Goal: Information Seeking & Learning: Learn about a topic

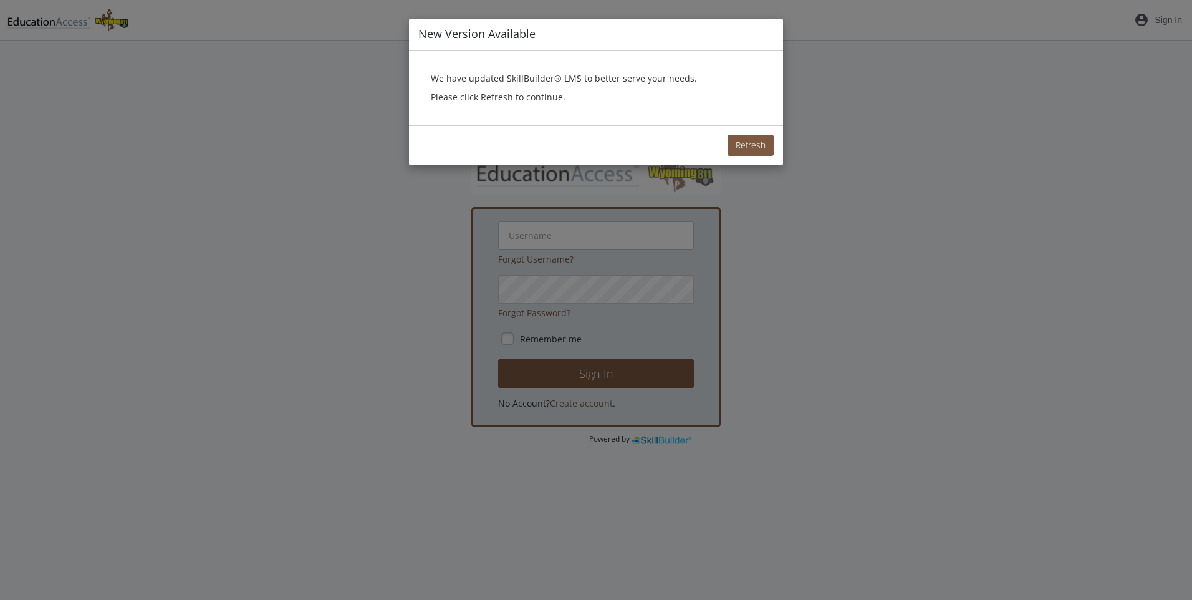
type input "[EMAIL_ADDRESS][DOMAIN_NAME]"
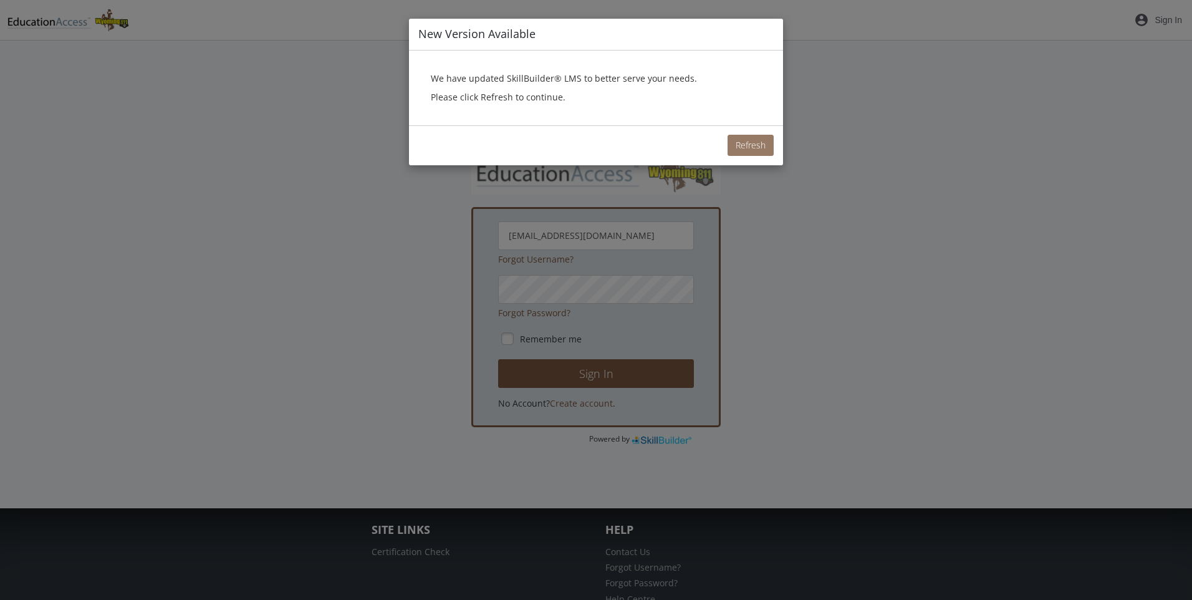
click at [764, 146] on button "Refresh" at bounding box center [751, 145] width 46 height 21
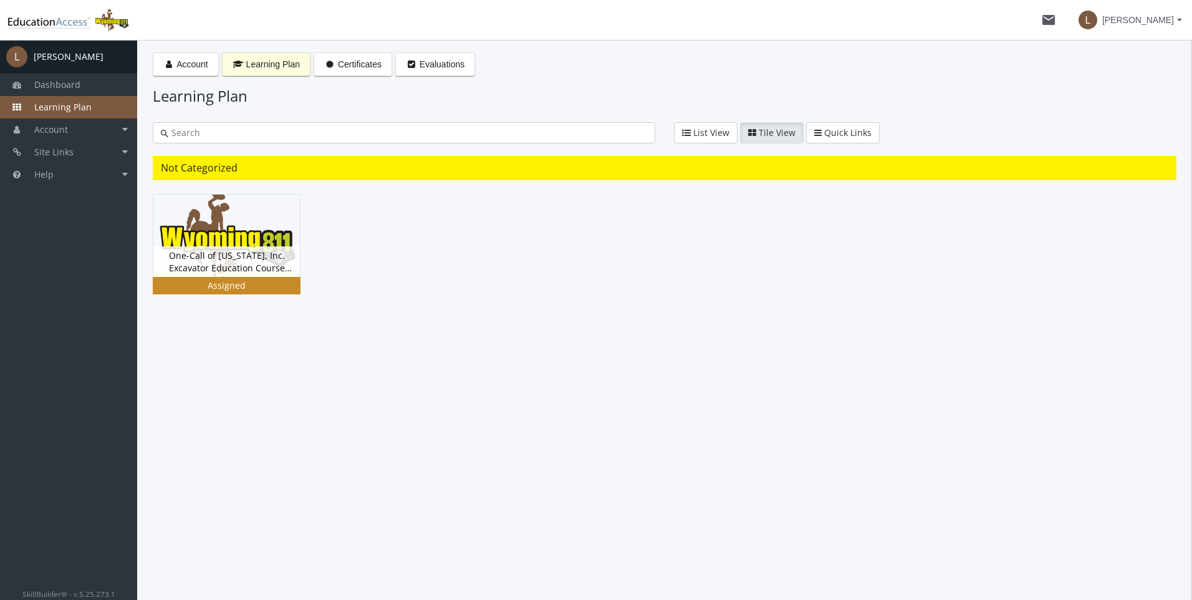
click at [228, 269] on div "One-Call of [US_STATE], Inc. Excavator Education Course Version 5.0 Status Assi…" at bounding box center [226, 261] width 147 height 31
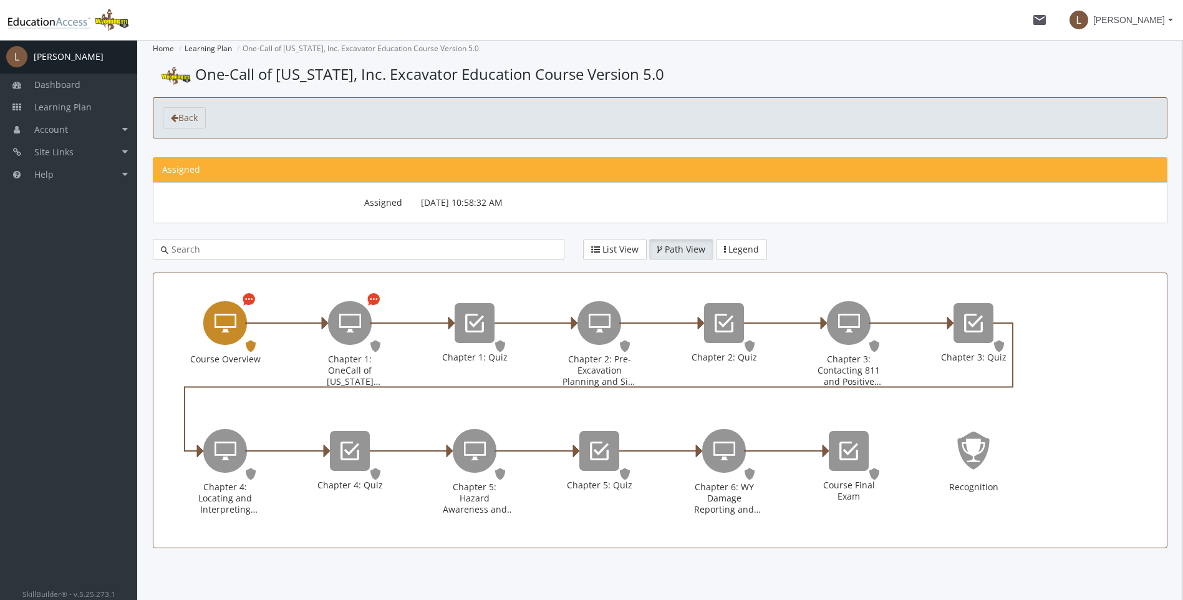
click at [228, 306] on div "Course Overview" at bounding box center [225, 323] width 44 height 44
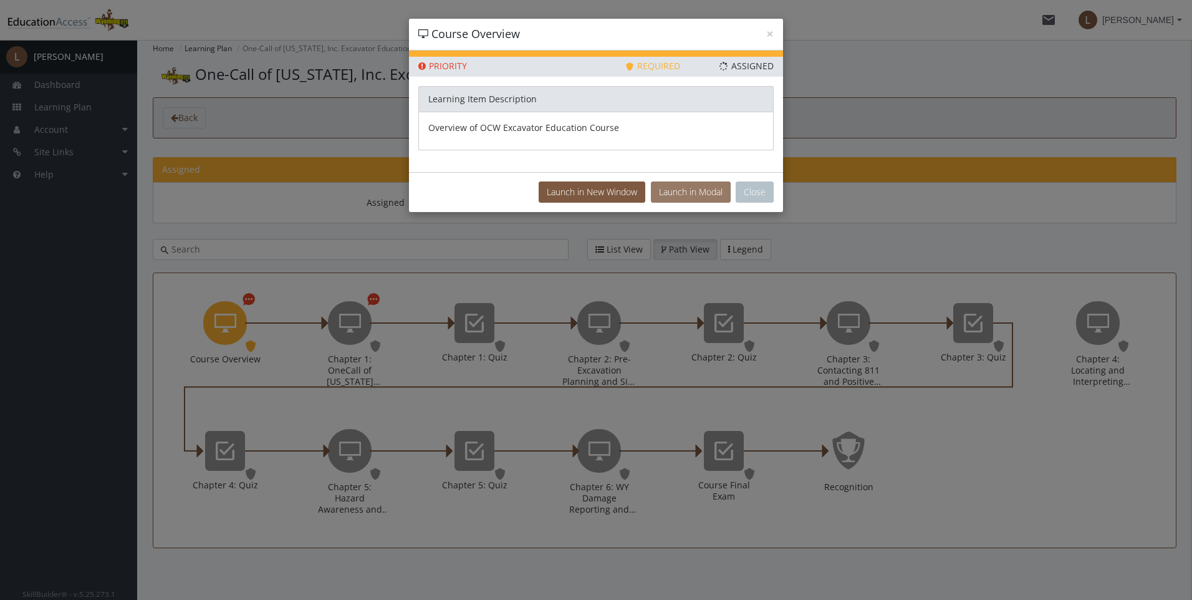
click at [683, 194] on button "Launch in Modal" at bounding box center [691, 191] width 80 height 21
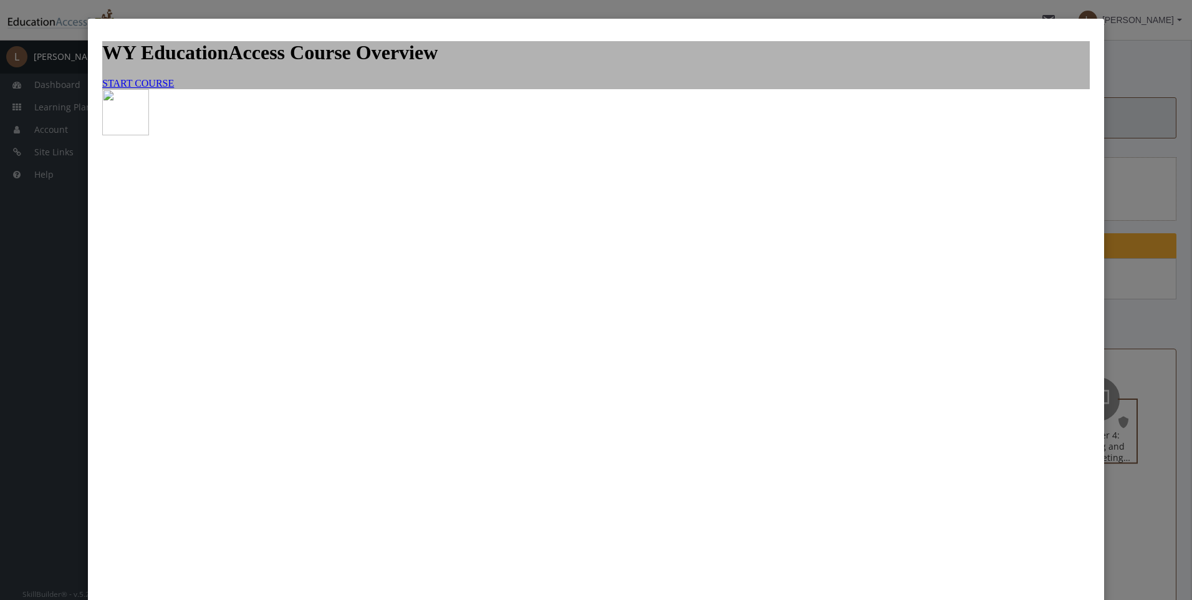
click at [174, 89] on span "START COURSE" at bounding box center [138, 83] width 72 height 11
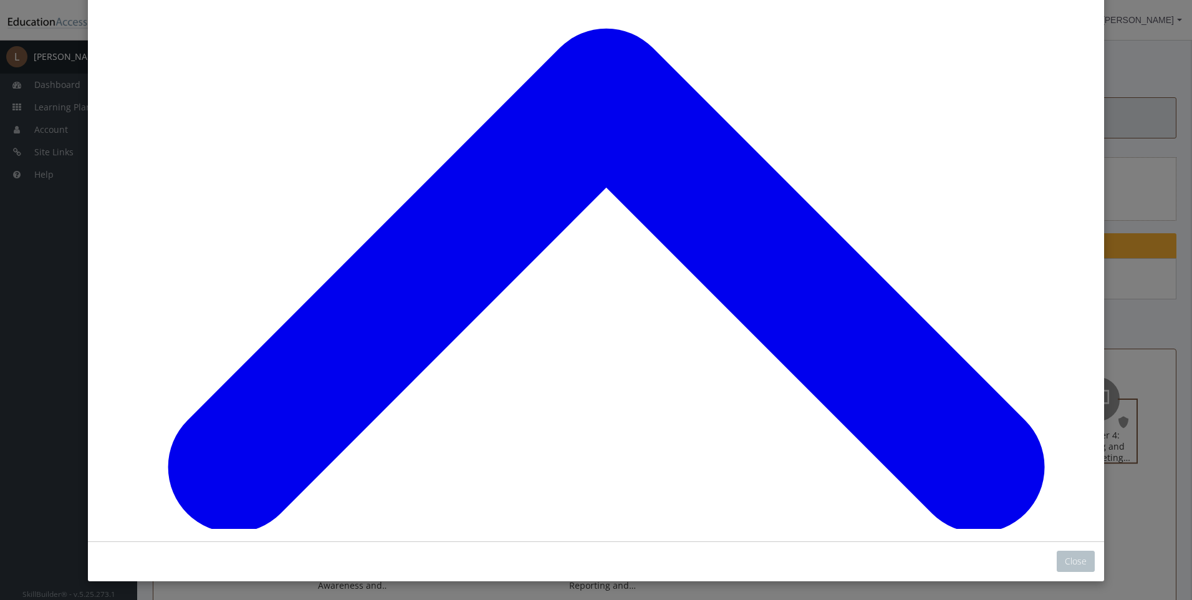
scroll to position [938, 0]
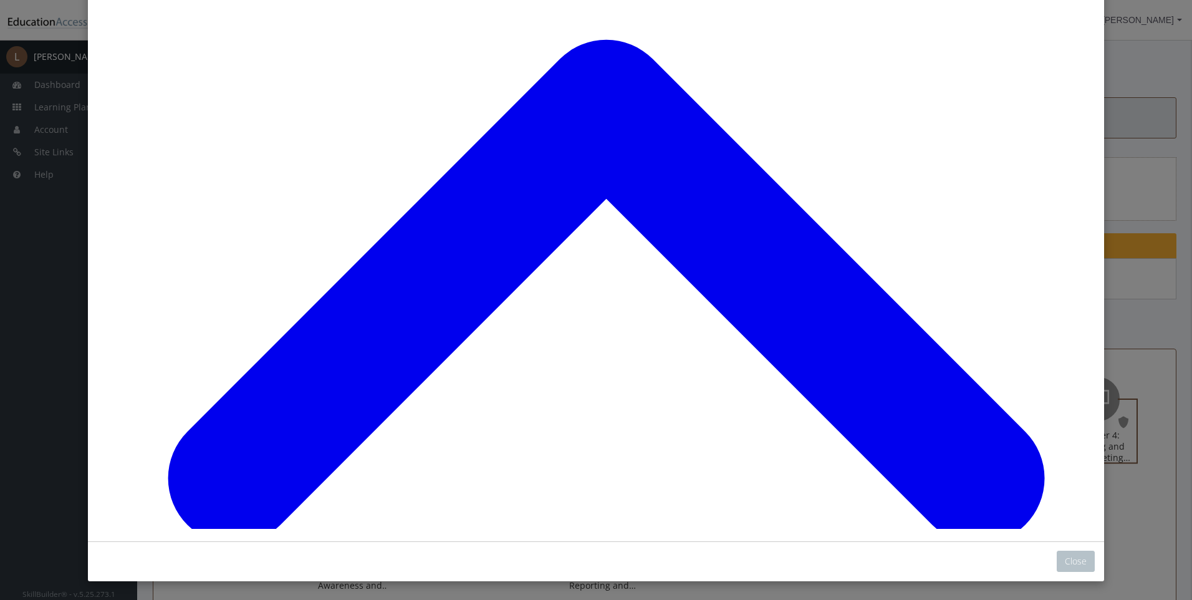
scroll to position [1739, 0]
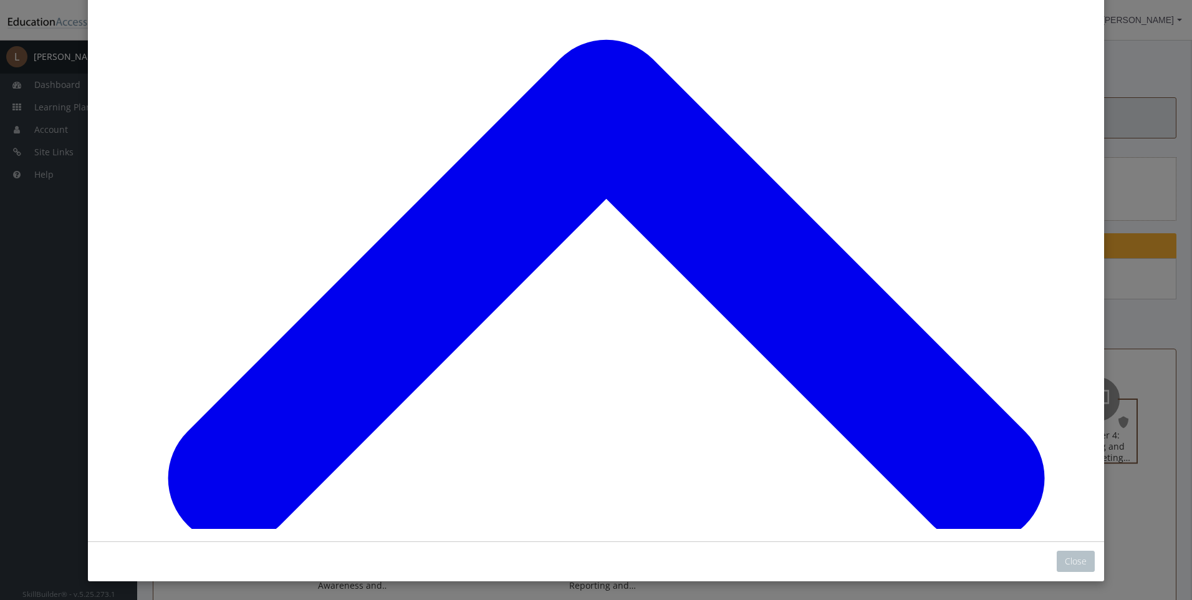
drag, startPoint x: 1071, startPoint y: 556, endPoint x: 1047, endPoint y: 544, distance: 27.0
click at [1071, 556] on button "Close" at bounding box center [1076, 560] width 38 height 21
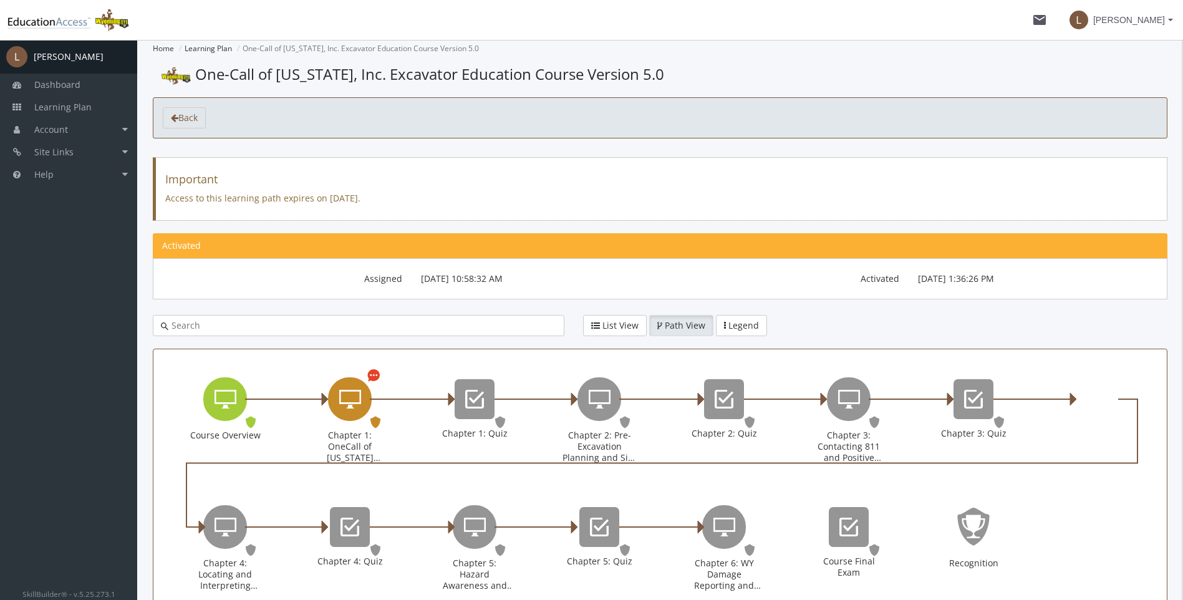
click at [350, 396] on icon "Chapter 1: OneCall of Wyoming Introduction" at bounding box center [350, 399] width 22 height 25
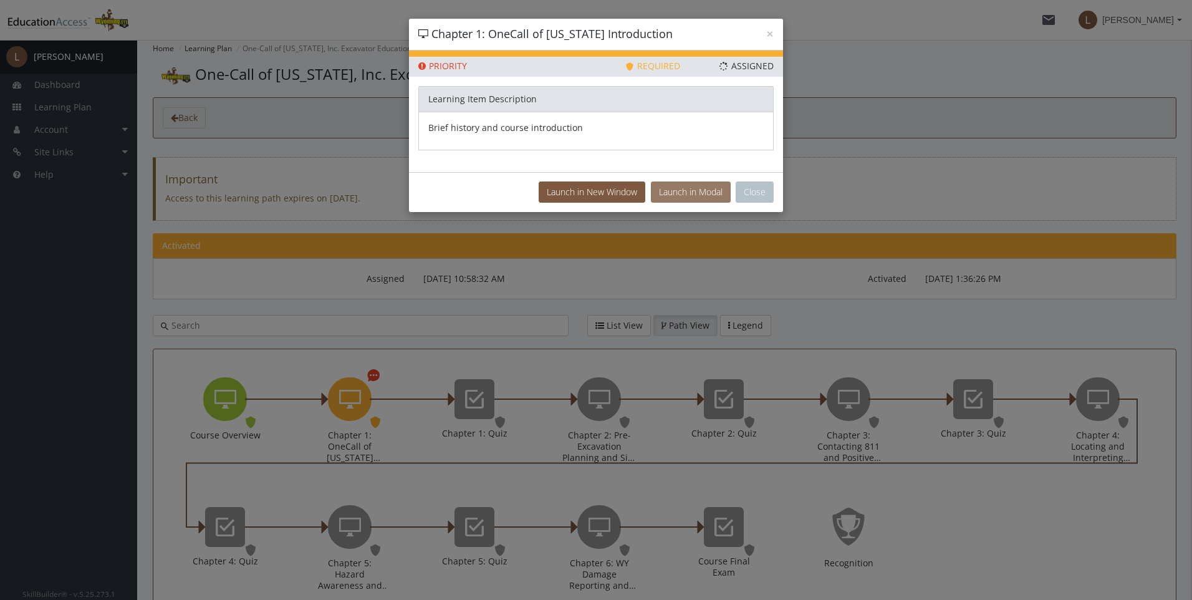
click at [666, 196] on button "Launch in Modal" at bounding box center [691, 191] width 80 height 21
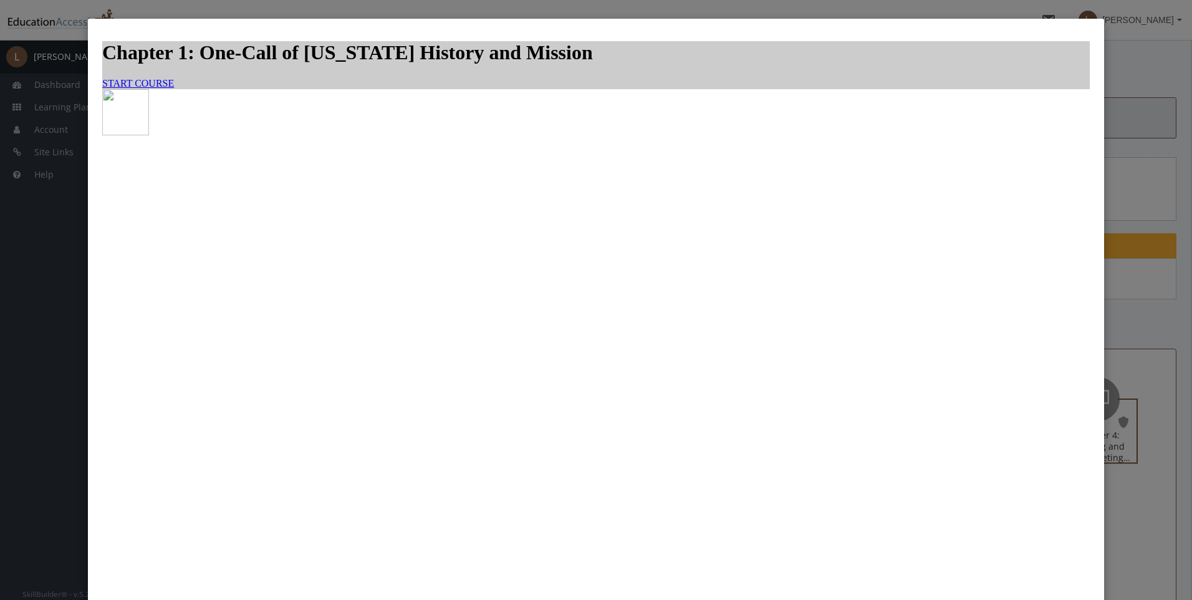
click at [174, 89] on span "START COURSE" at bounding box center [138, 83] width 72 height 11
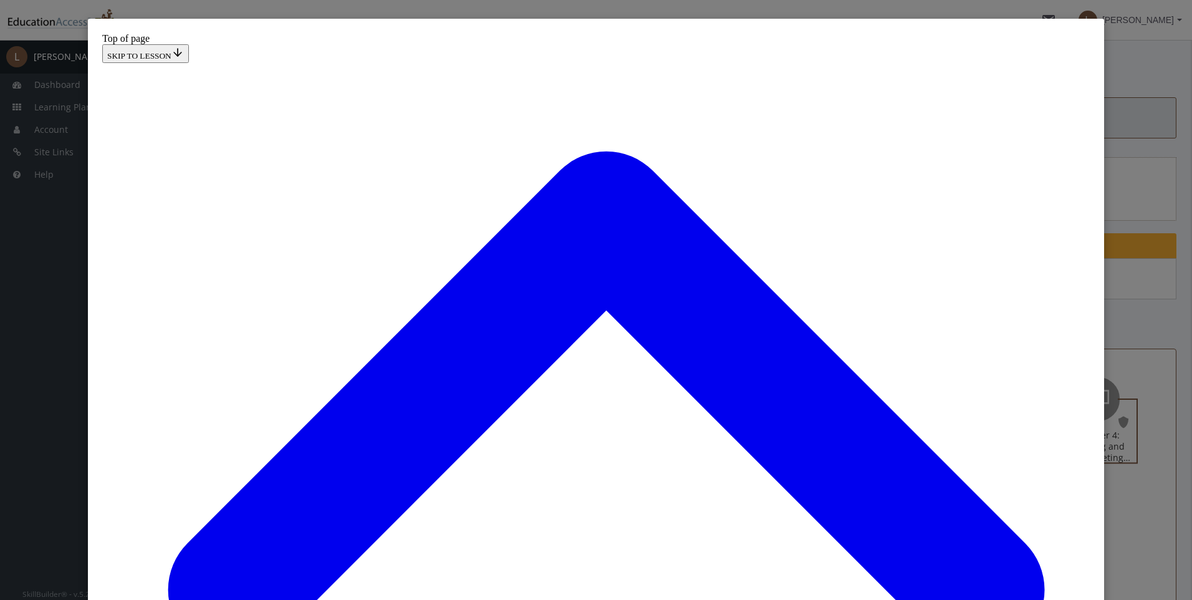
scroll to position [125, 0]
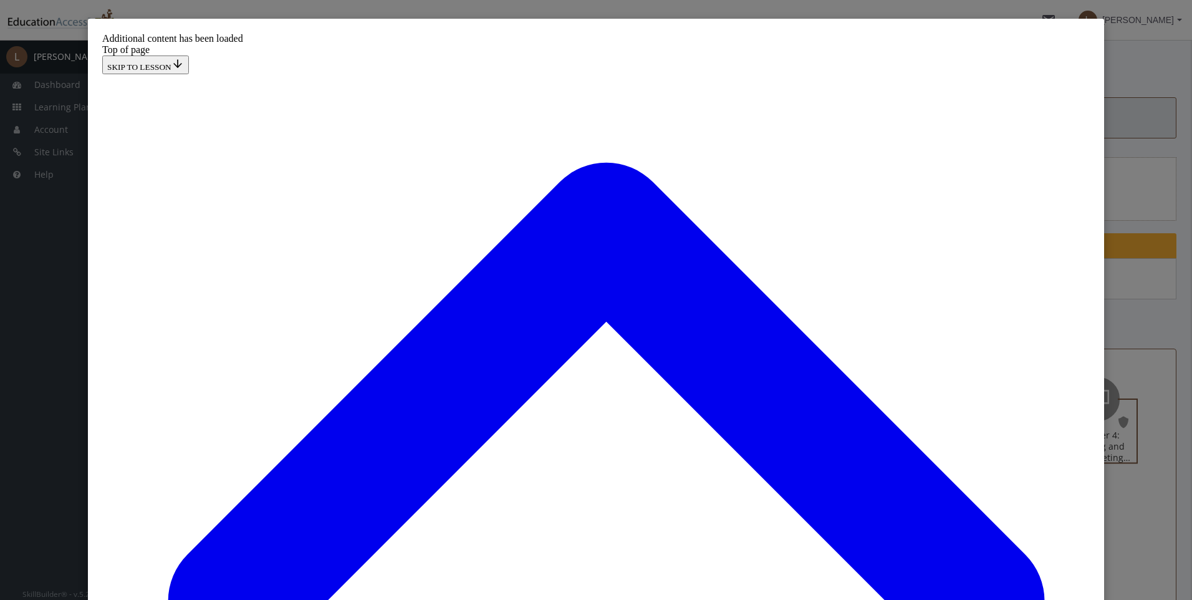
scroll to position [1547, 0]
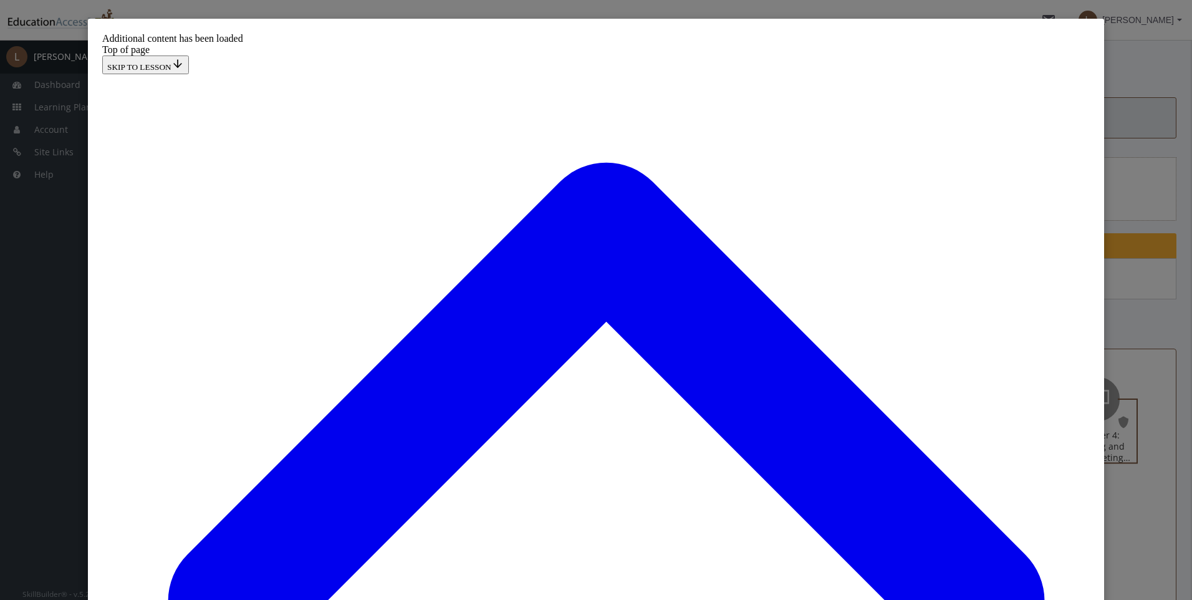
scroll to position [1982, 0]
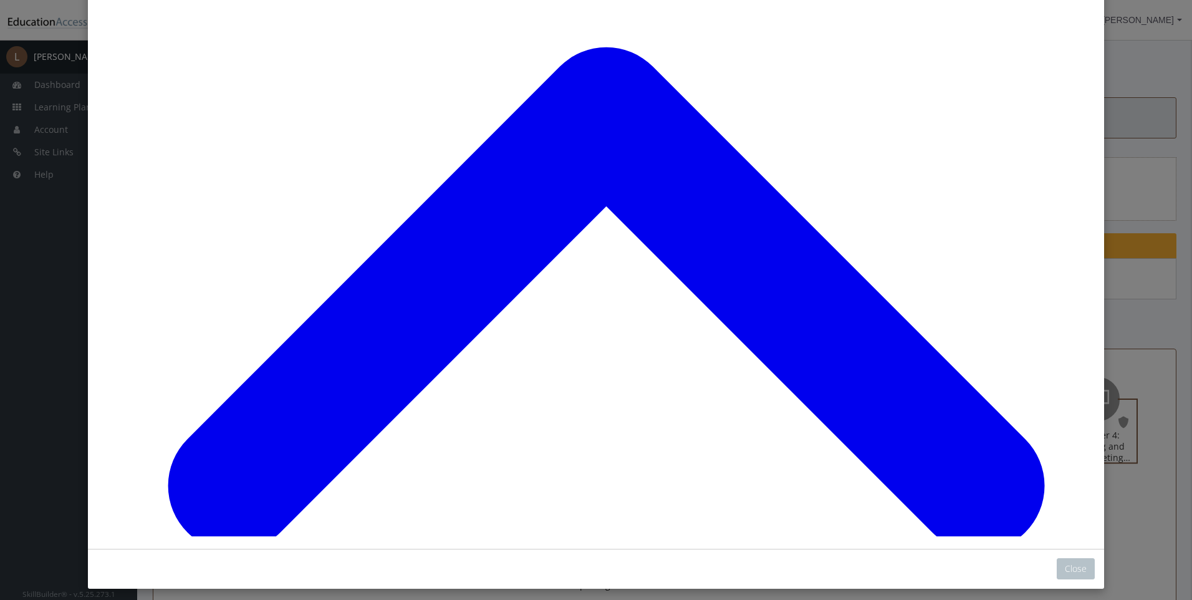
scroll to position [123, 0]
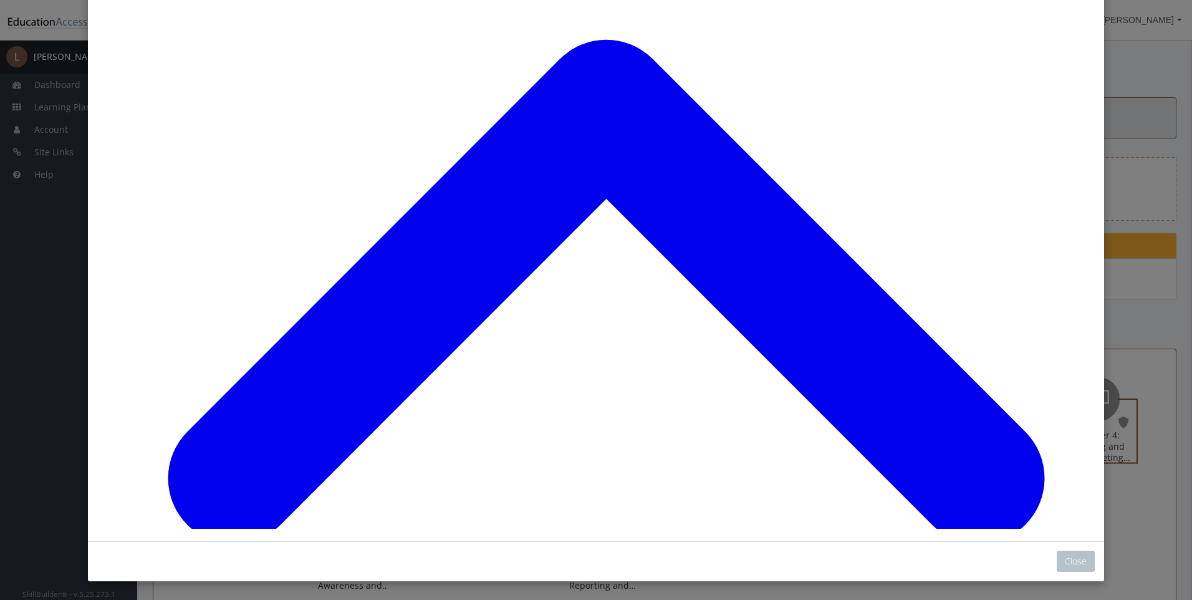
drag, startPoint x: 455, startPoint y: 428, endPoint x: 661, endPoint y: 342, distance: 223.8
drag, startPoint x: 500, startPoint y: 344, endPoint x: 675, endPoint y: 345, distance: 174.6
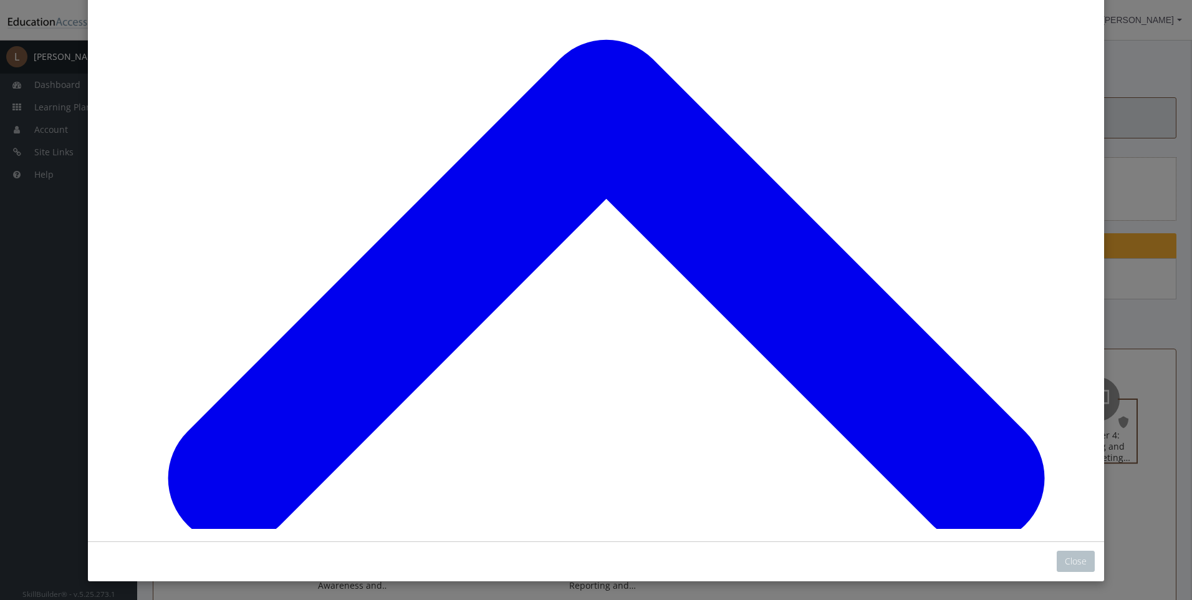
drag, startPoint x: 466, startPoint y: 413, endPoint x: 504, endPoint y: 416, distance: 38.2
drag, startPoint x: 504, startPoint y: 416, endPoint x: 524, endPoint y: 448, distance: 37.9
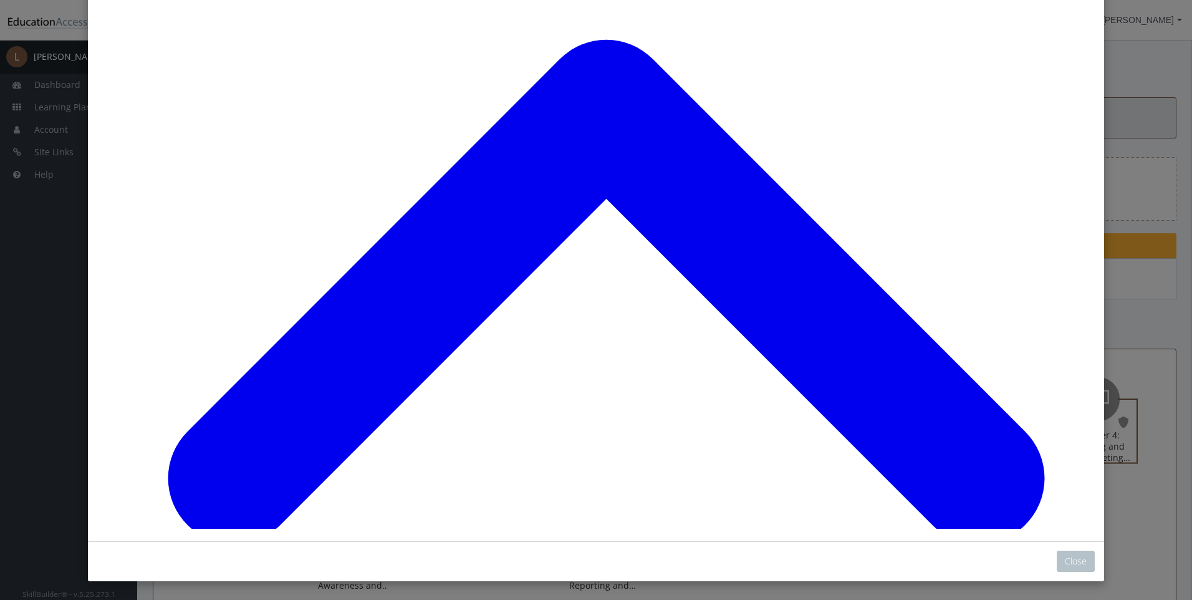
drag, startPoint x: 500, startPoint y: 430, endPoint x: 541, endPoint y: 268, distance: 166.5
drag, startPoint x: 476, startPoint y: 415, endPoint x: 496, endPoint y: 327, distance: 90.1
drag, startPoint x: 493, startPoint y: 407, endPoint x: 531, endPoint y: 324, distance: 91.2
drag, startPoint x: 502, startPoint y: 421, endPoint x: 527, endPoint y: 428, distance: 26.3
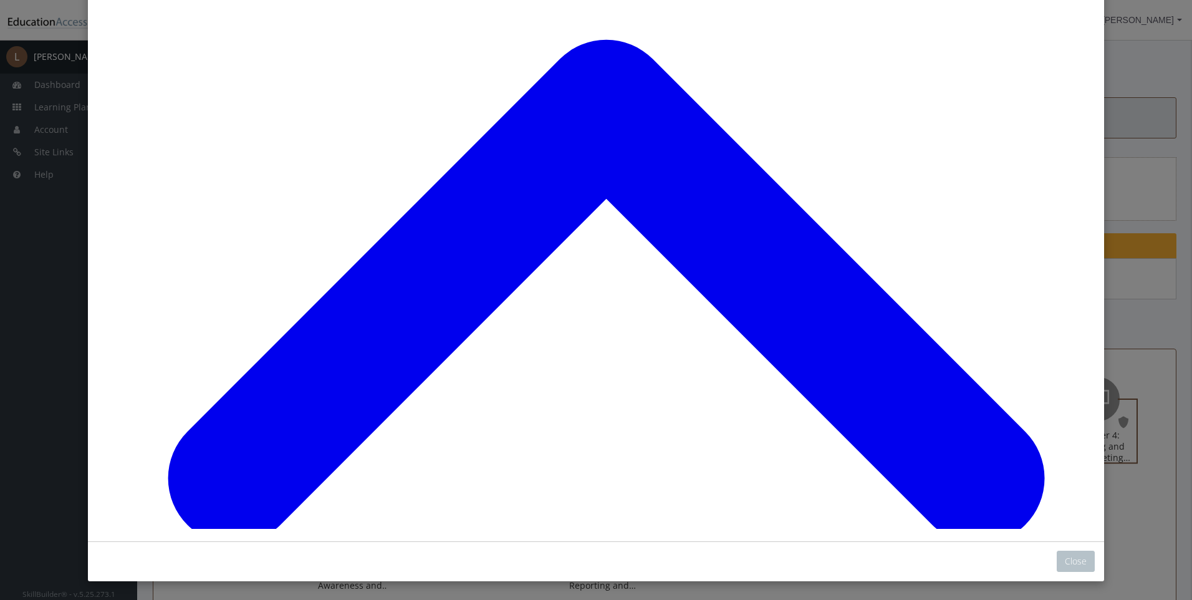
drag, startPoint x: 517, startPoint y: 426, endPoint x: 551, endPoint y: 426, distance: 34.3
drag, startPoint x: 530, startPoint y: 440, endPoint x: 527, endPoint y: 360, distance: 79.2
drag, startPoint x: 502, startPoint y: 418, endPoint x: 538, endPoint y: 414, distance: 35.7
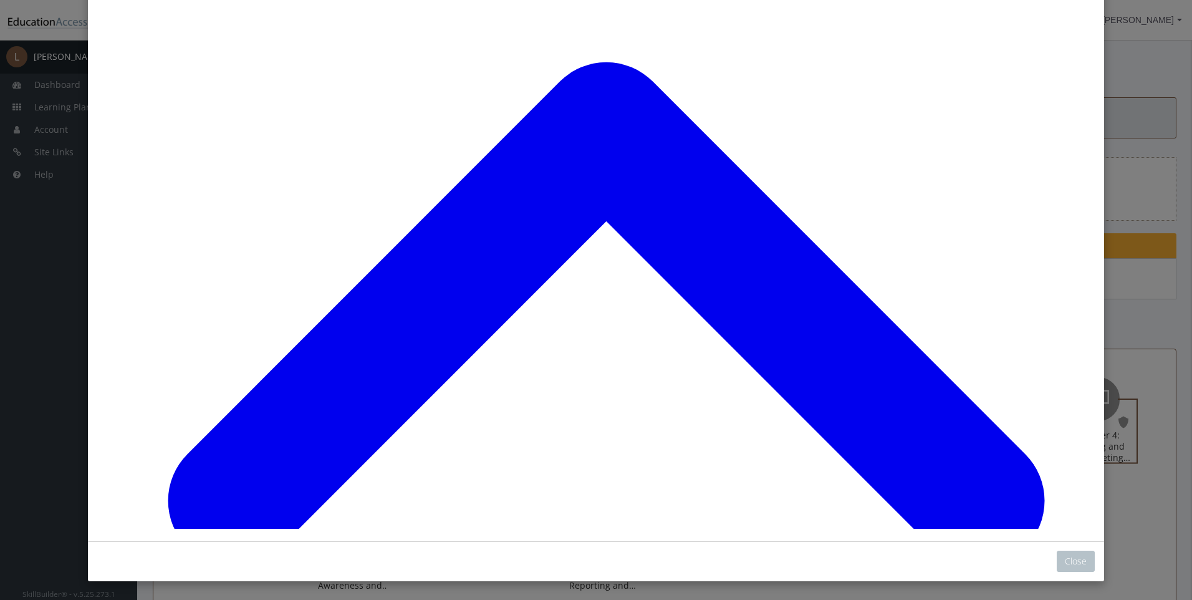
scroll to position [7672, 0]
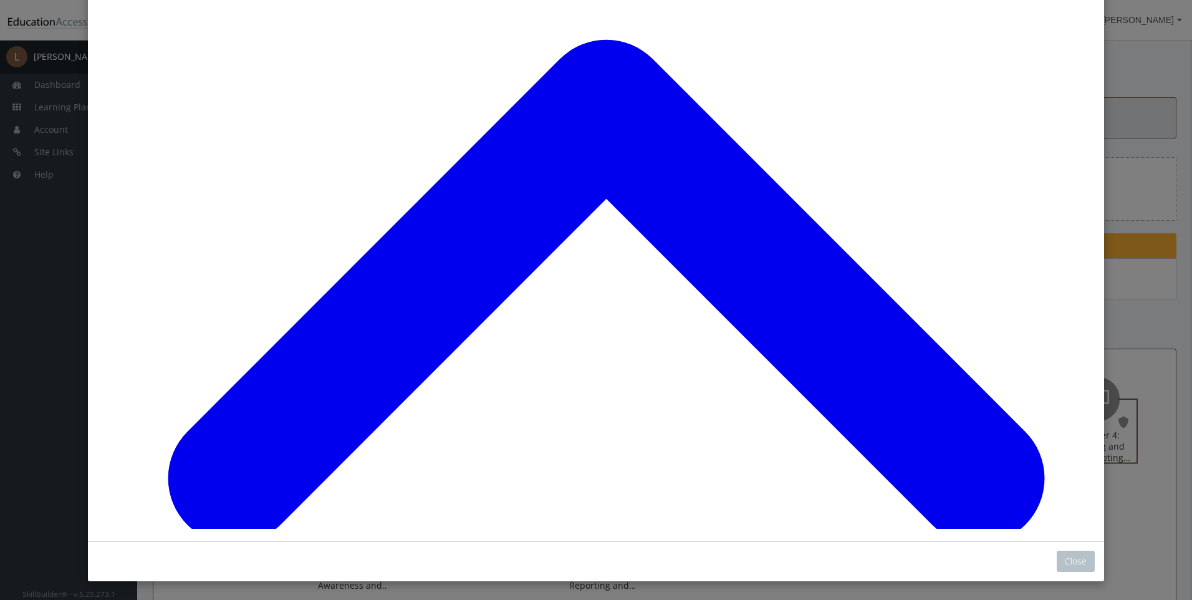
scroll to position [8162, 0]
click at [1060, 557] on button "Close" at bounding box center [1076, 560] width 38 height 21
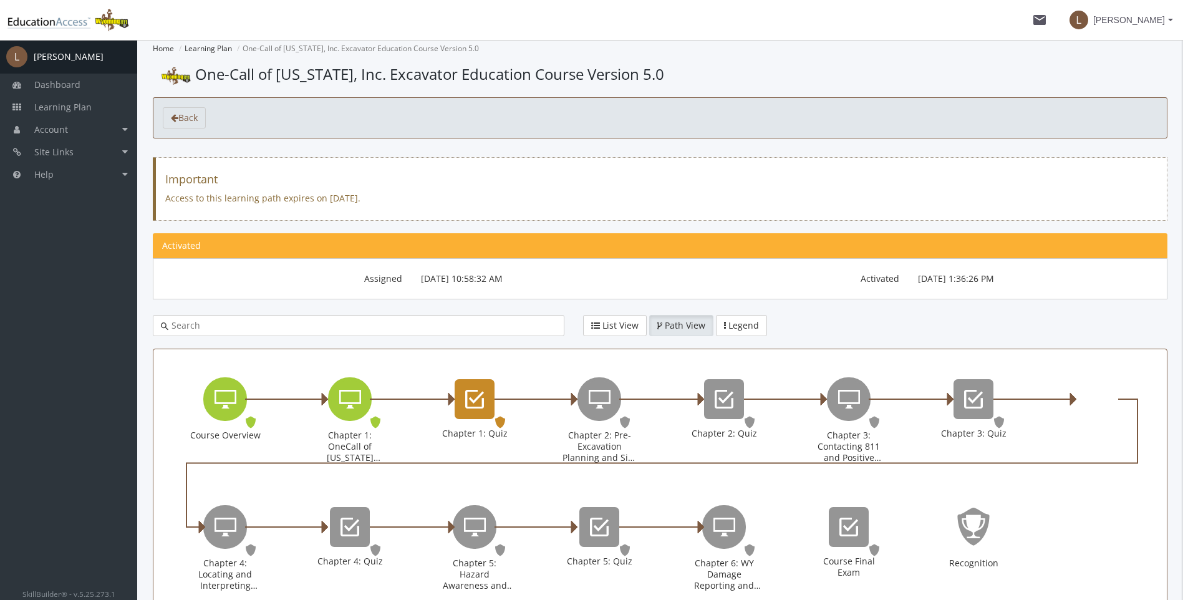
click at [486, 393] on div "Chapter 1: Quiz" at bounding box center [474, 399] width 40 height 40
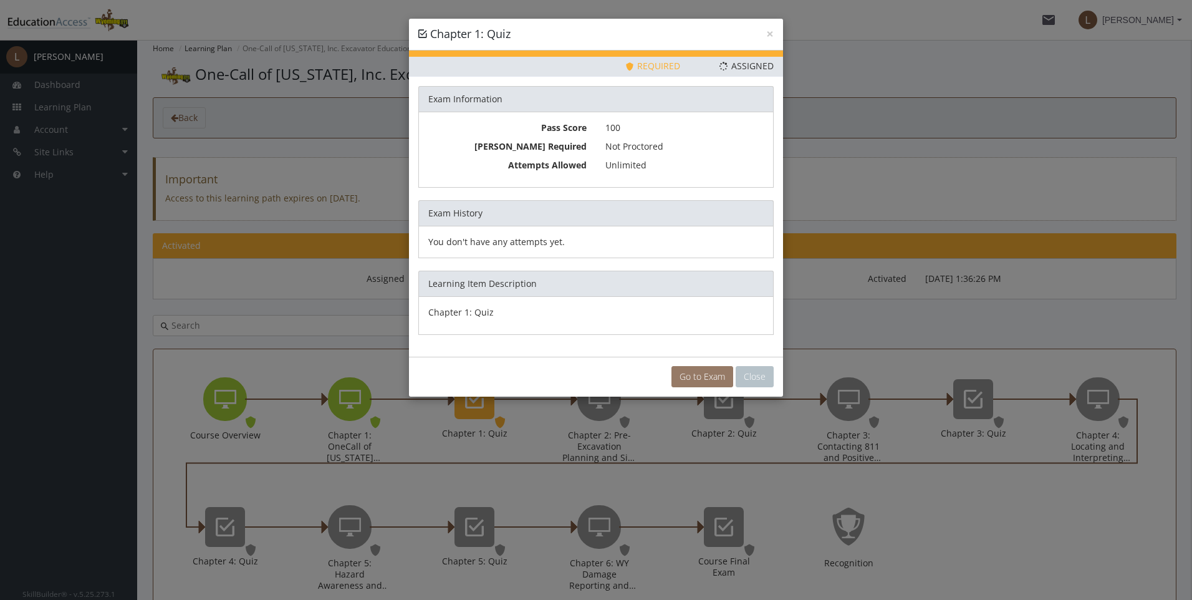
click at [694, 382] on link "Go to Exam" at bounding box center [702, 376] width 62 height 21
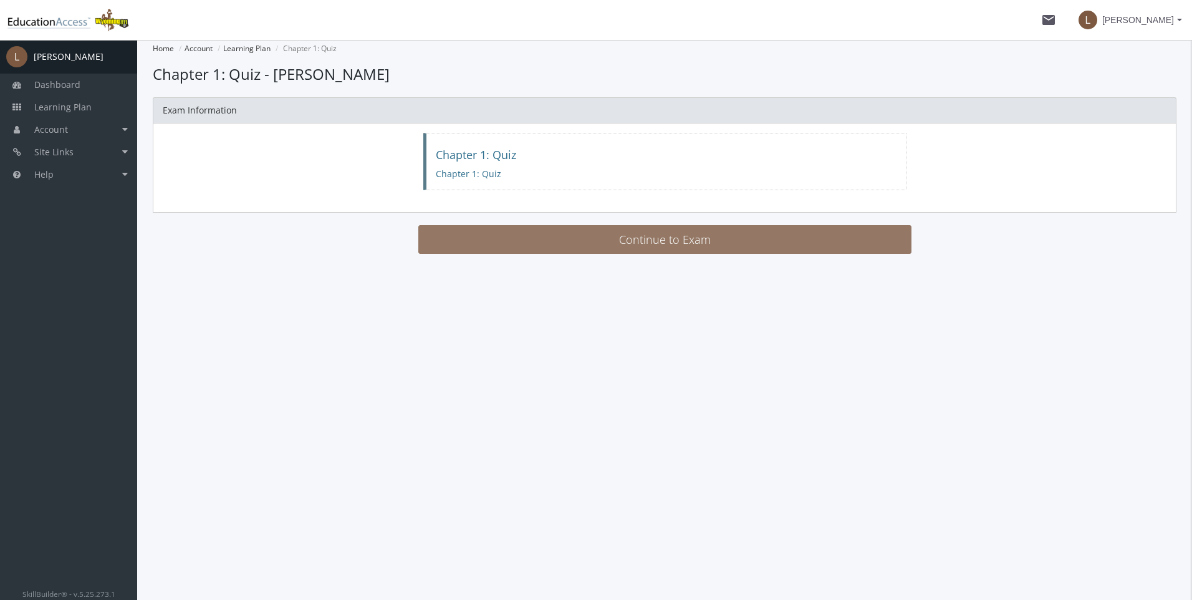
click at [663, 243] on button "Continue to Exam" at bounding box center [664, 239] width 493 height 29
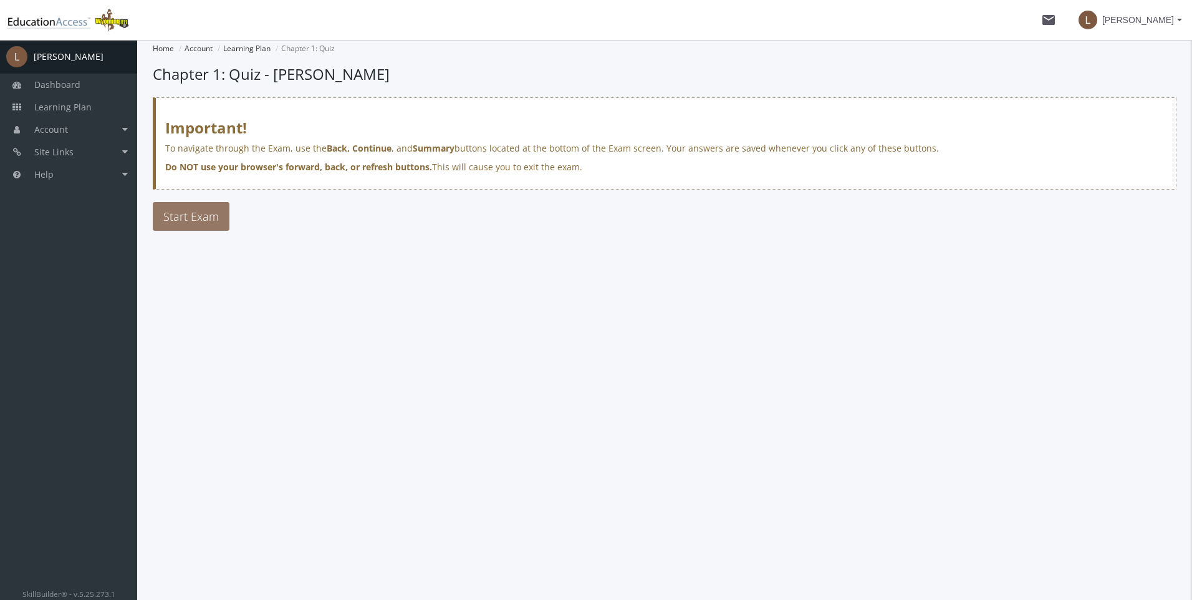
click at [200, 216] on span "Start Exam" at bounding box center [190, 216] width 55 height 15
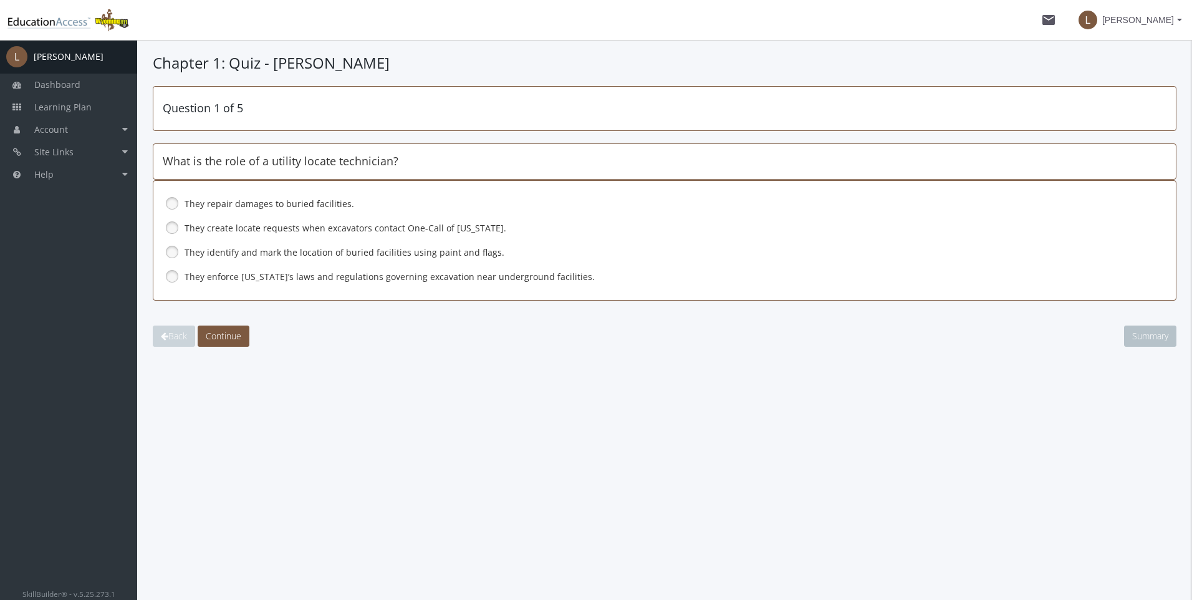
click at [170, 250] on link at bounding box center [172, 252] width 19 height 19
click at [228, 334] on span "Continue" at bounding box center [224, 336] width 36 height 12
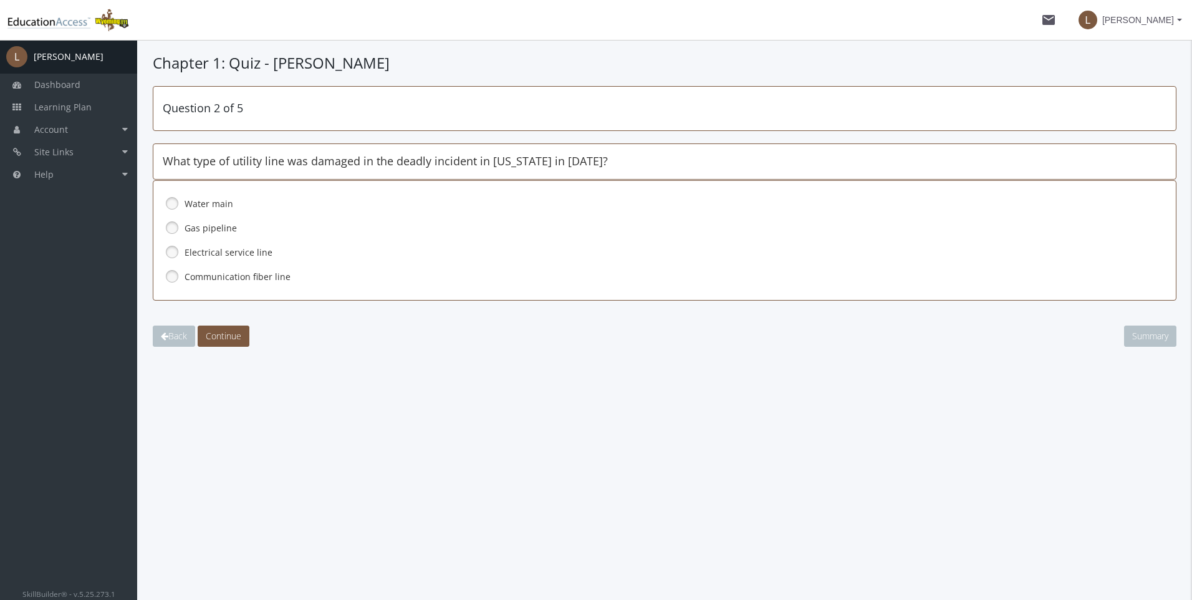
click at [168, 227] on link at bounding box center [172, 227] width 19 height 19
click at [230, 332] on span "Continue" at bounding box center [224, 336] width 36 height 12
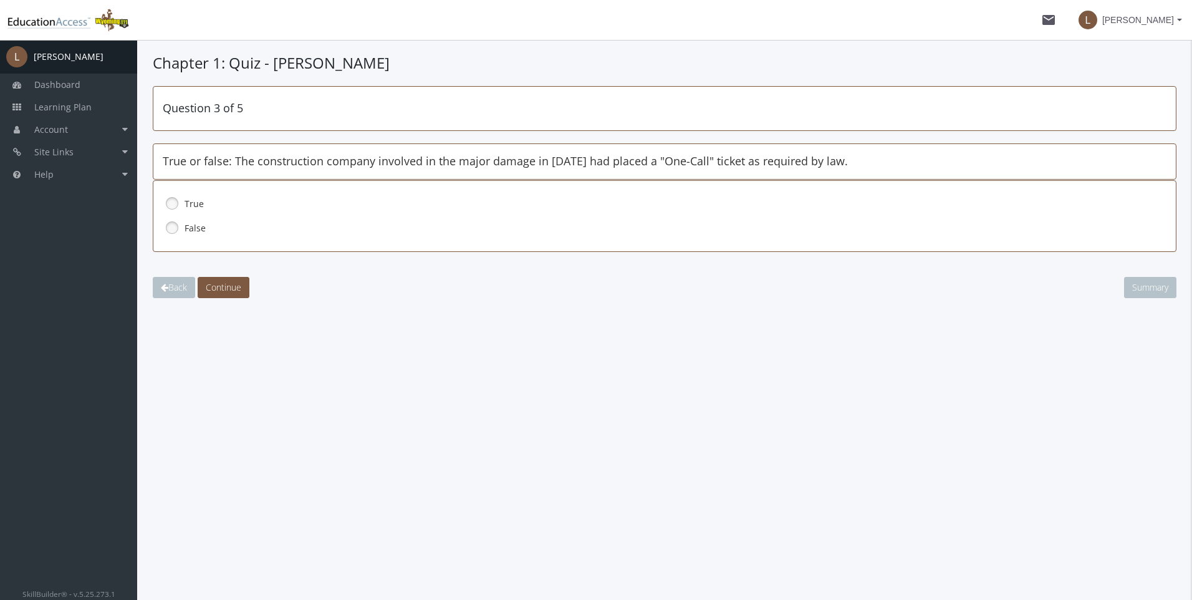
click at [173, 206] on link at bounding box center [172, 203] width 19 height 19
click at [229, 286] on span "Continue" at bounding box center [224, 287] width 36 height 12
click at [176, 228] on link at bounding box center [172, 227] width 19 height 19
click at [228, 281] on span "Continue" at bounding box center [224, 287] width 36 height 12
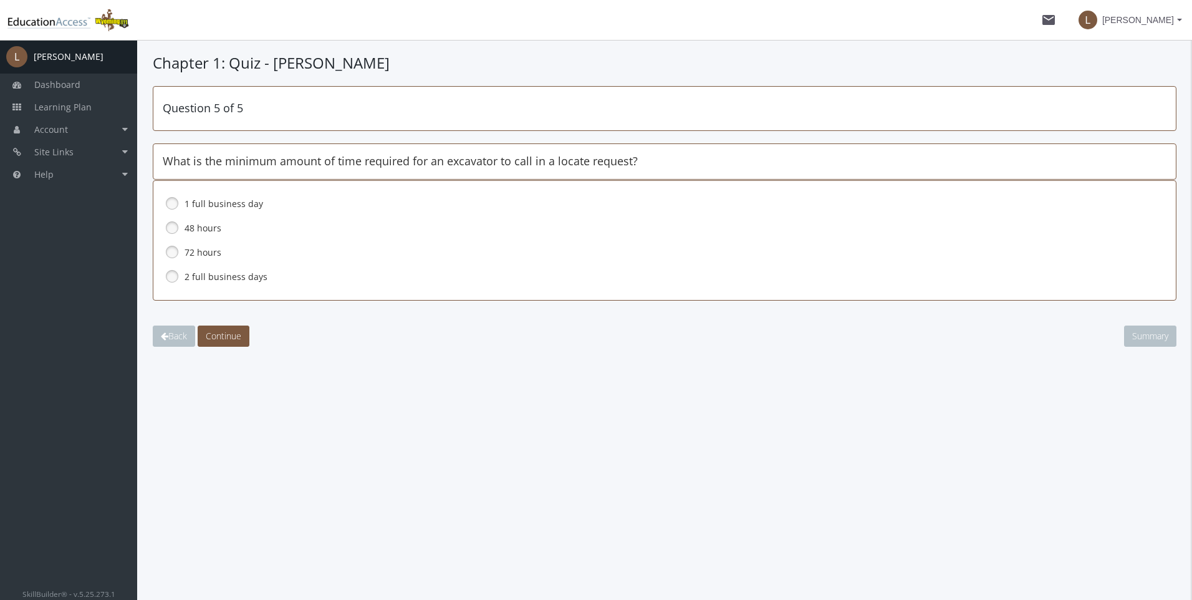
click at [168, 224] on link at bounding box center [172, 227] width 19 height 19
click at [180, 272] on link at bounding box center [172, 276] width 19 height 19
click at [231, 330] on span "Continue" at bounding box center [224, 336] width 36 height 12
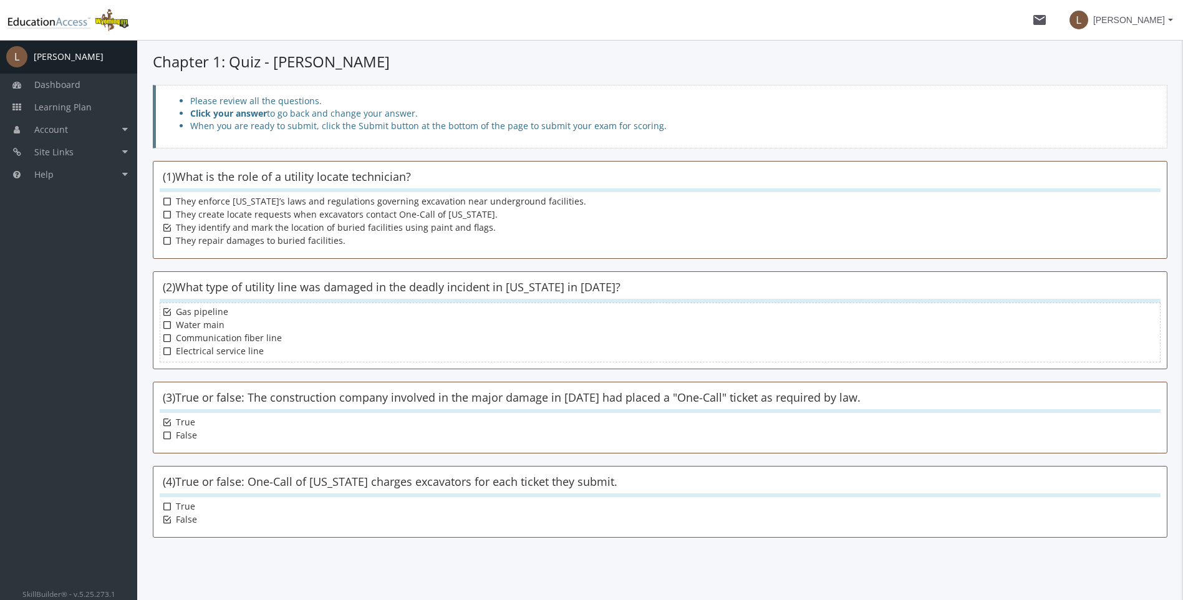
scroll to position [153, 0]
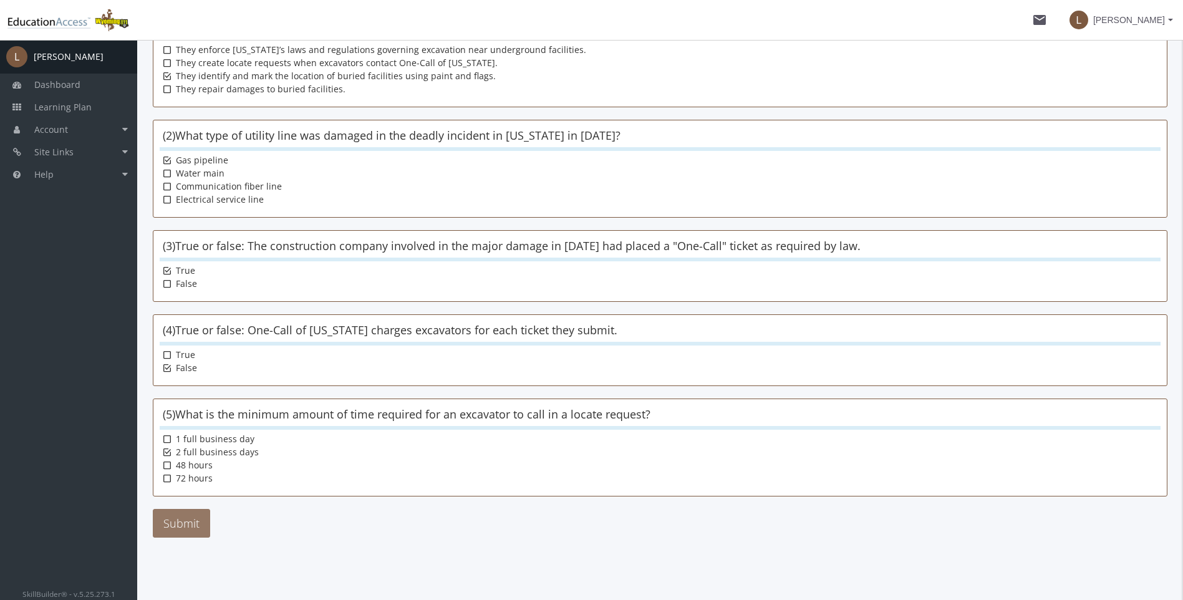
click at [174, 521] on button "Submit" at bounding box center [181, 523] width 57 height 29
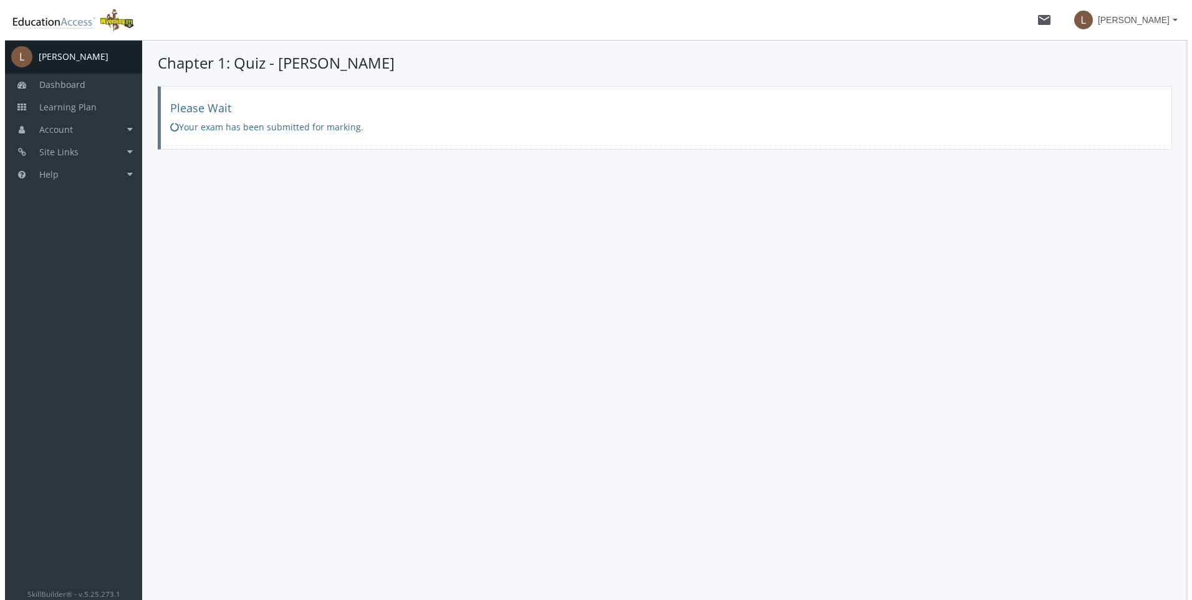
scroll to position [0, 0]
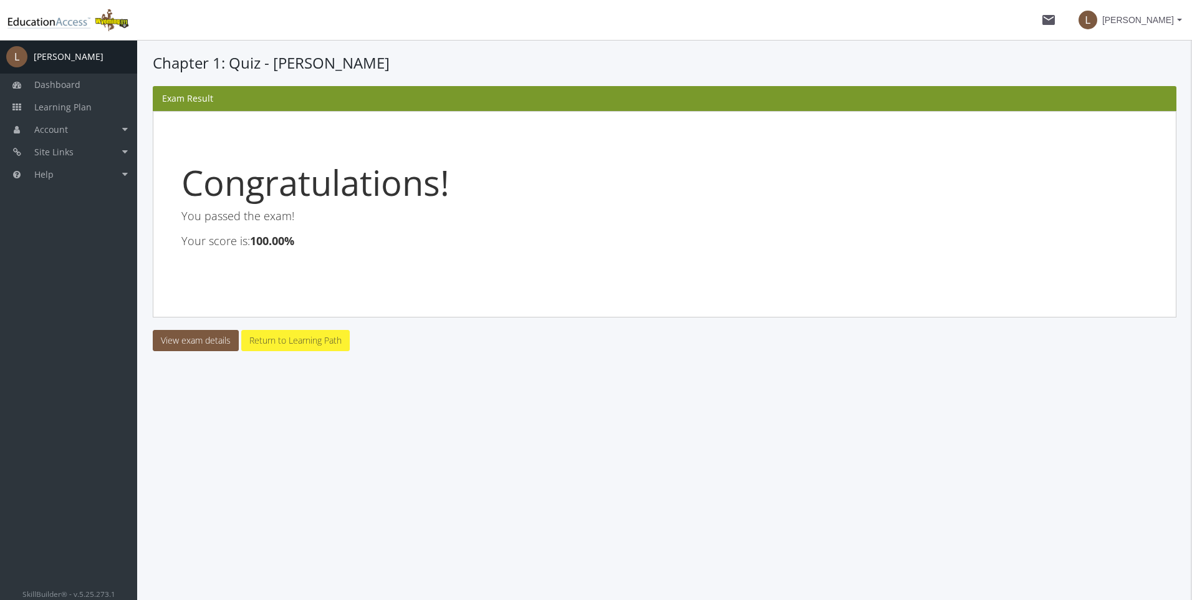
click at [286, 341] on link "Return to Learning Path" at bounding box center [295, 340] width 108 height 21
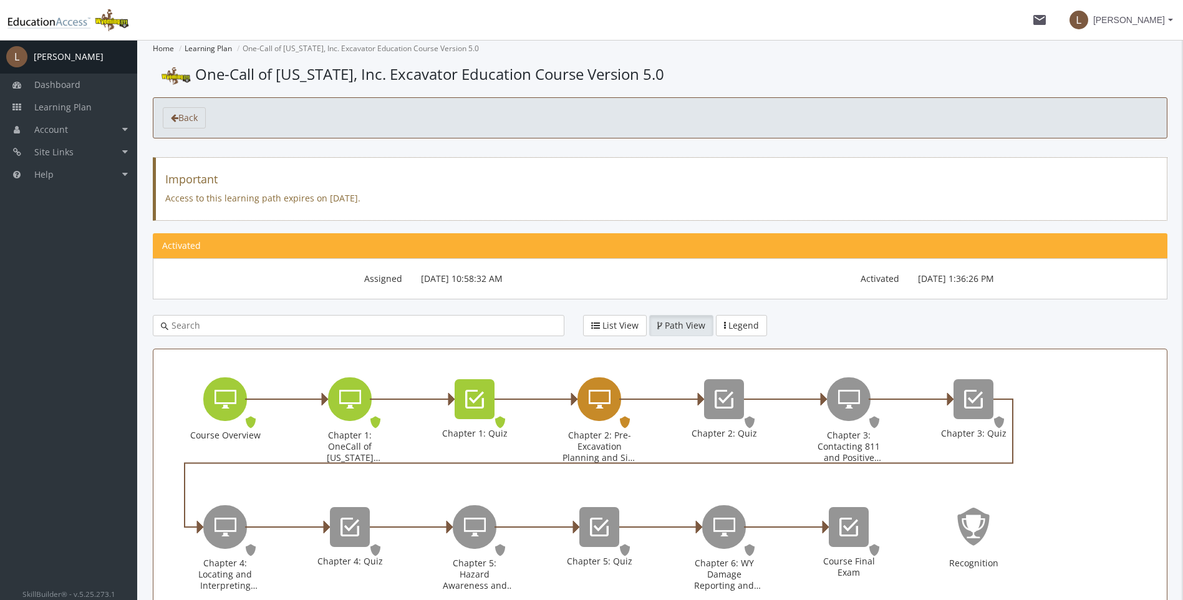
click at [605, 393] on icon "Chapter 2: Pre-Excavation Planning and Site Preparation" at bounding box center [600, 399] width 22 height 25
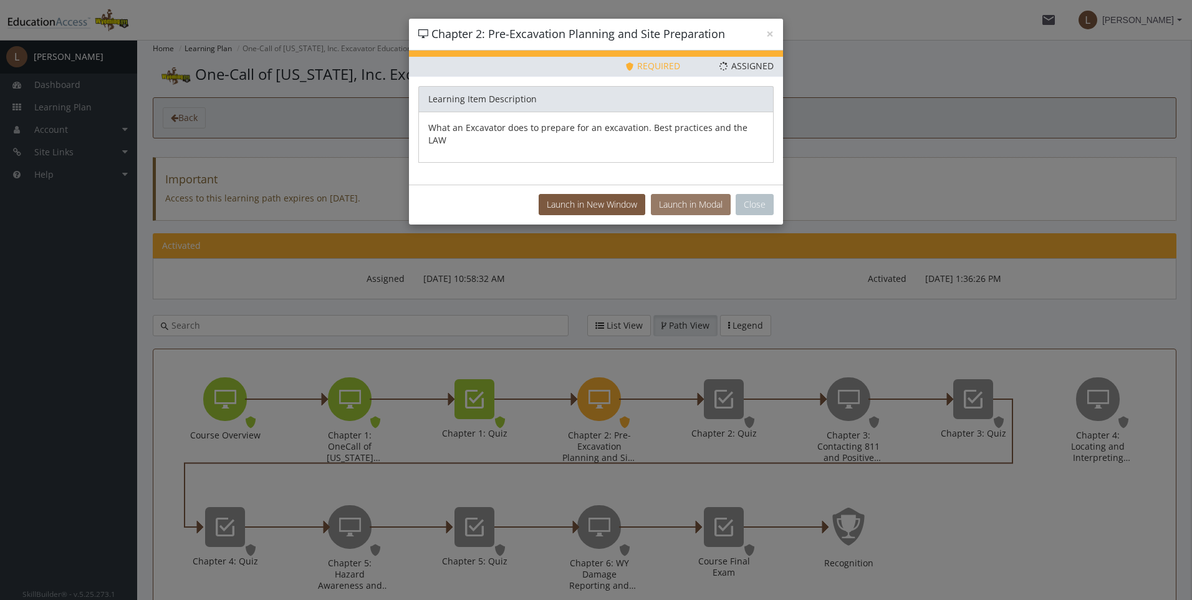
click at [689, 194] on button "Launch in Modal" at bounding box center [691, 204] width 80 height 21
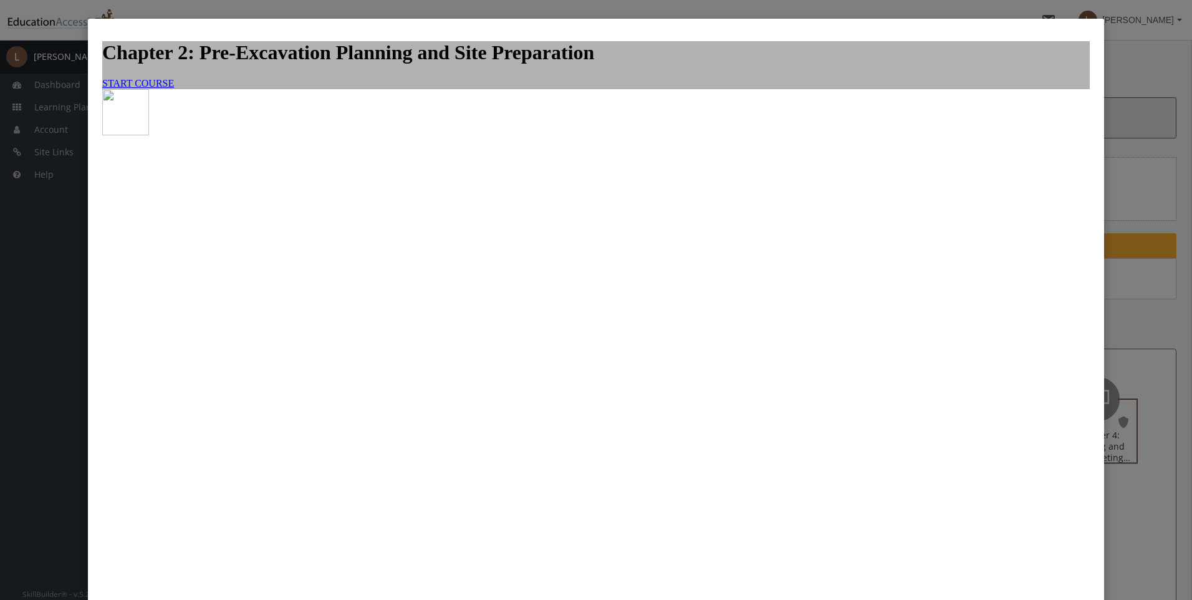
click at [174, 89] on link "START COURSE" at bounding box center [138, 83] width 72 height 11
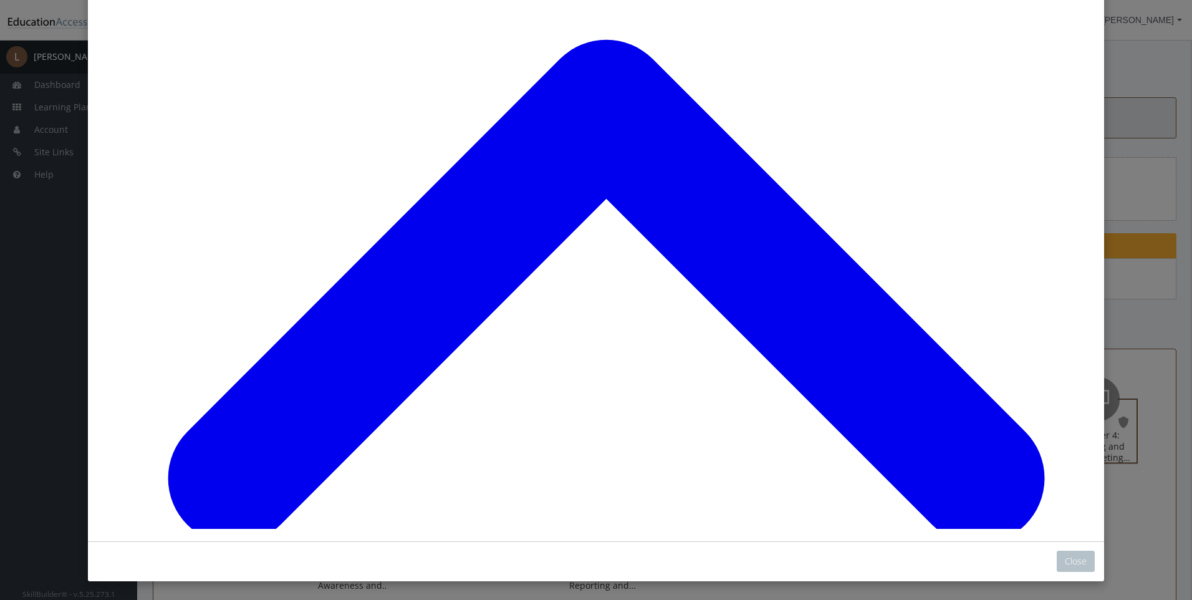
scroll to position [1582, 0]
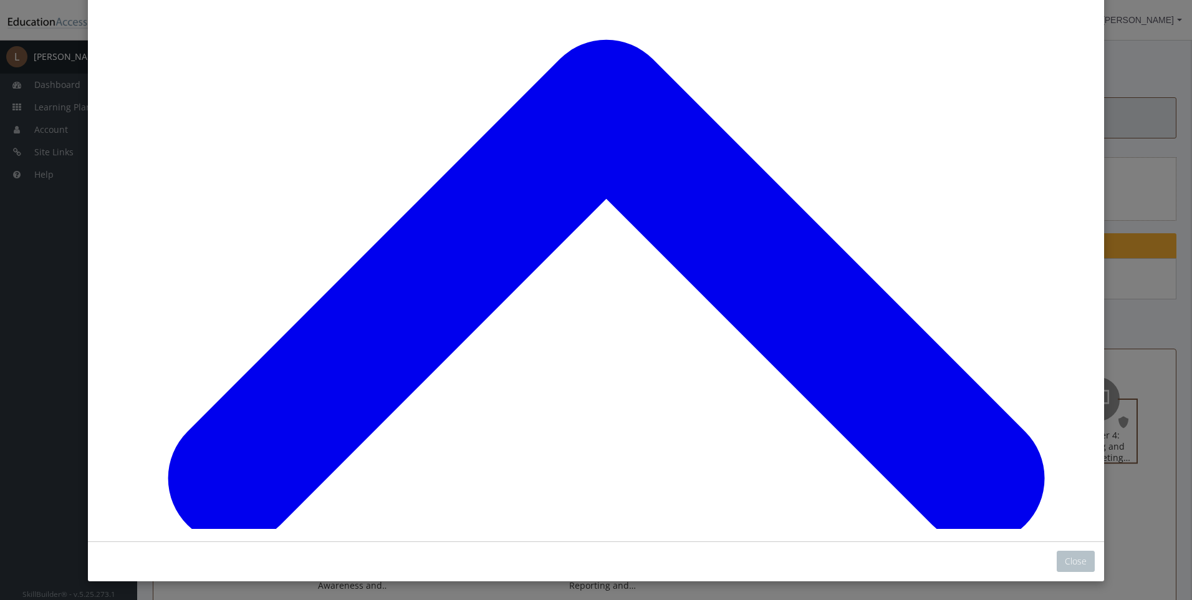
scroll to position [2507, 0]
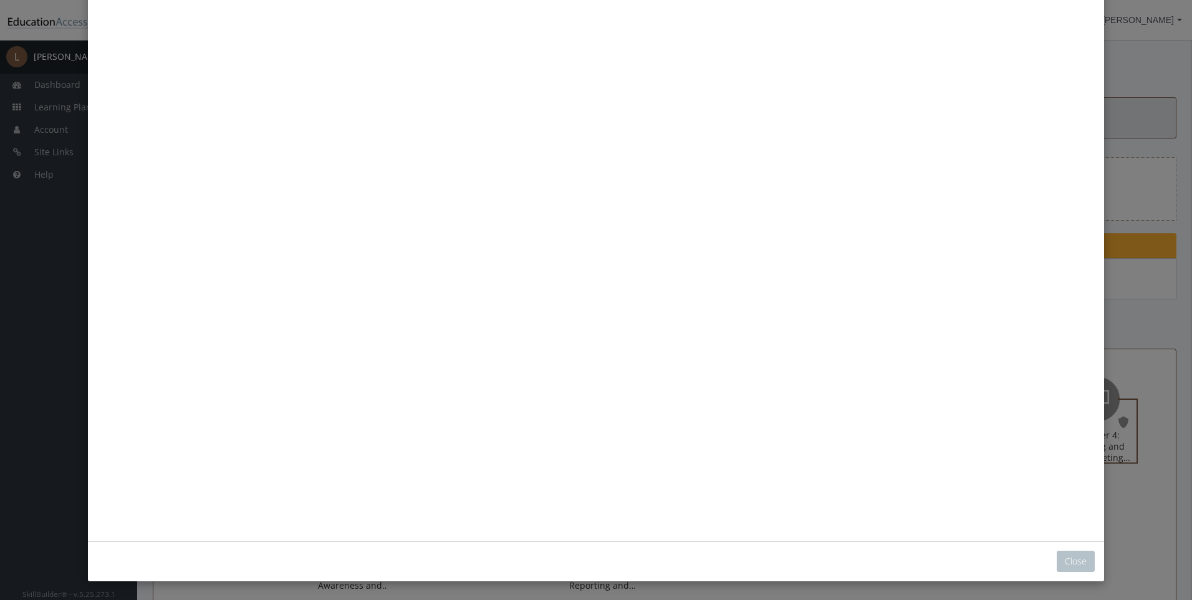
click at [562, 350] on button "Unzoom image" at bounding box center [595, 216] width 997 height 623
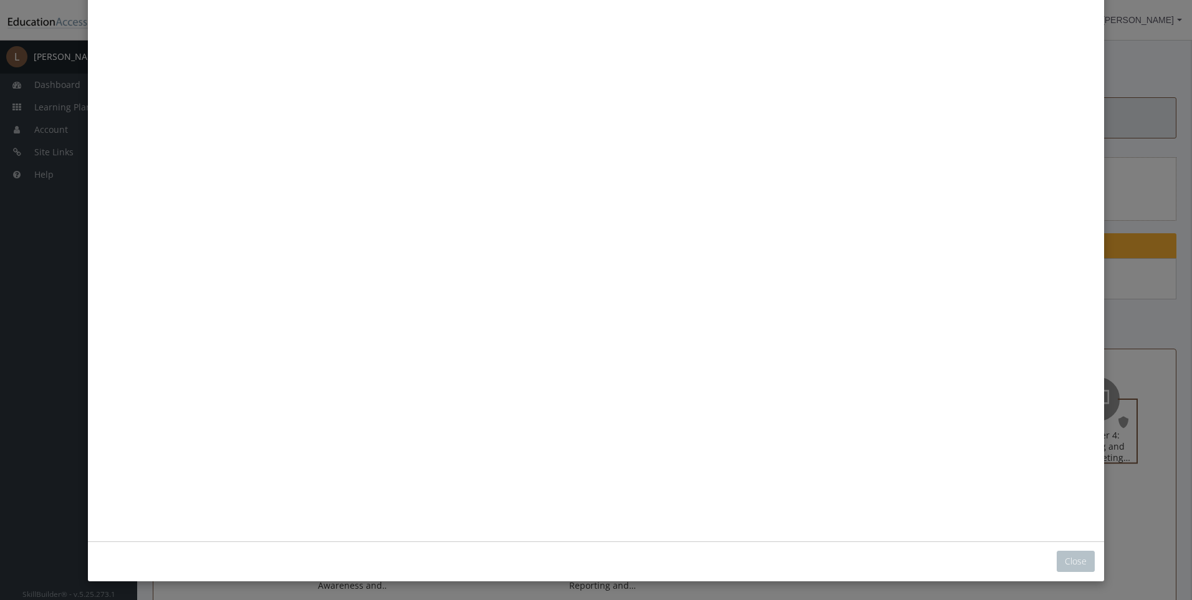
click at [516, 415] on button "Unzoom image" at bounding box center [595, 216] width 997 height 623
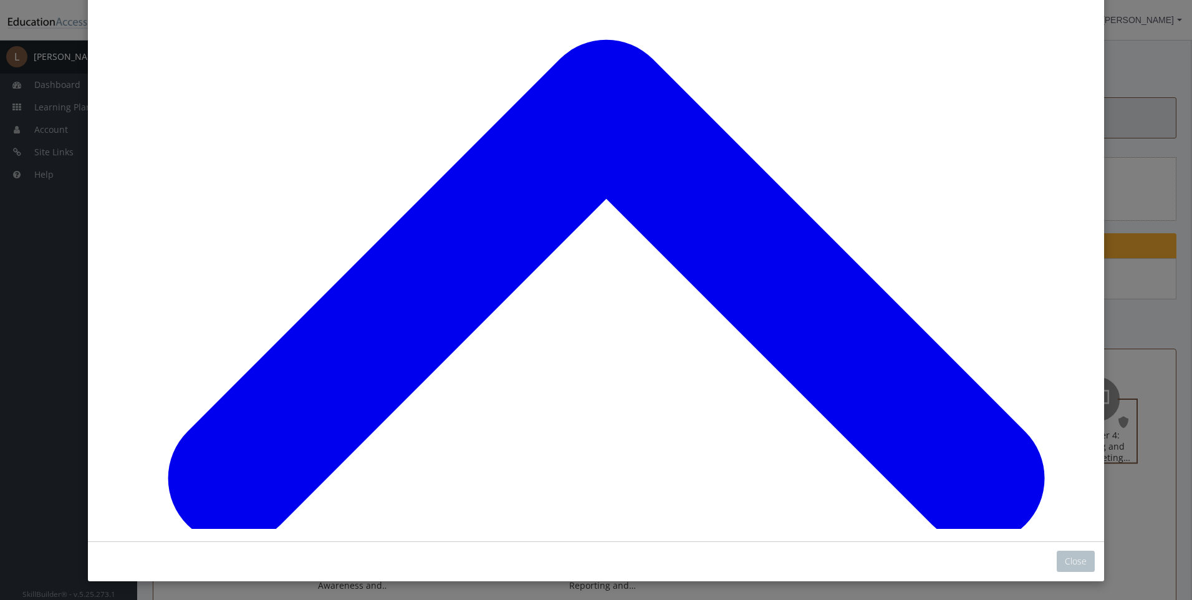
click at [1066, 562] on button "Close" at bounding box center [1076, 560] width 38 height 21
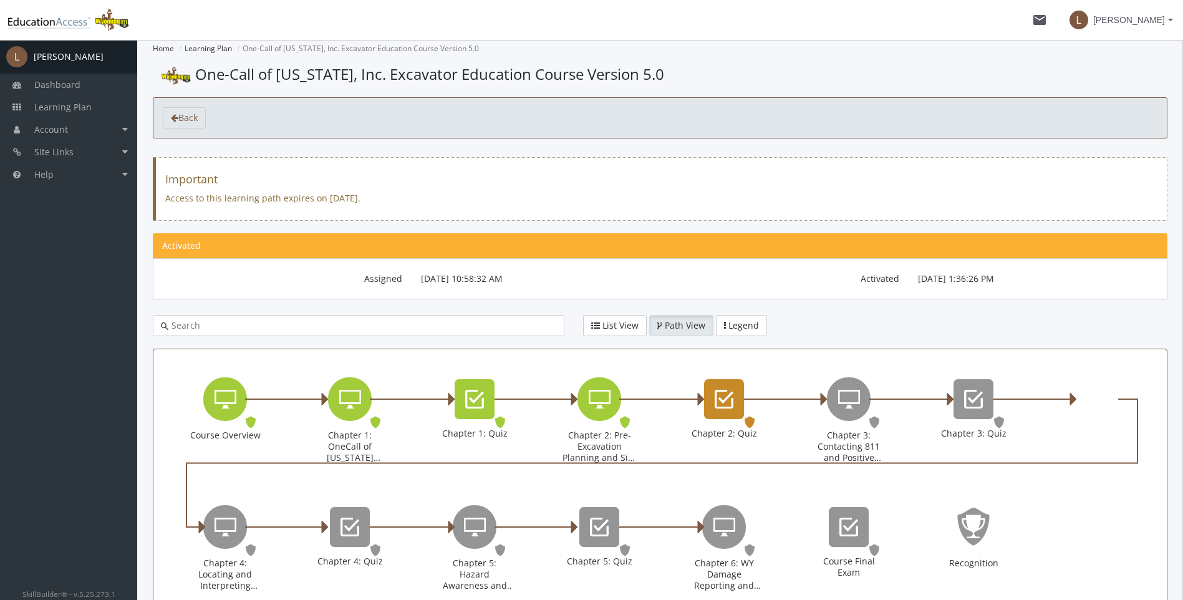
click at [731, 399] on icon "Chapter 2: Quiz" at bounding box center [723, 399] width 19 height 25
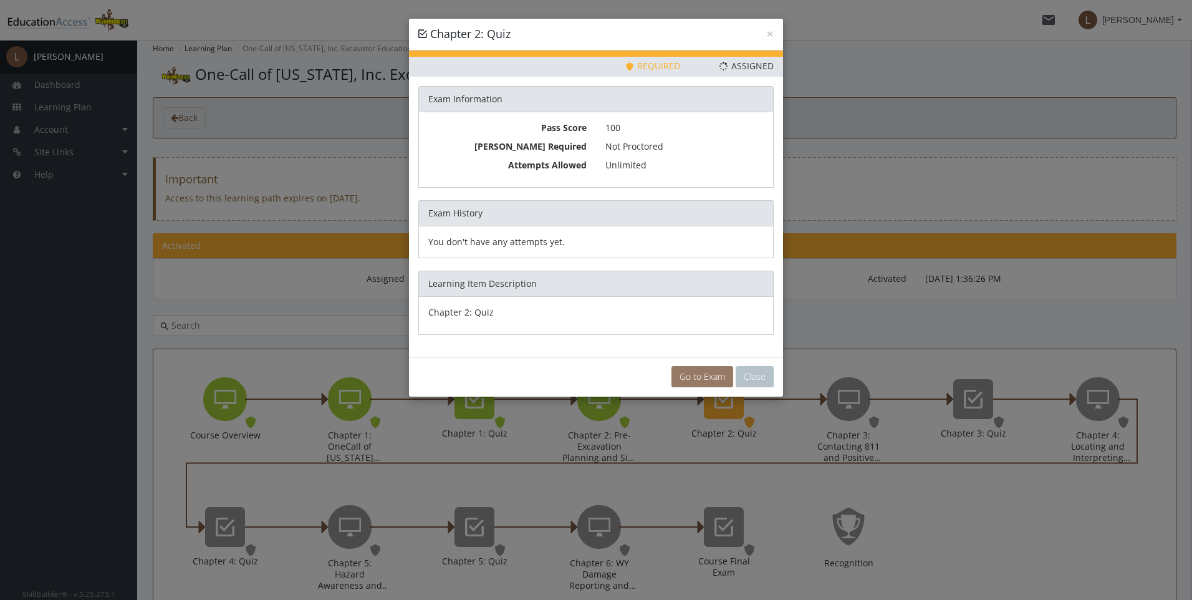
click at [692, 371] on link "Go to Exam" at bounding box center [702, 376] width 62 height 21
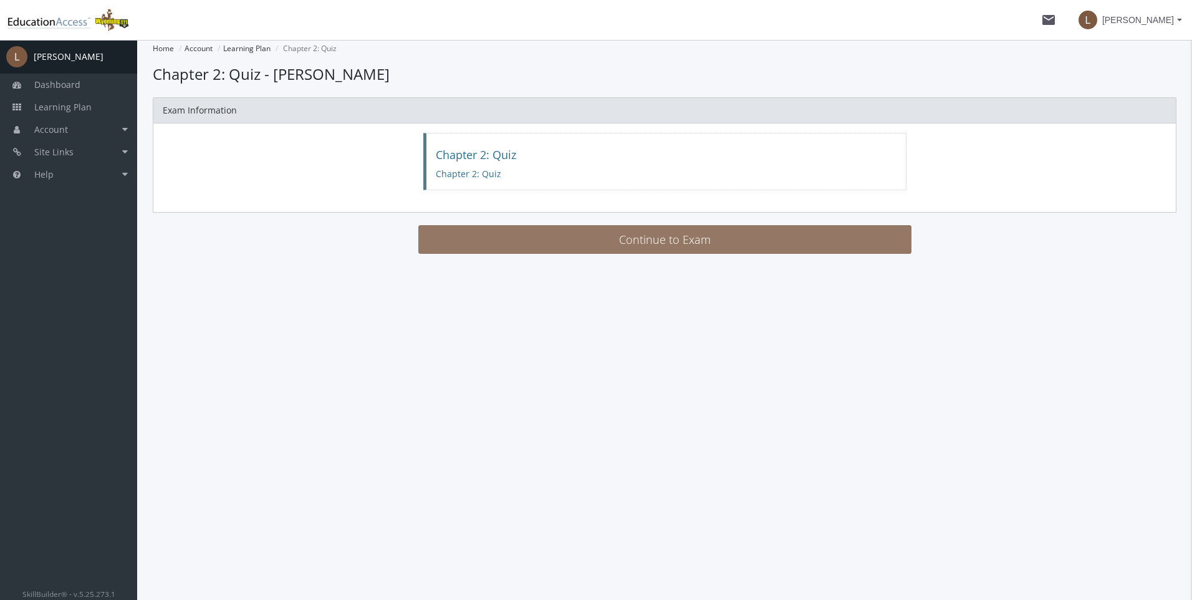
click at [655, 238] on button "Continue to Exam" at bounding box center [664, 239] width 493 height 29
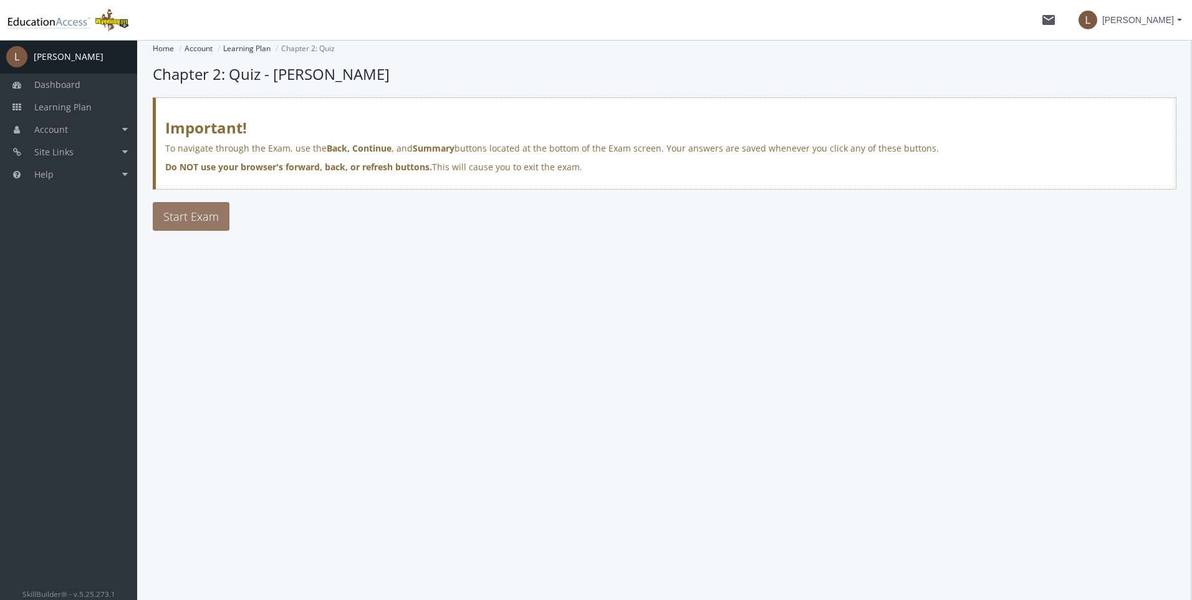
click at [211, 217] on span "Start Exam" at bounding box center [190, 216] width 55 height 15
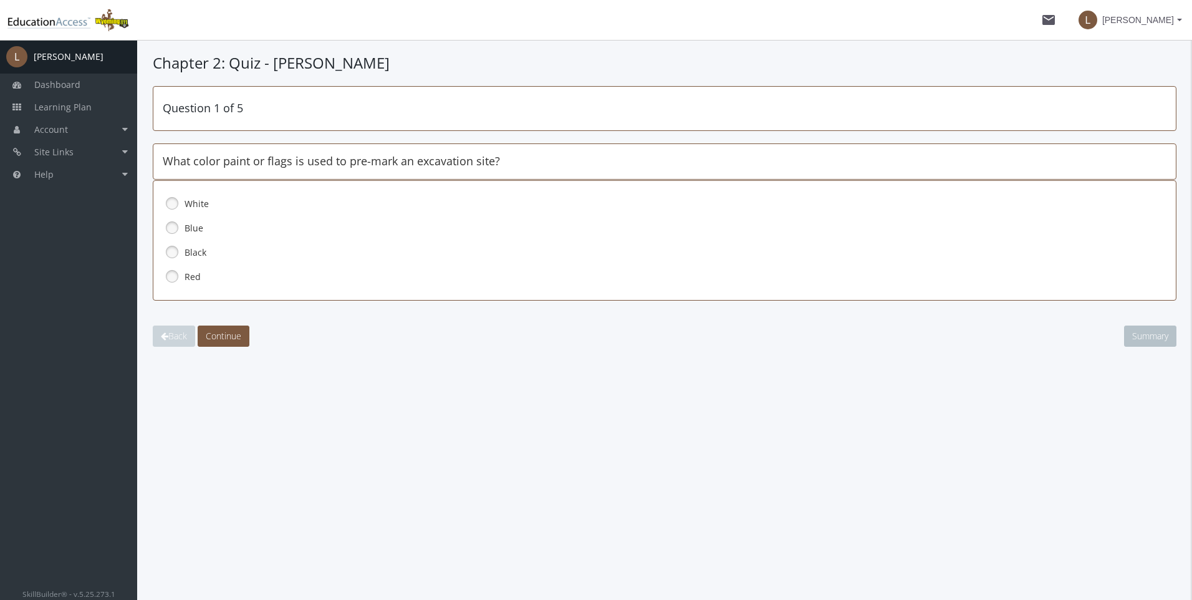
click at [171, 199] on link at bounding box center [172, 203] width 19 height 19
click at [220, 330] on span "Continue" at bounding box center [224, 336] width 36 height 12
click at [170, 276] on link at bounding box center [172, 276] width 19 height 19
click at [229, 330] on span "Continue" at bounding box center [224, 336] width 36 height 12
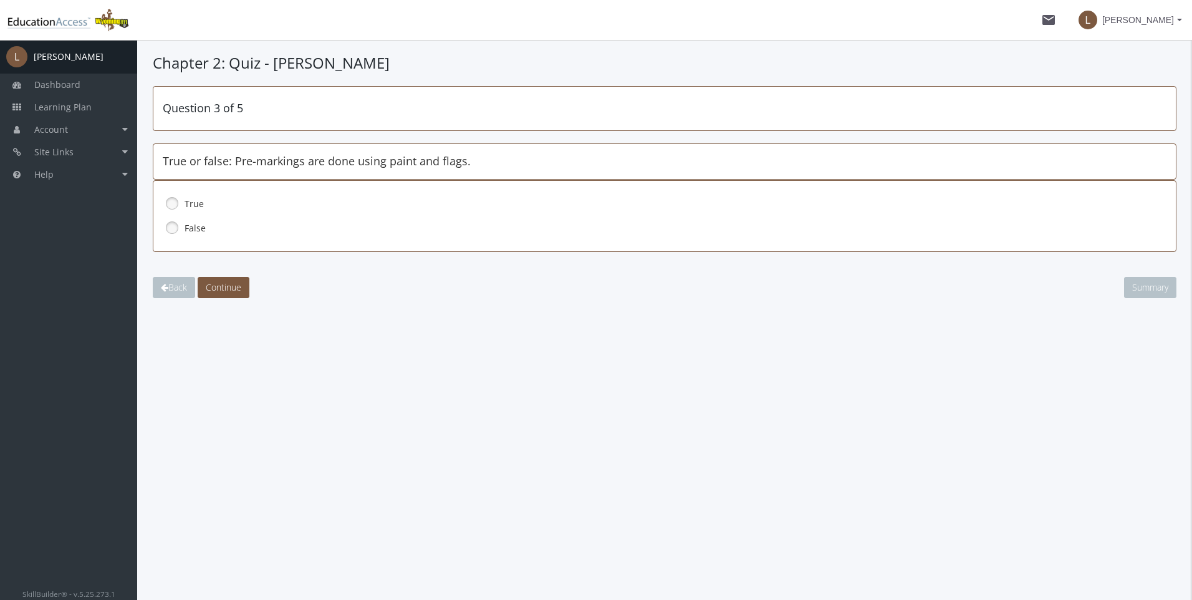
click at [172, 201] on link at bounding box center [172, 203] width 19 height 19
click at [223, 289] on span "Continue" at bounding box center [224, 287] width 36 height 12
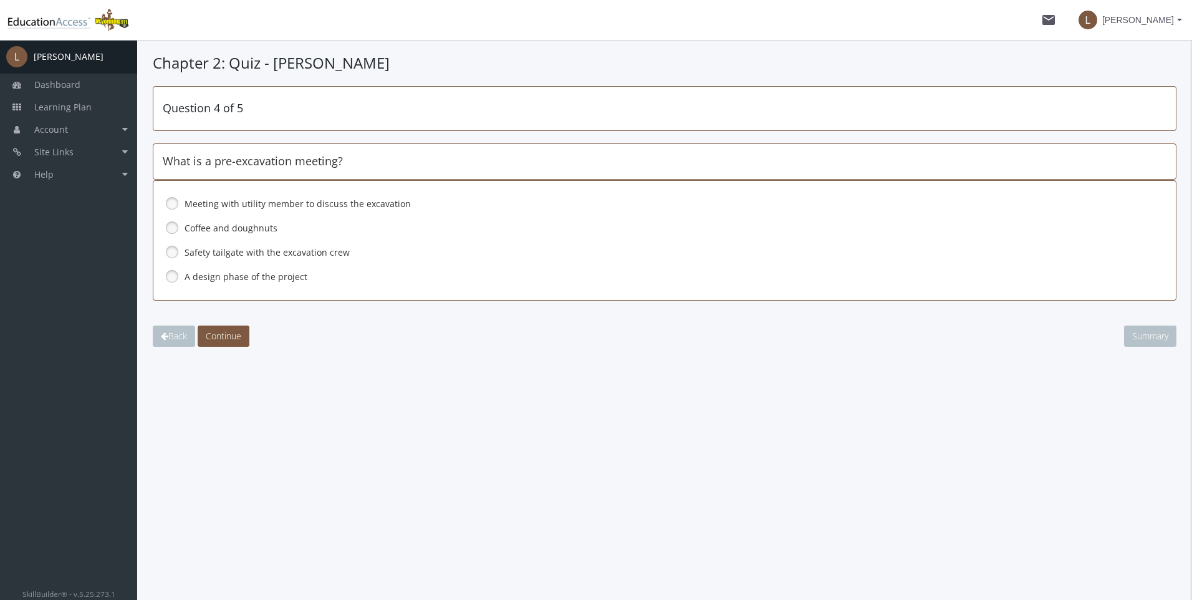
click at [171, 199] on link at bounding box center [172, 203] width 19 height 19
click at [238, 339] on span "Continue" at bounding box center [224, 336] width 36 height 12
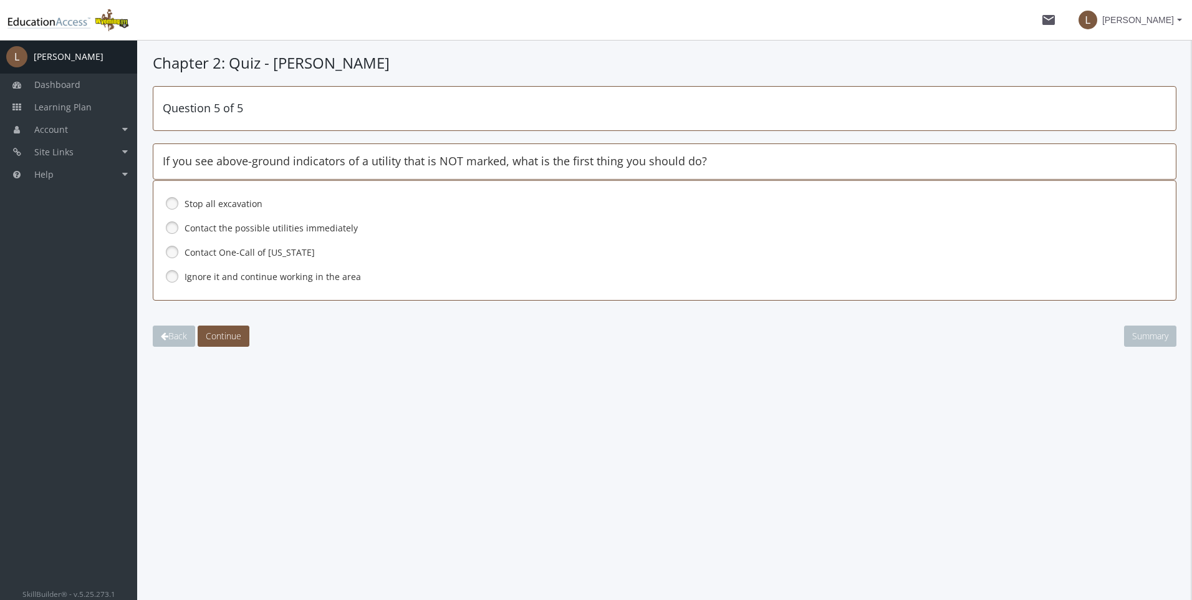
click at [172, 198] on link at bounding box center [172, 203] width 19 height 19
click at [221, 332] on span "Continue" at bounding box center [224, 336] width 36 height 12
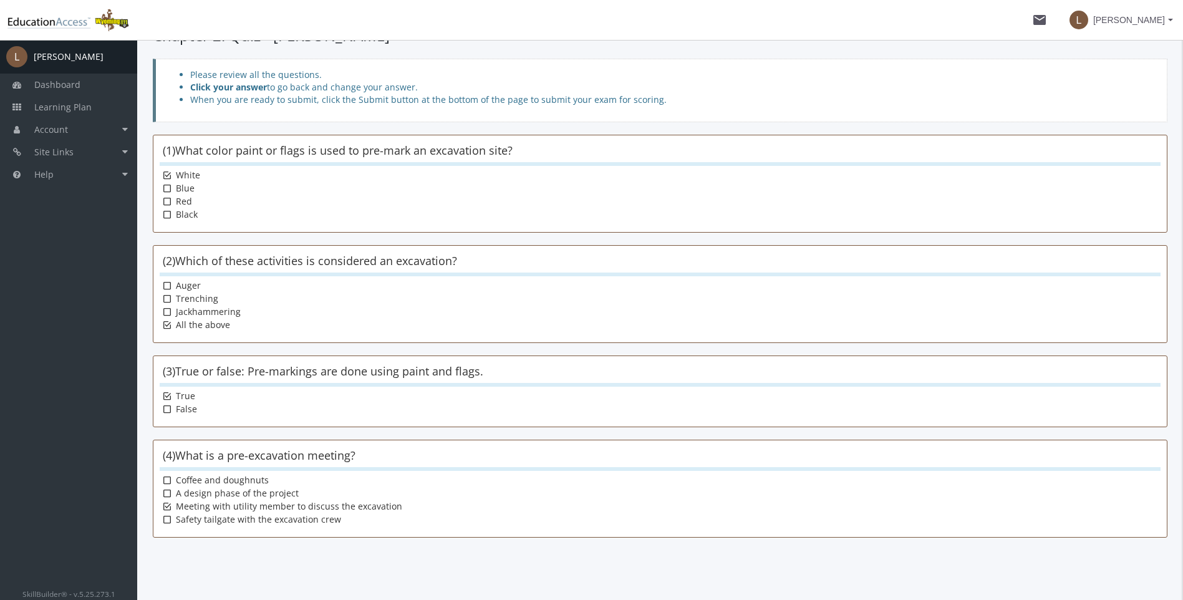
scroll to position [179, 0]
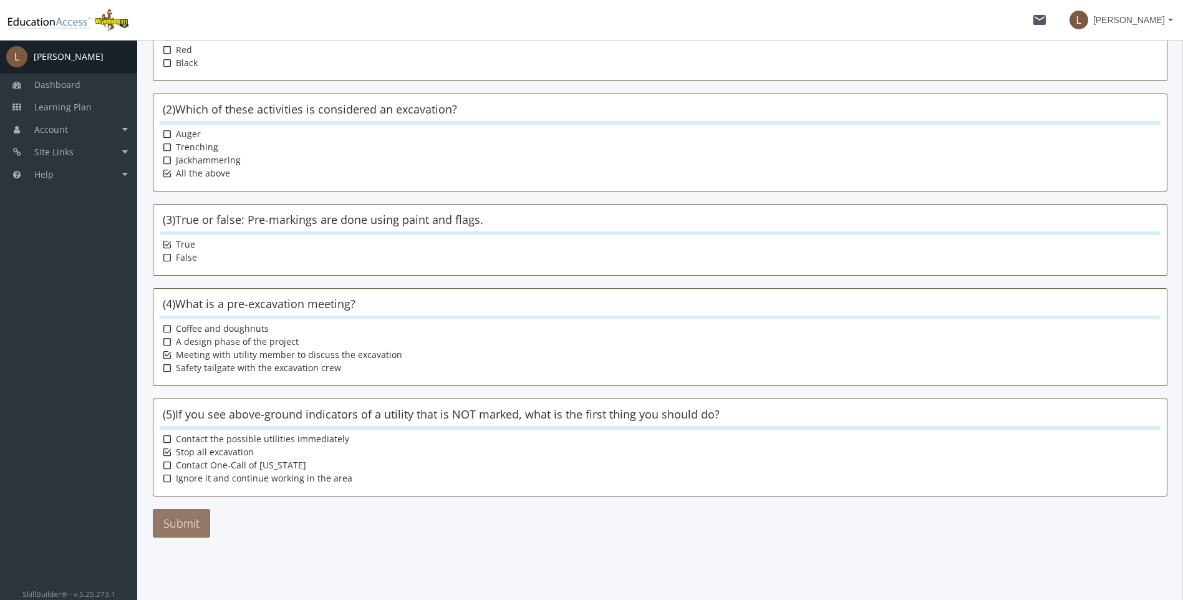
click at [198, 532] on button "Submit" at bounding box center [181, 523] width 57 height 29
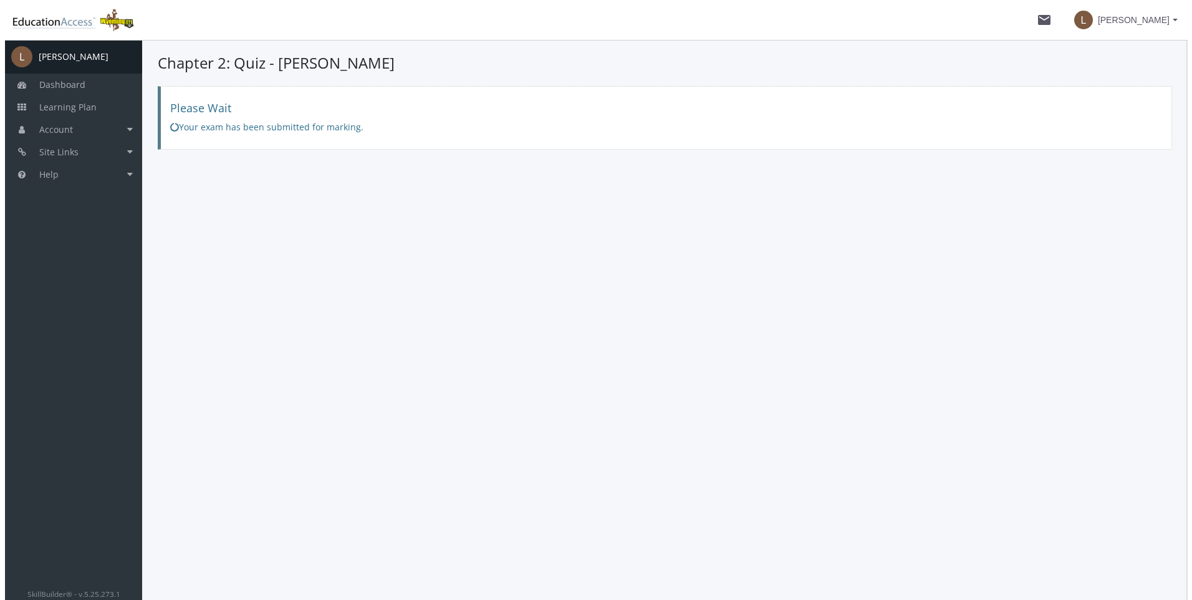
scroll to position [0, 0]
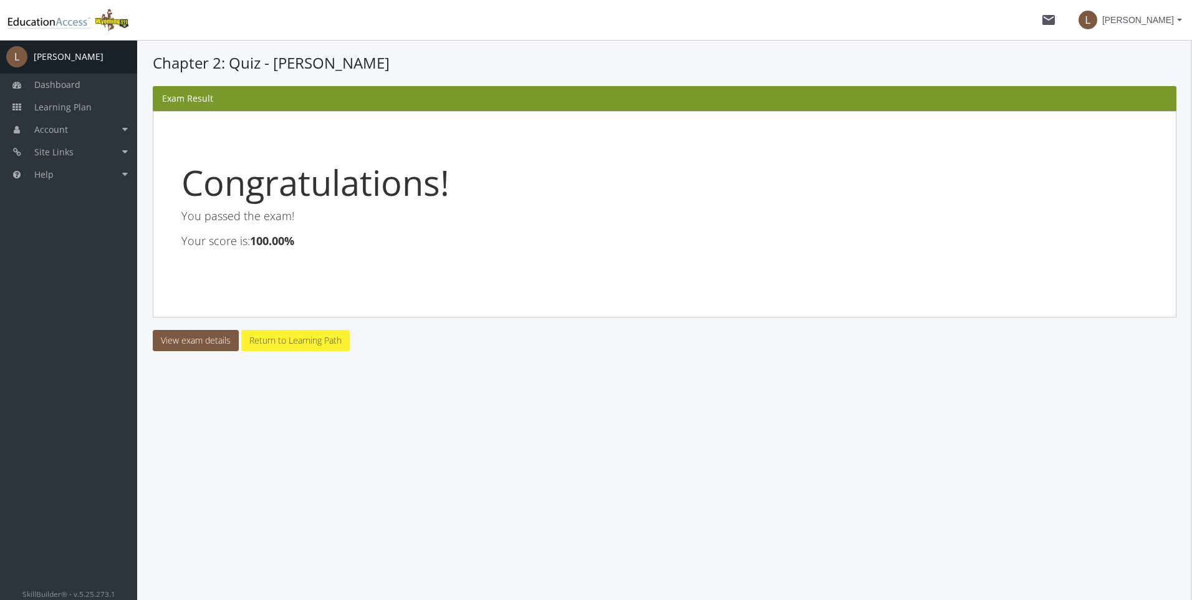
click at [281, 341] on link "Return to Learning Path" at bounding box center [295, 340] width 108 height 21
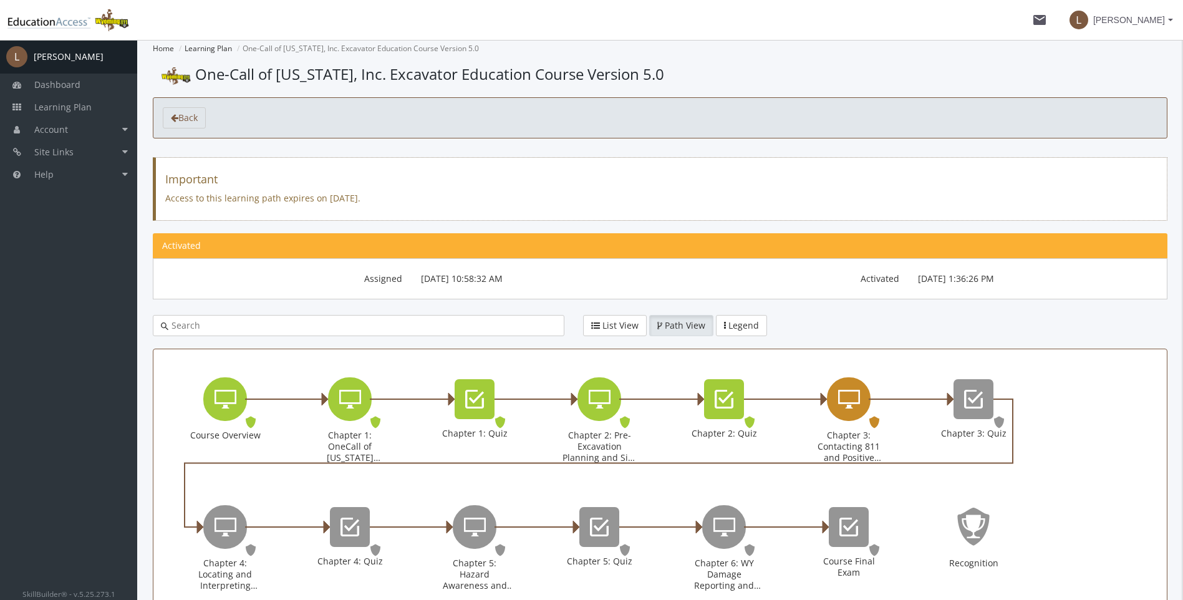
click at [843, 400] on icon "Chapter 3: Contacting 811 and Positive Response" at bounding box center [849, 399] width 22 height 25
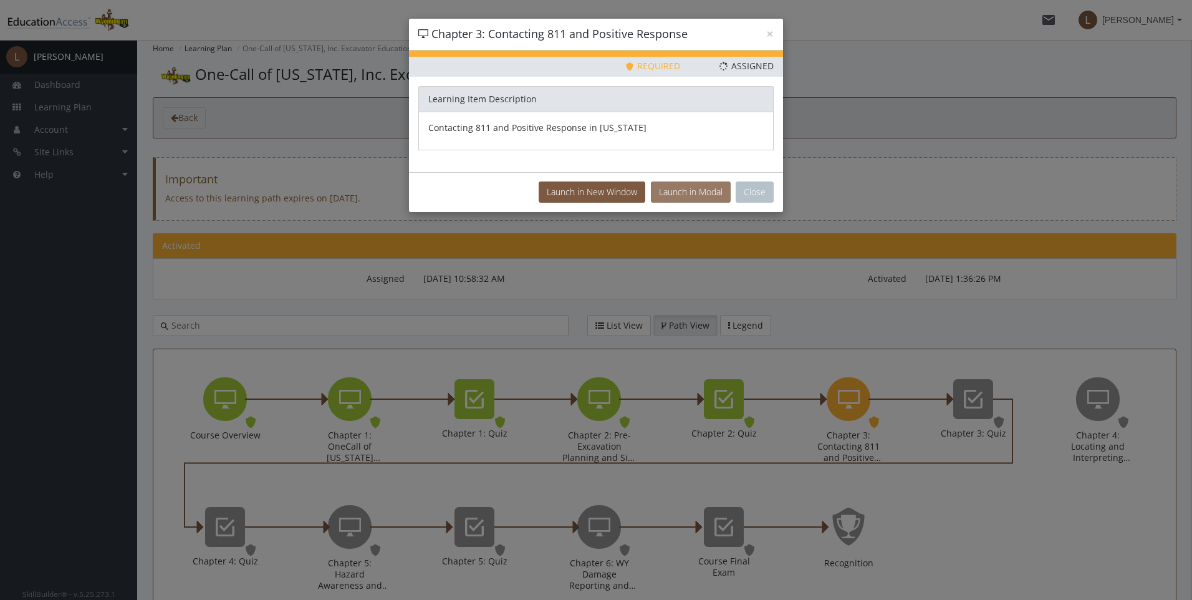
click at [699, 191] on button "Launch in Modal" at bounding box center [691, 191] width 80 height 21
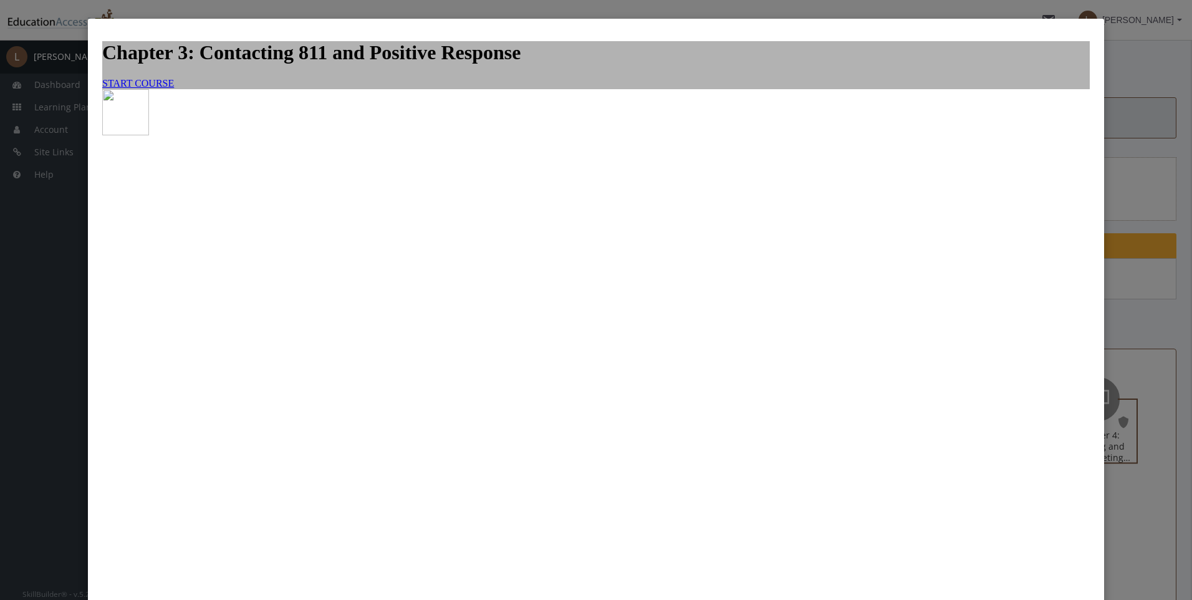
click at [174, 89] on span "START COURSE" at bounding box center [138, 83] width 72 height 11
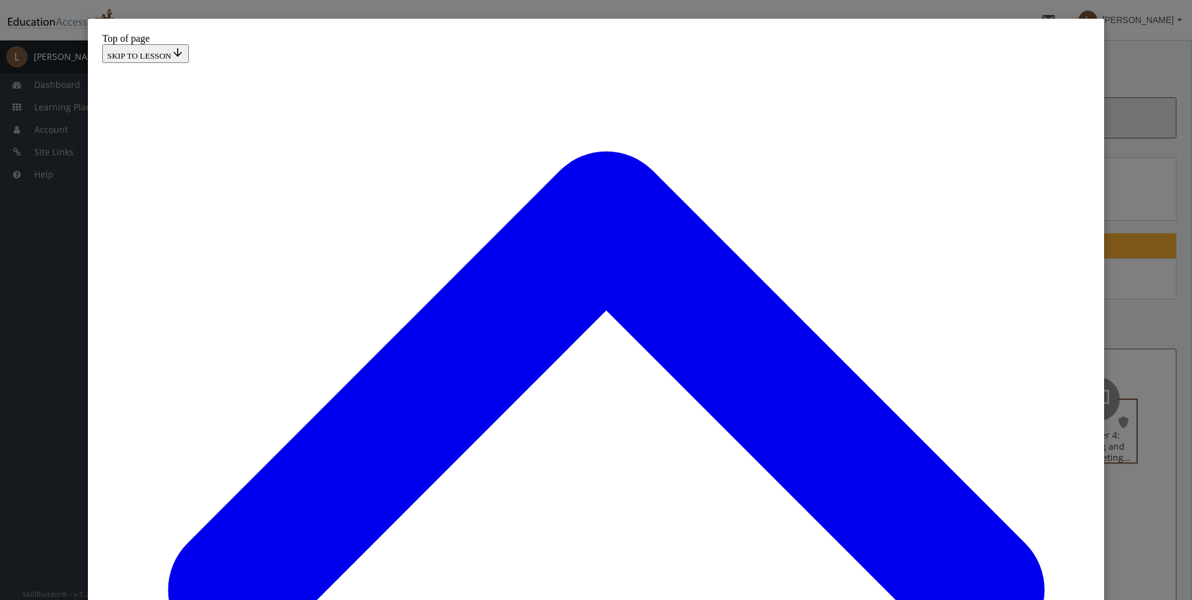
scroll to position [25, 0]
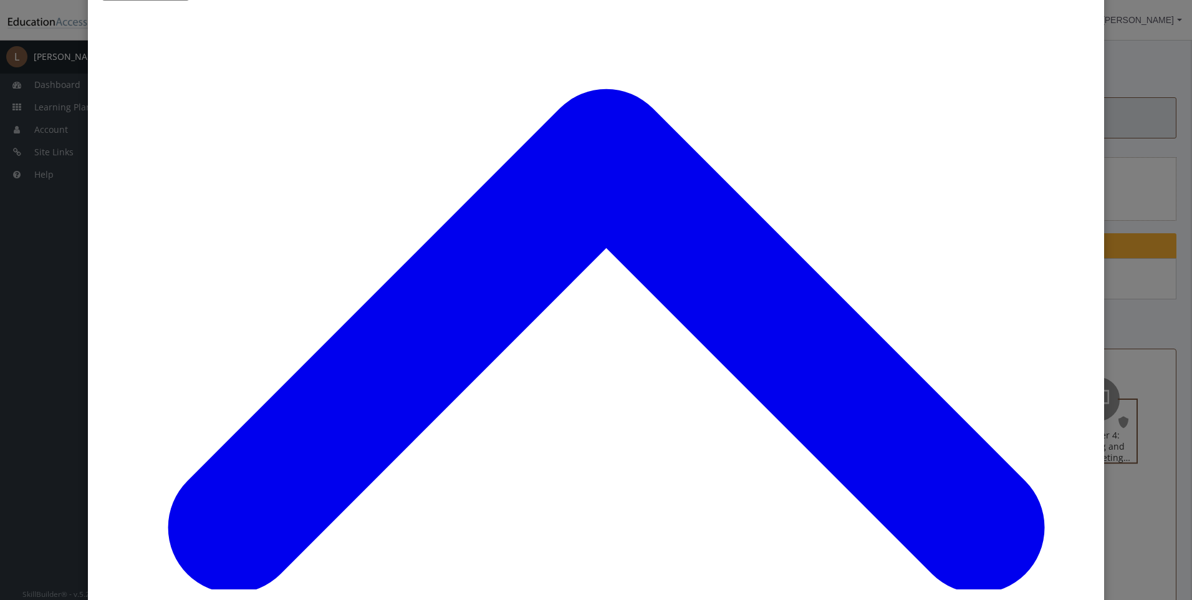
scroll to position [162, 0]
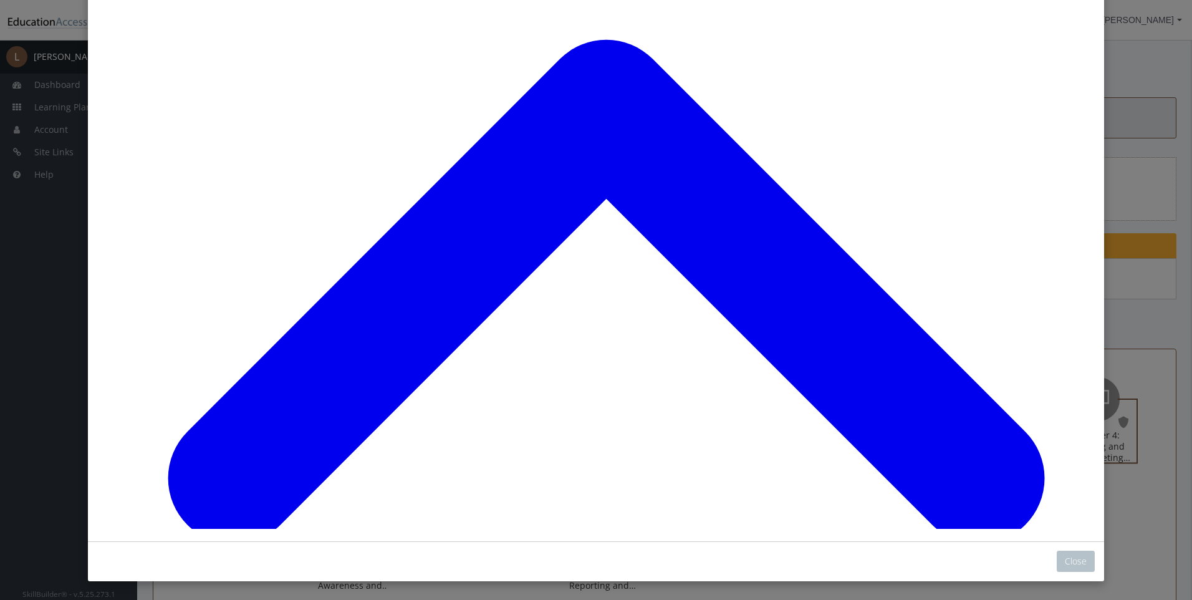
scroll to position [1024, 0]
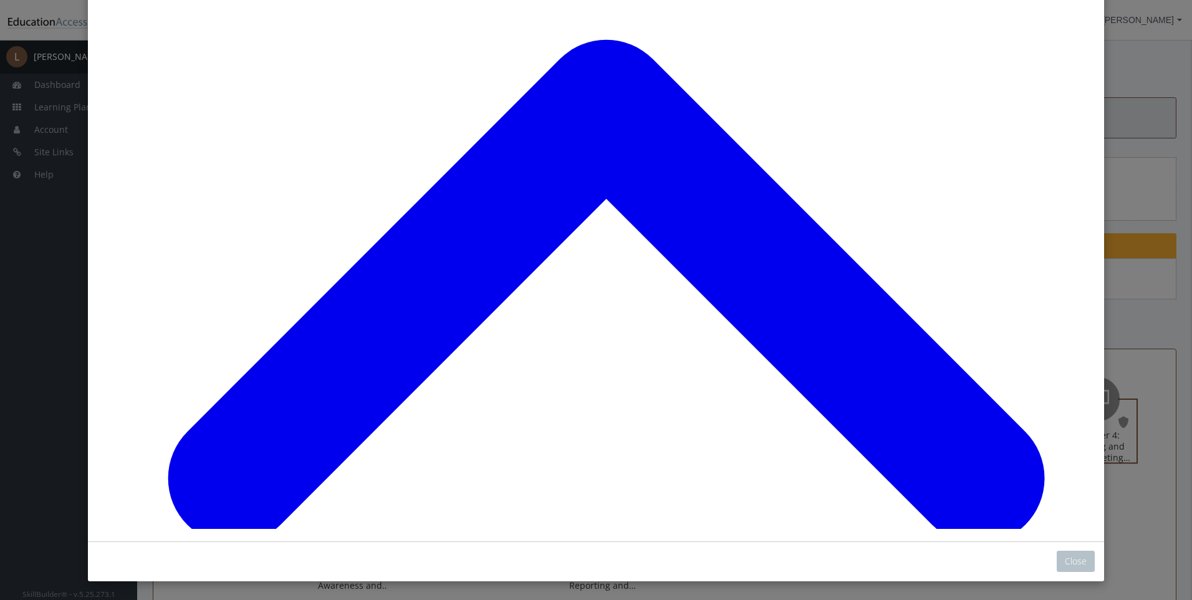
scroll to position [1100, 0]
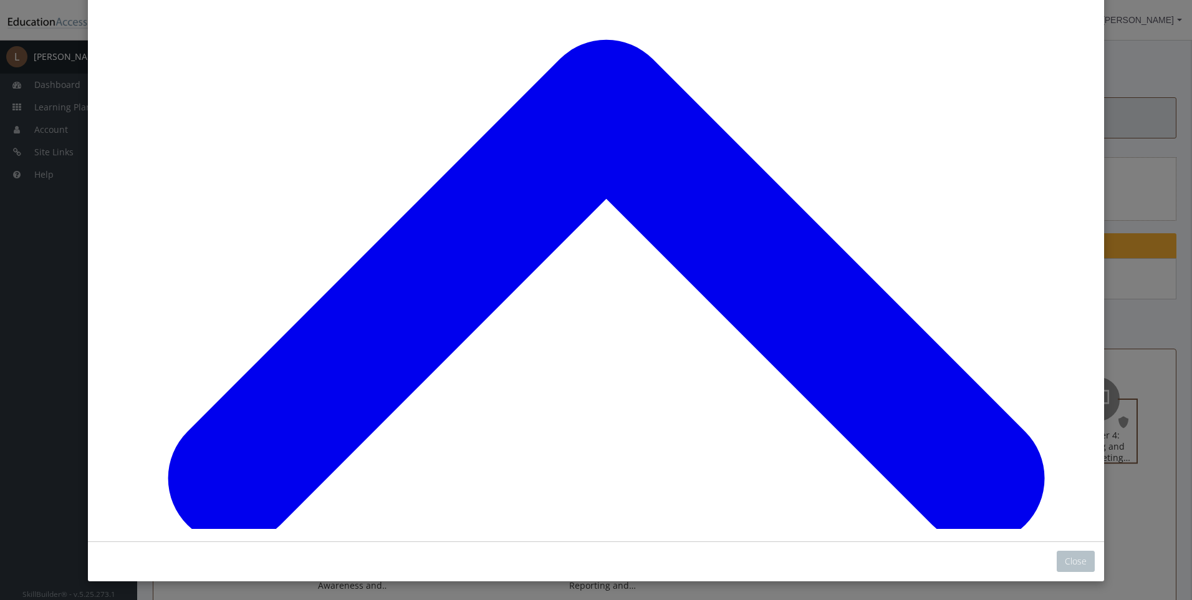
drag, startPoint x: 270, startPoint y: 401, endPoint x: 258, endPoint y: 408, distance: 13.4
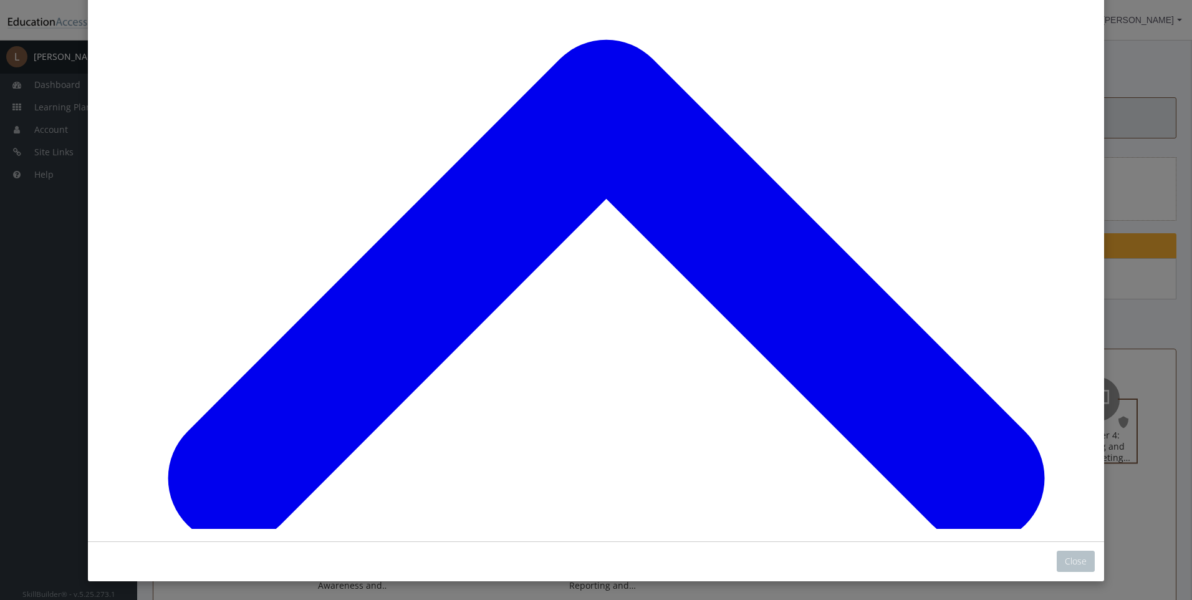
scroll to position [1837, 0]
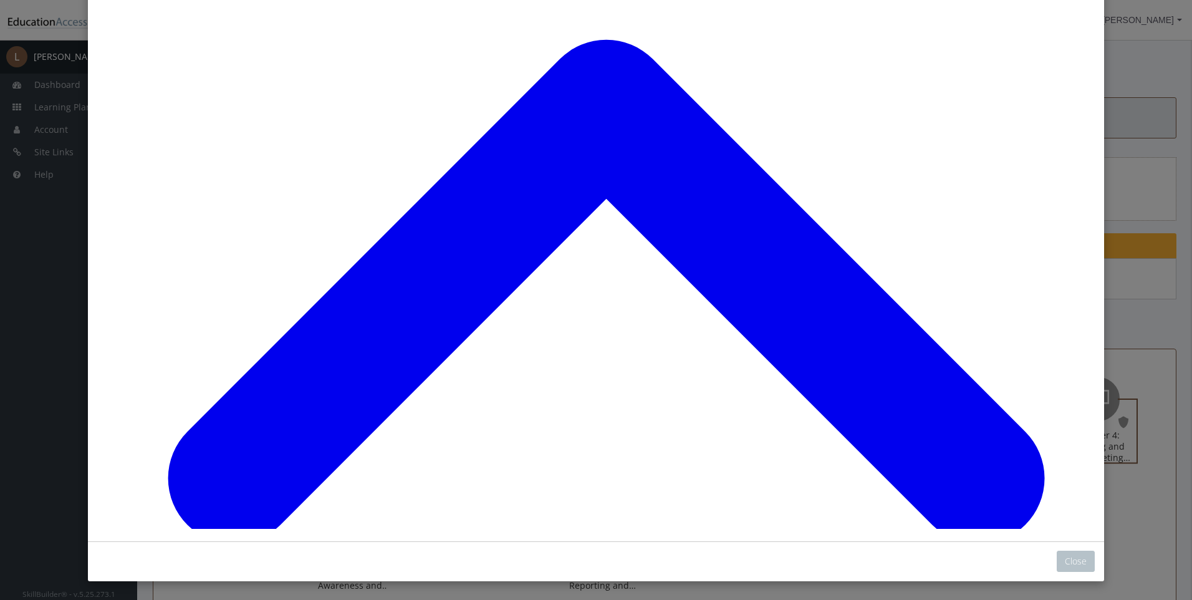
scroll to position [3821, 0]
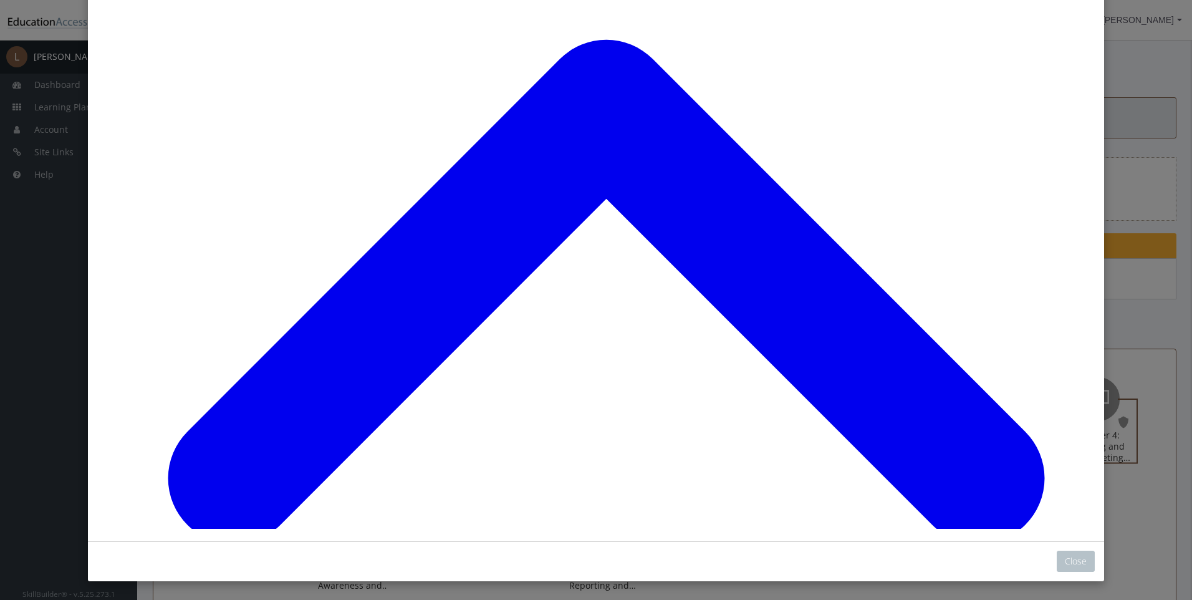
click at [1074, 558] on button "Close" at bounding box center [1076, 560] width 38 height 21
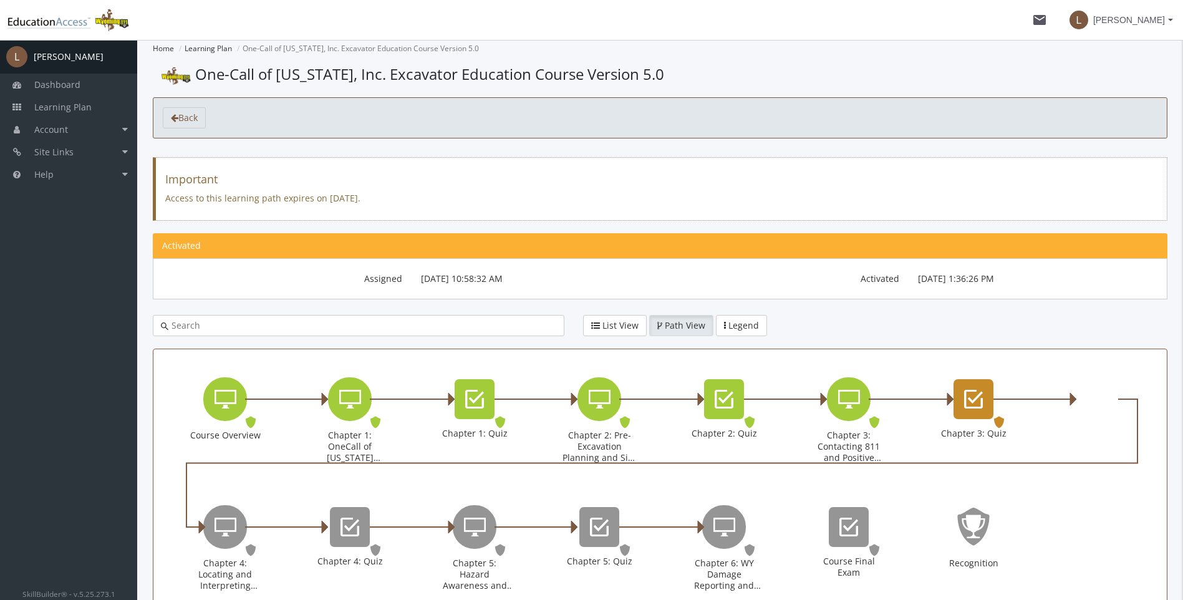
click at [985, 396] on div "Chapter 3: Quiz" at bounding box center [973, 399] width 40 height 40
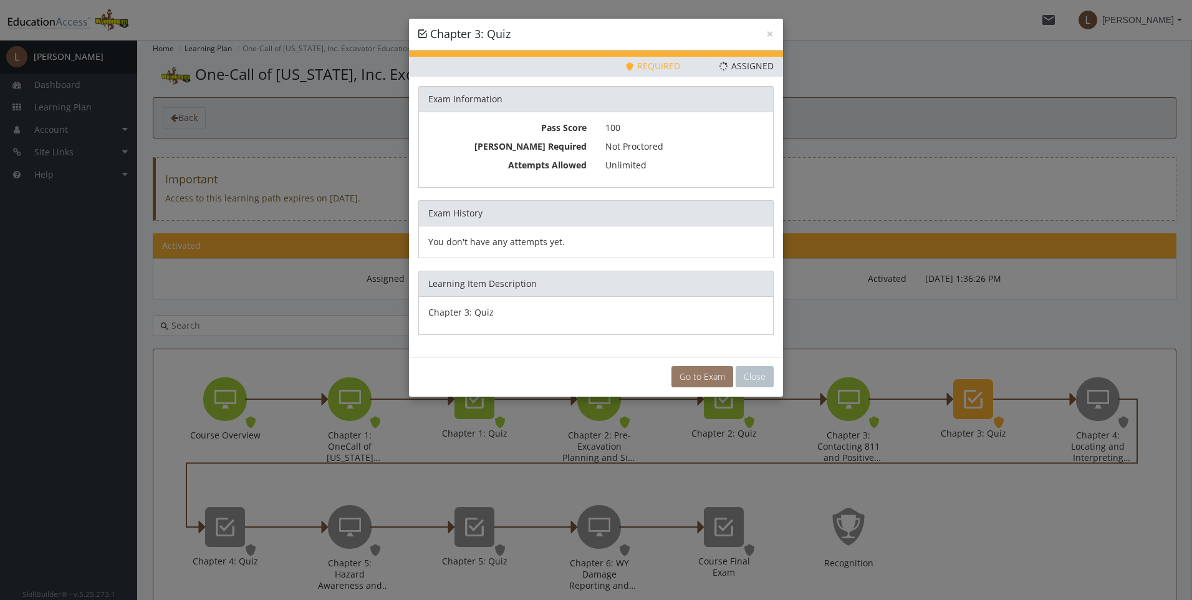
click at [706, 375] on link "Go to Exam" at bounding box center [702, 376] width 62 height 21
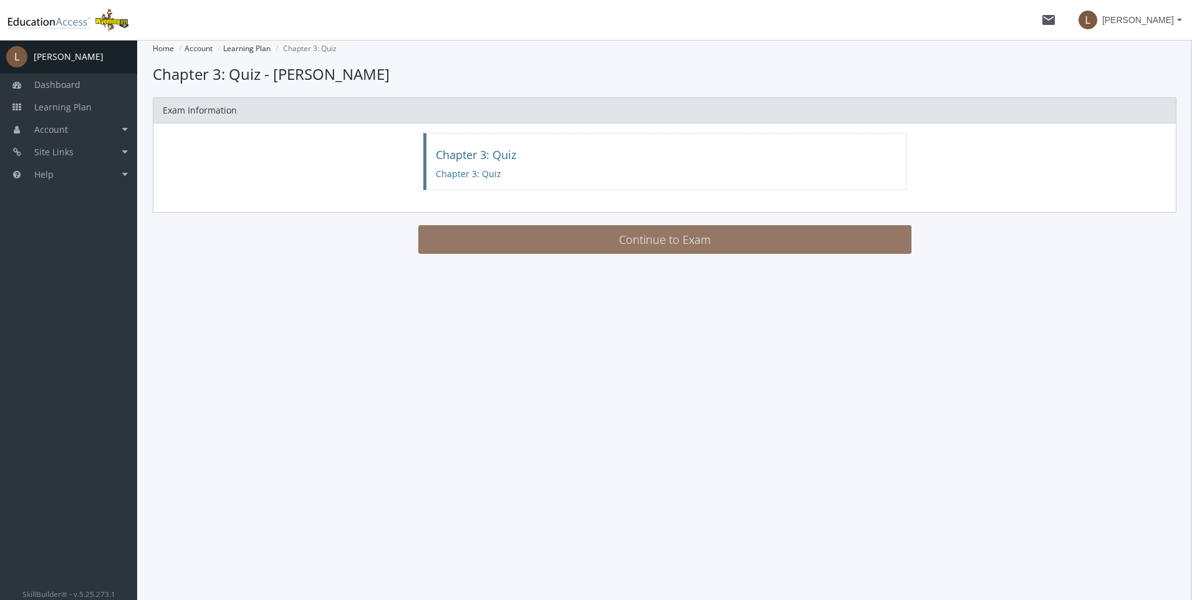
click at [641, 239] on button "Continue to Exam" at bounding box center [664, 239] width 493 height 29
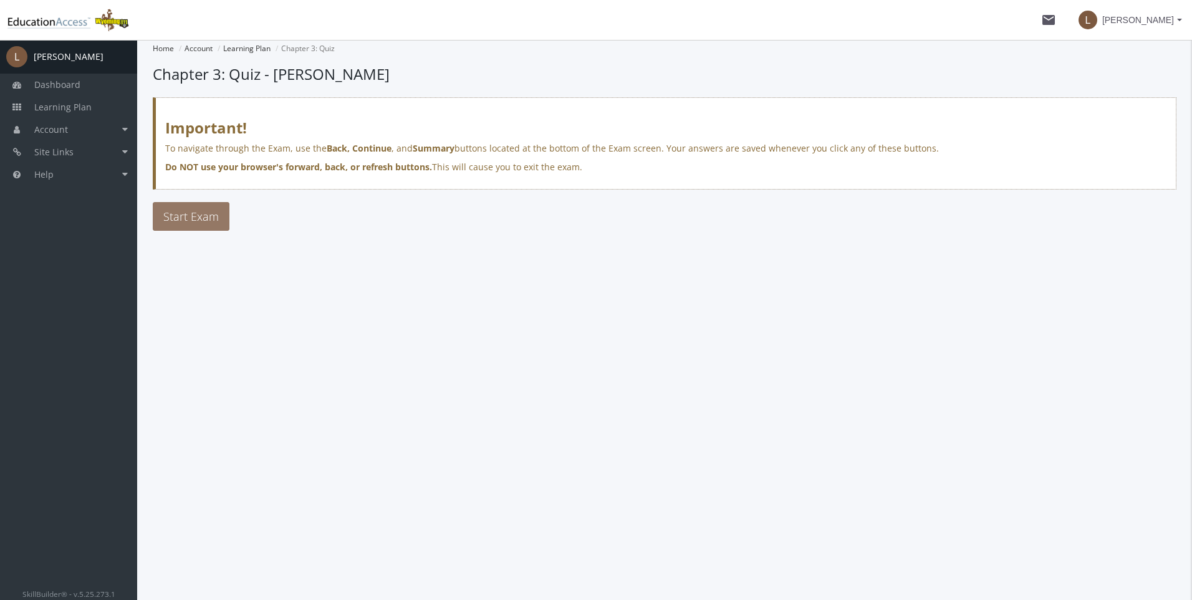
click at [193, 215] on span "Start Exam" at bounding box center [190, 216] width 55 height 15
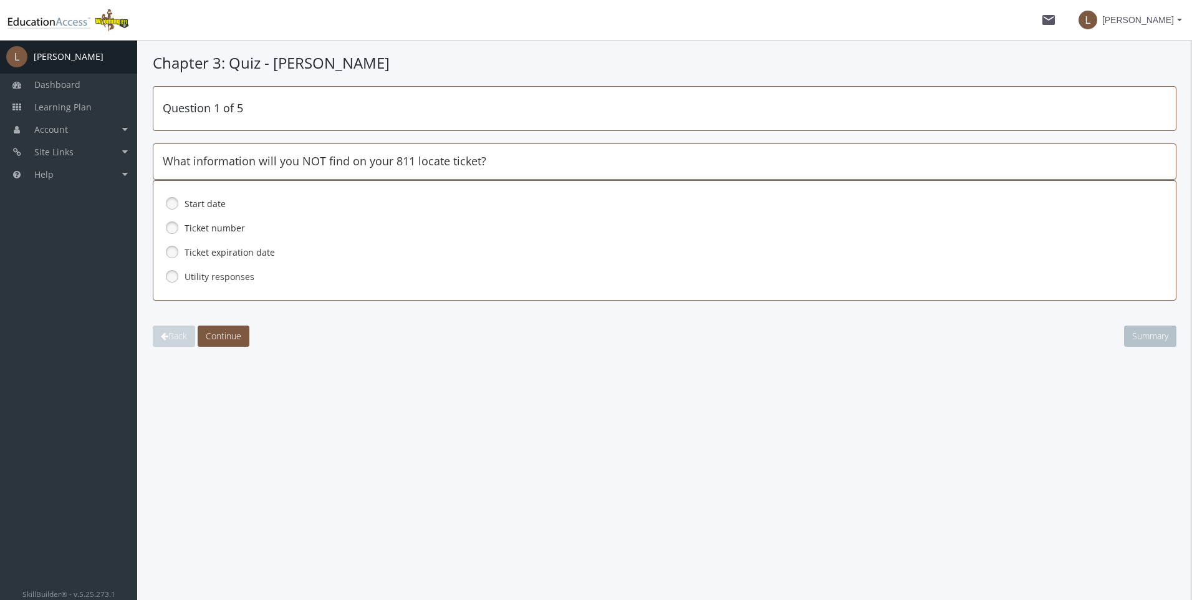
click at [174, 276] on link at bounding box center [172, 276] width 19 height 19
click at [233, 334] on span "Continue" at bounding box center [224, 336] width 36 height 12
click at [175, 276] on link at bounding box center [172, 276] width 19 height 19
click at [226, 343] on button "Continue" at bounding box center [224, 335] width 52 height 21
click at [165, 224] on link at bounding box center [172, 227] width 19 height 19
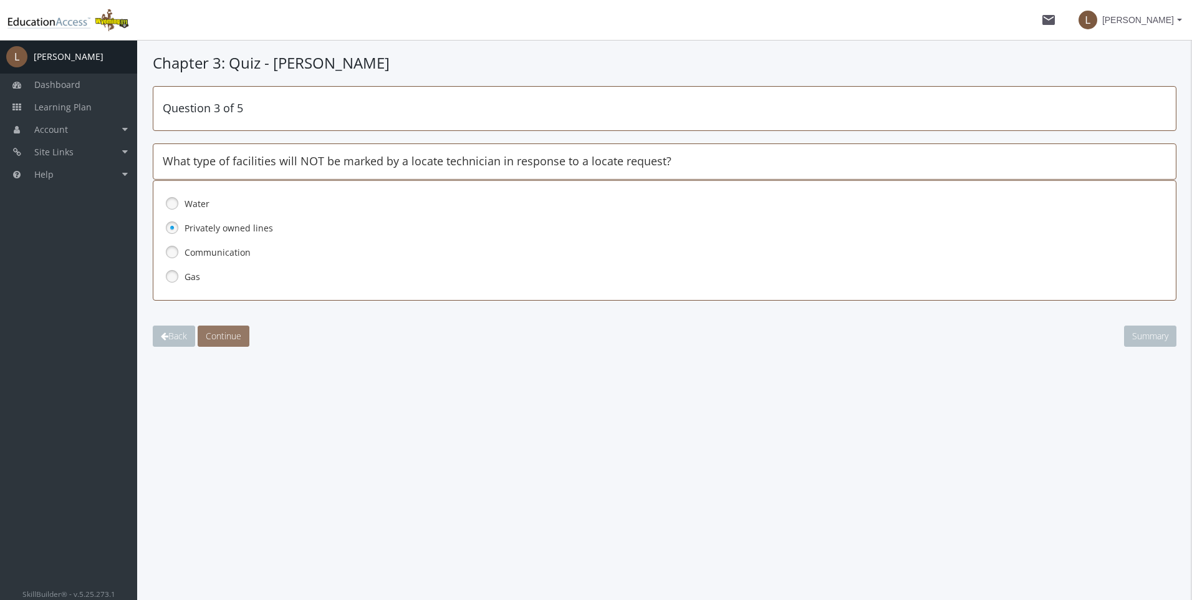
click at [229, 329] on button "Continue" at bounding box center [224, 335] width 52 height 21
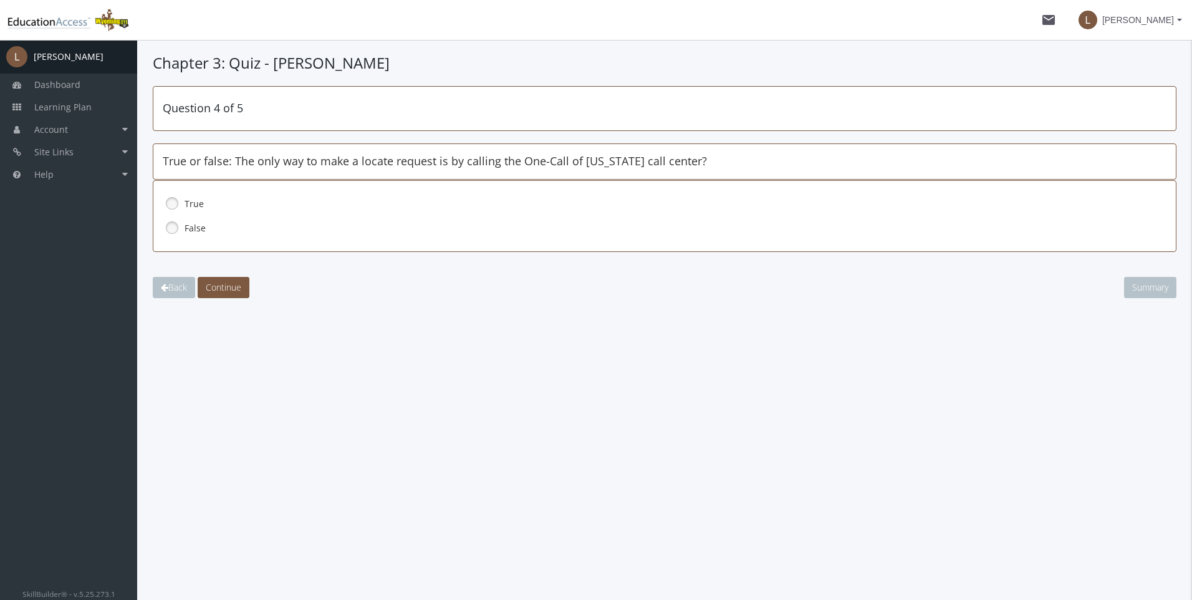
click at [173, 228] on link at bounding box center [172, 227] width 19 height 19
click at [218, 286] on span "Continue" at bounding box center [224, 287] width 36 height 12
click at [173, 228] on link at bounding box center [172, 227] width 19 height 19
click at [218, 284] on span "Continue" at bounding box center [224, 287] width 36 height 12
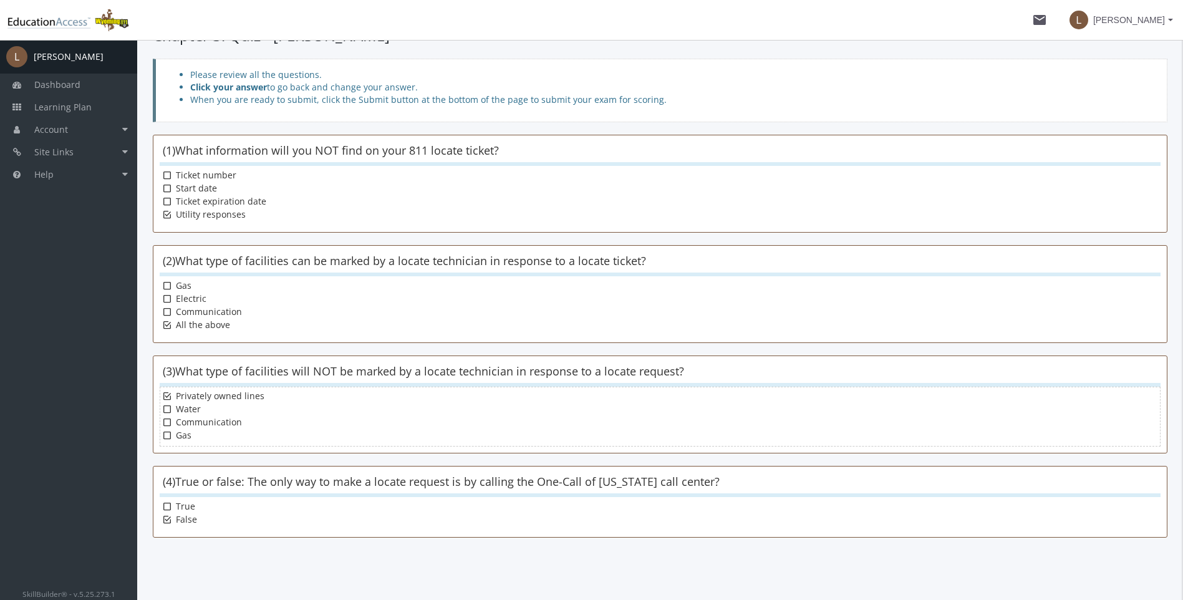
scroll to position [153, 0]
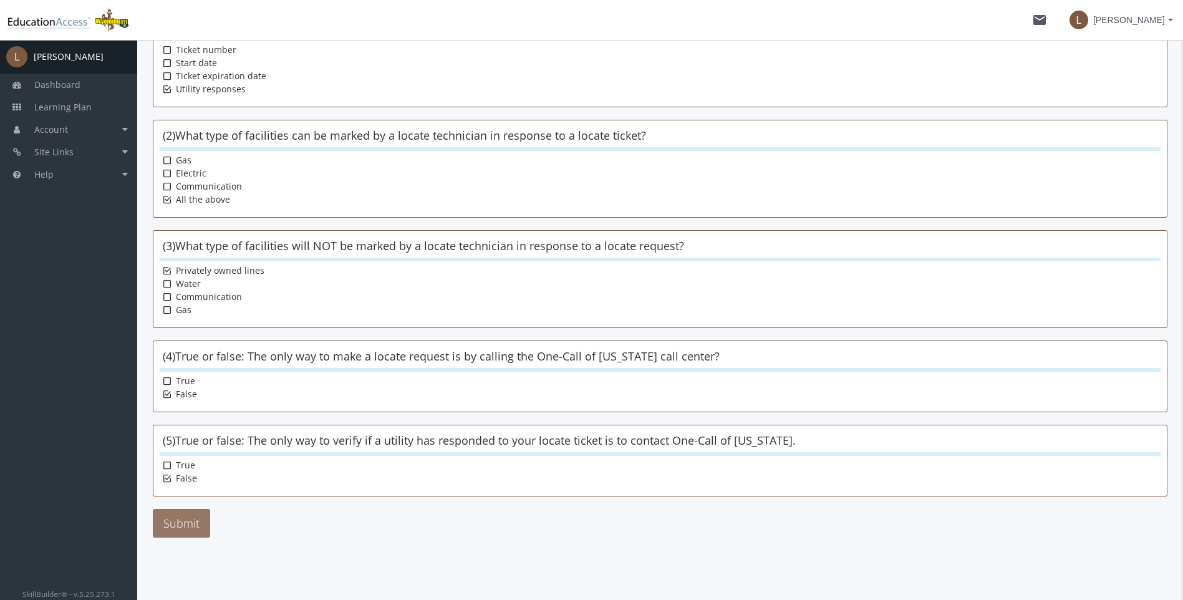
click at [181, 515] on button "Submit" at bounding box center [181, 523] width 57 height 29
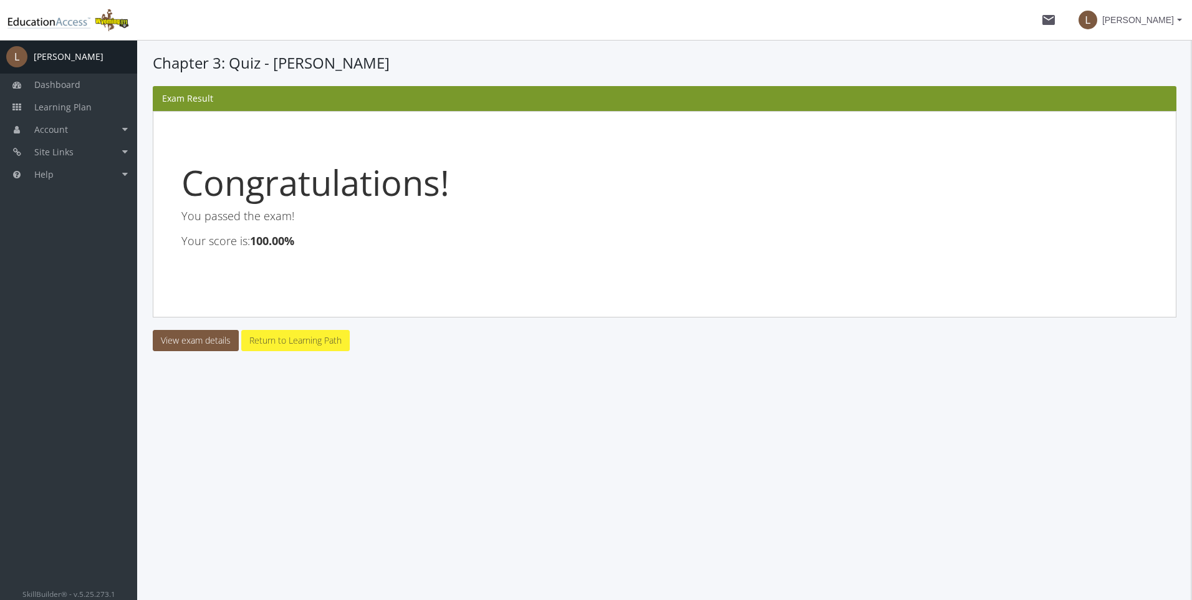
click at [294, 340] on link "Return to Learning Path" at bounding box center [295, 340] width 108 height 21
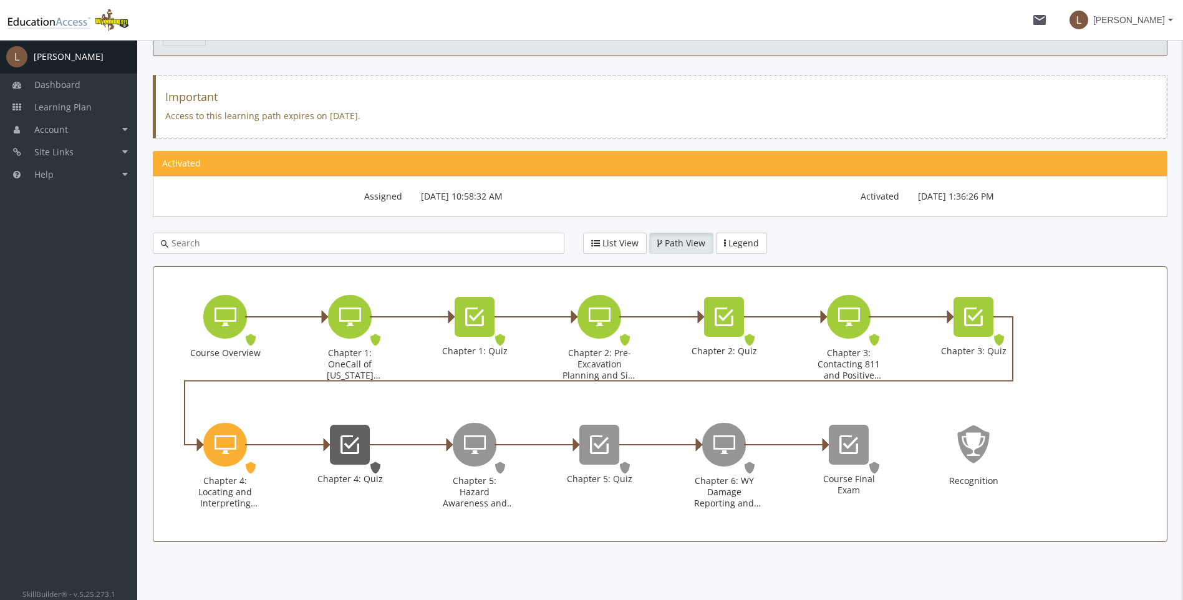
scroll to position [87, 0]
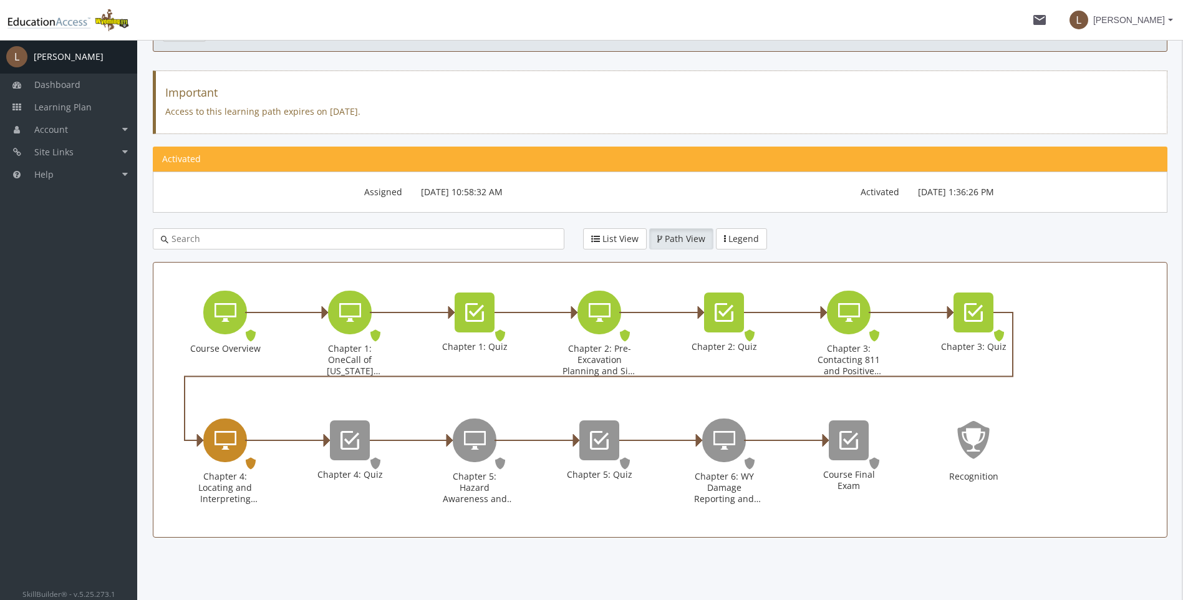
click at [234, 440] on icon "Chapter 4: Locating and Interpreting Markings" at bounding box center [225, 440] width 22 height 25
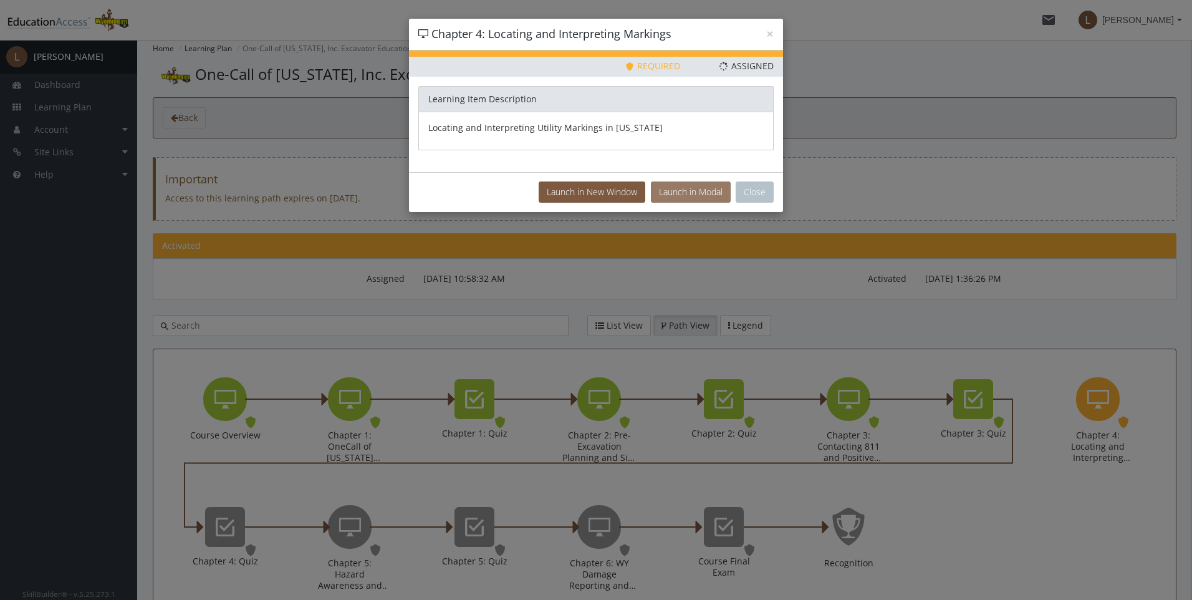
click at [680, 192] on button "Launch in Modal" at bounding box center [691, 191] width 80 height 21
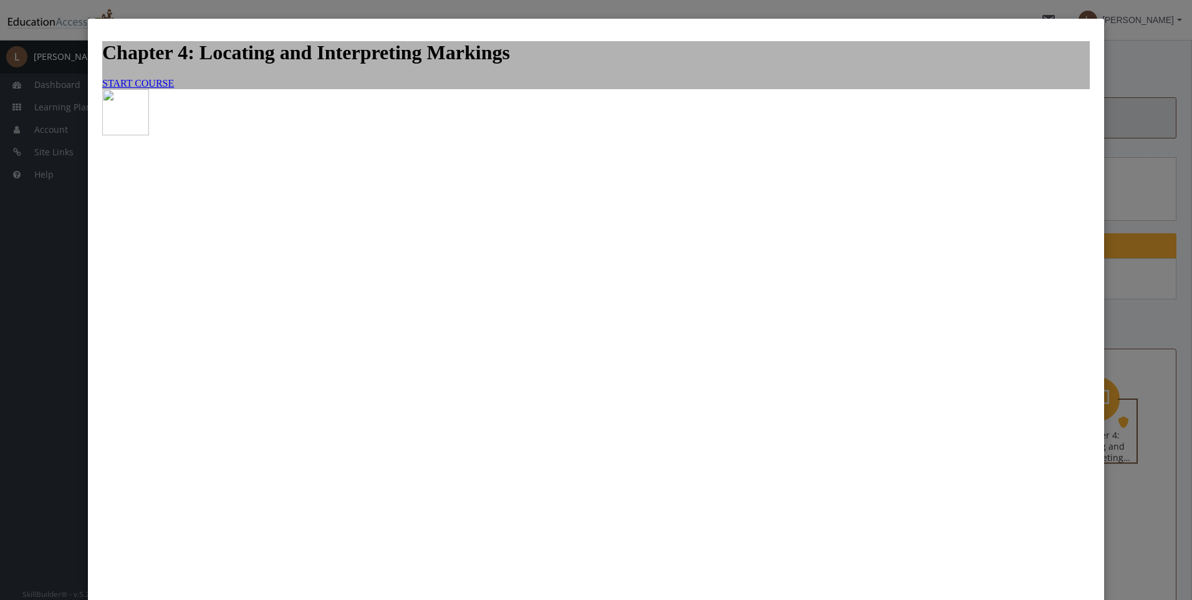
click at [174, 89] on span "START COURSE" at bounding box center [138, 83] width 72 height 11
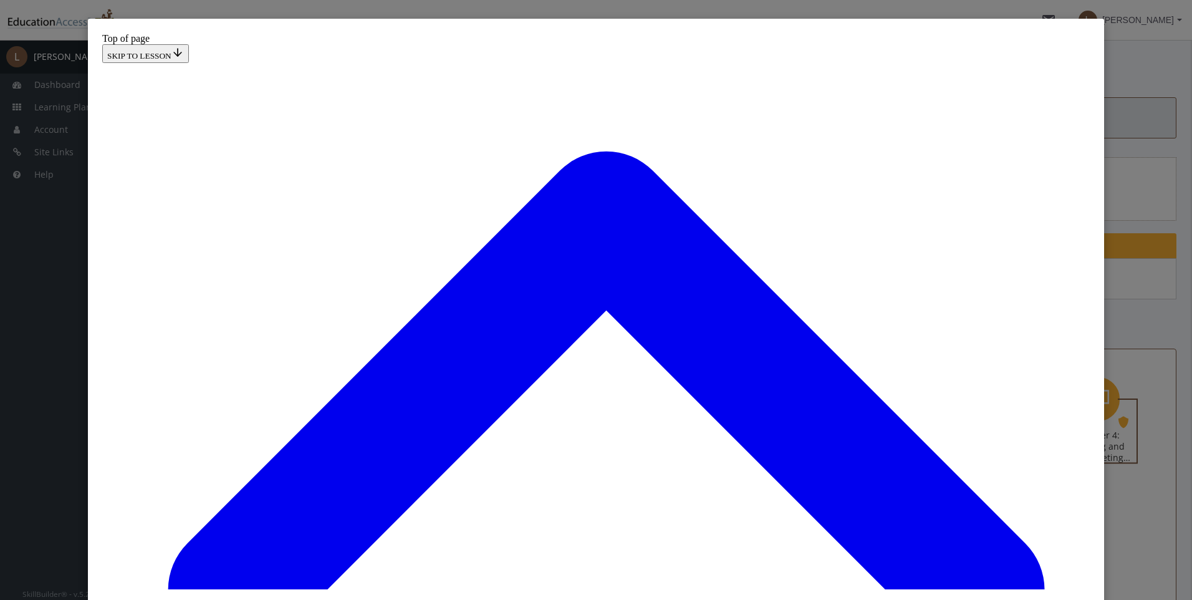
scroll to position [80, 0]
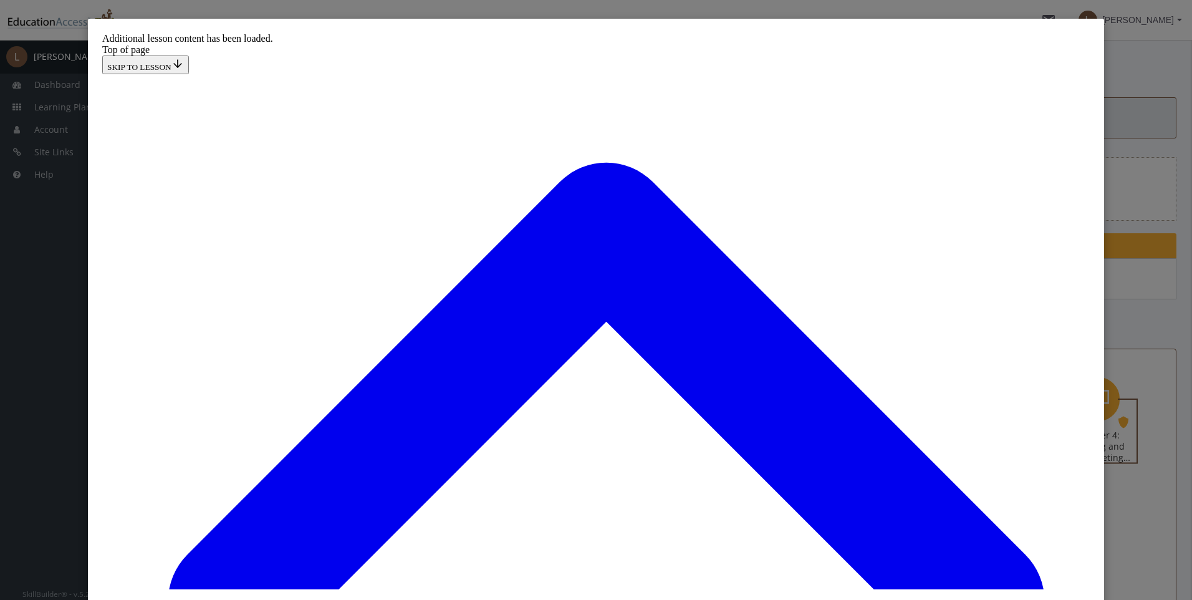
scroll to position [710, 0]
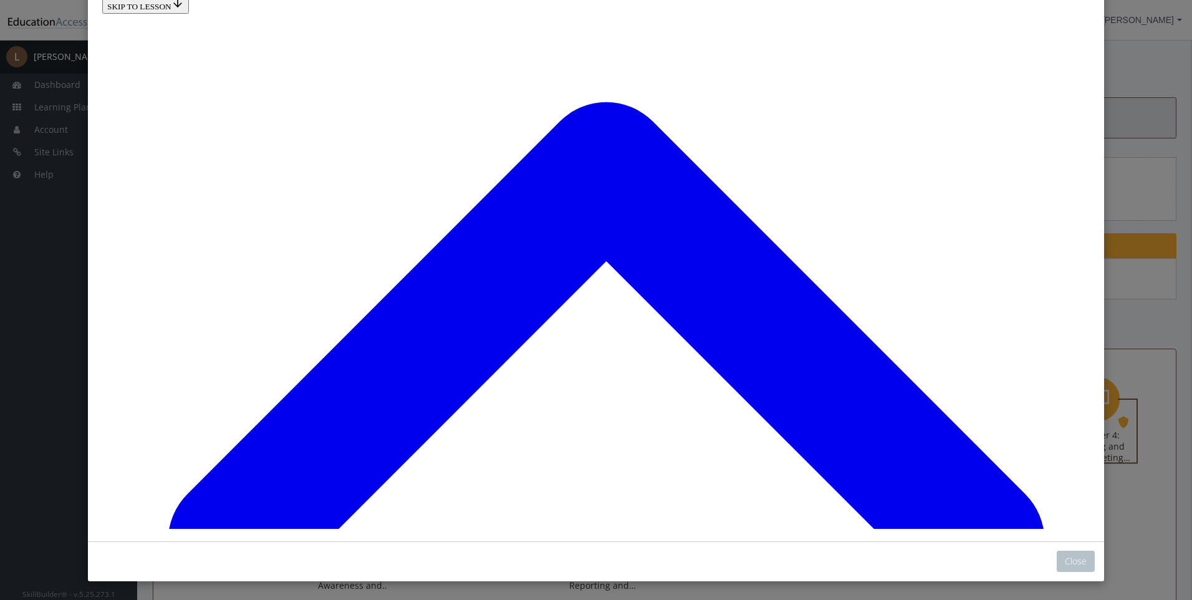
scroll to position [825, 0]
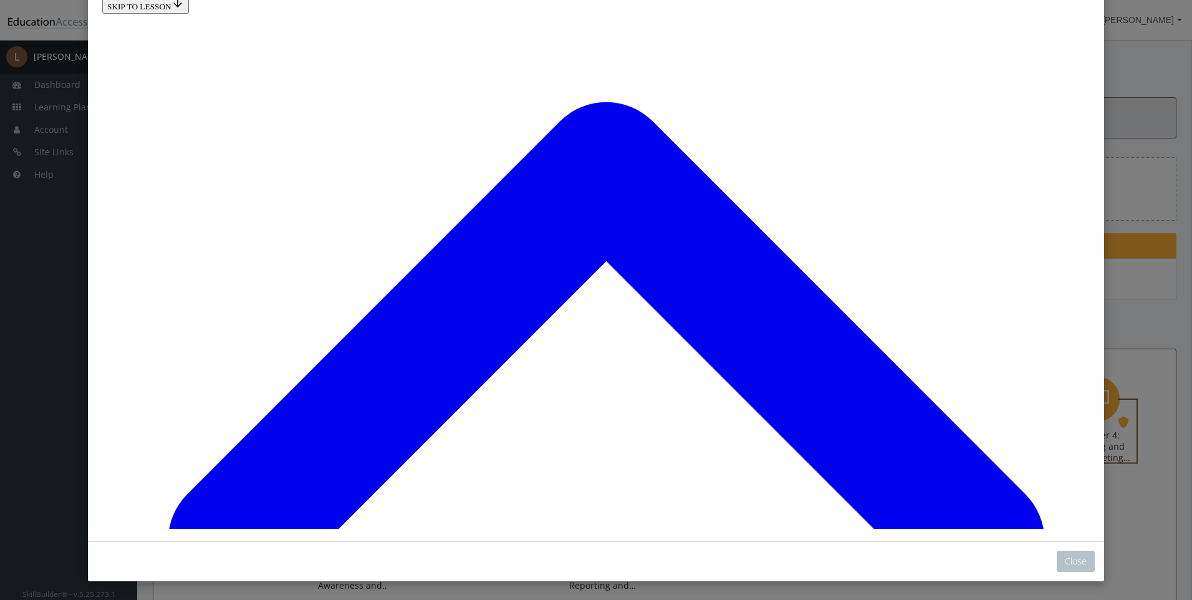
scroll to position [763, 0]
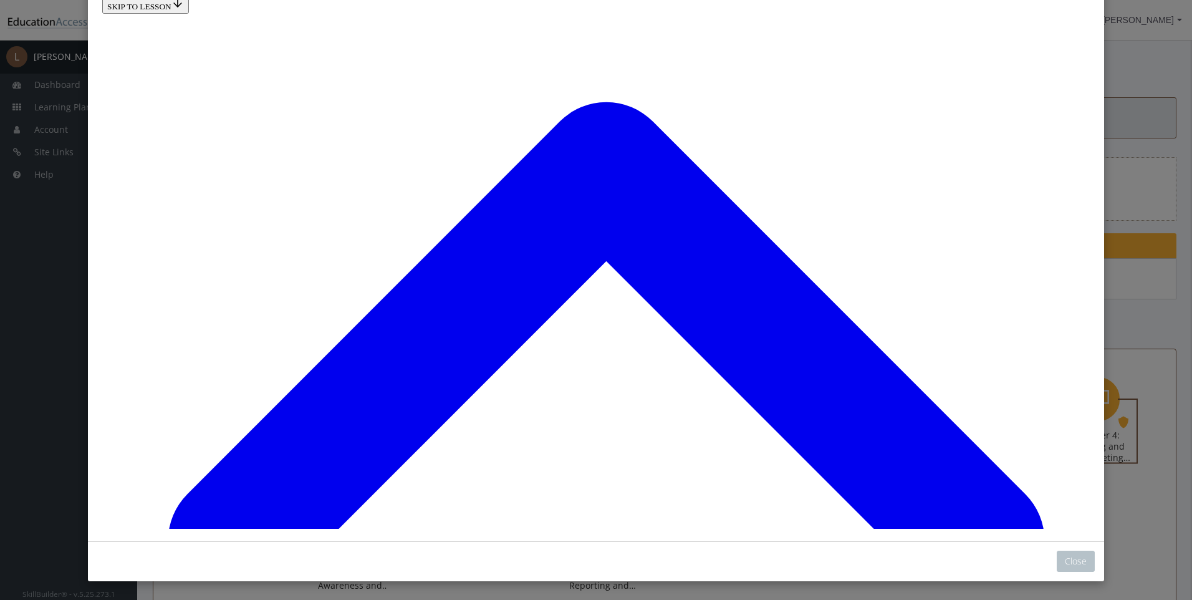
scroll to position [2176, 0]
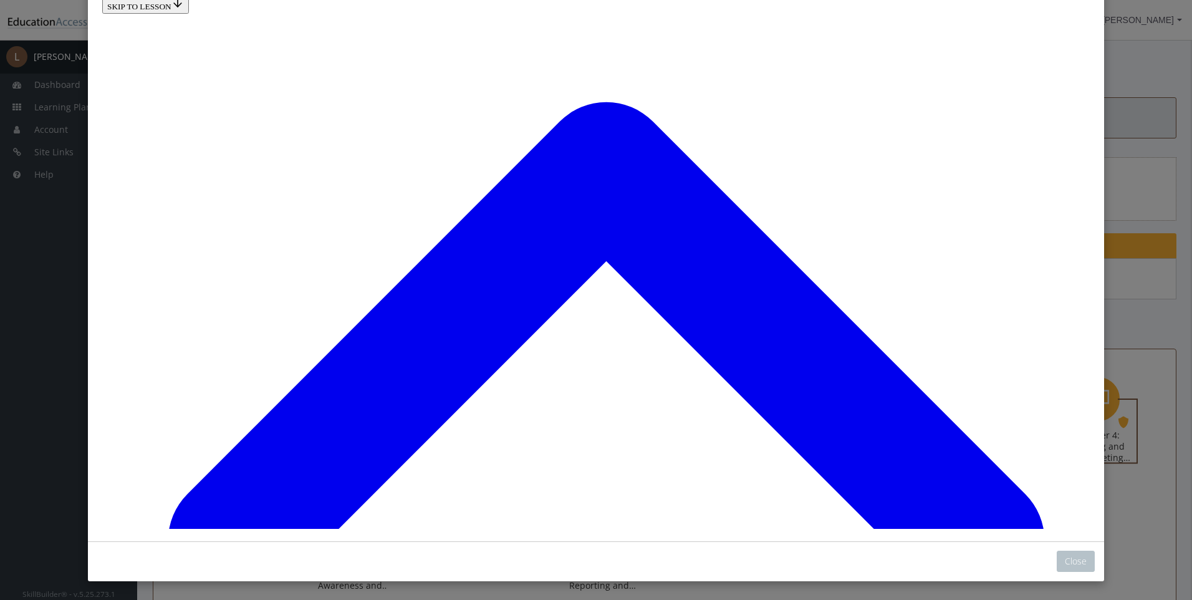
drag, startPoint x: 458, startPoint y: 165, endPoint x: 497, endPoint y: 408, distance: 245.6
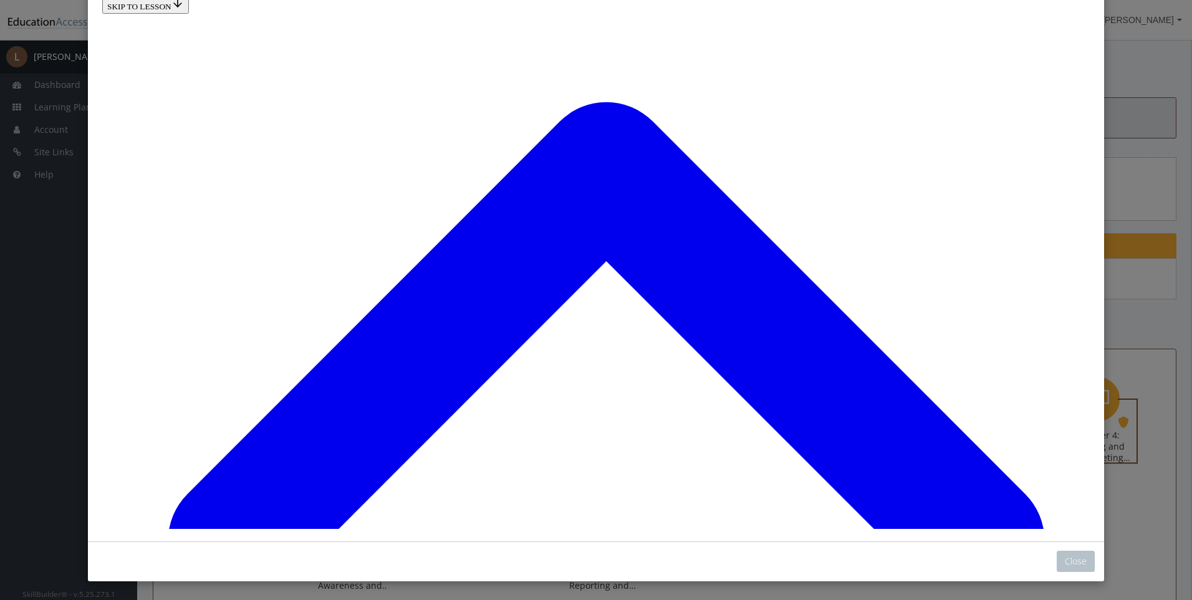
drag, startPoint x: 462, startPoint y: 102, endPoint x: 494, endPoint y: 465, distance: 364.3
drag, startPoint x: 463, startPoint y: 112, endPoint x: 499, endPoint y: 215, distance: 109.6
drag, startPoint x: 471, startPoint y: 112, endPoint x: 507, endPoint y: 110, distance: 36.2
drag, startPoint x: 469, startPoint y: 154, endPoint x: 514, endPoint y: 149, distance: 44.5
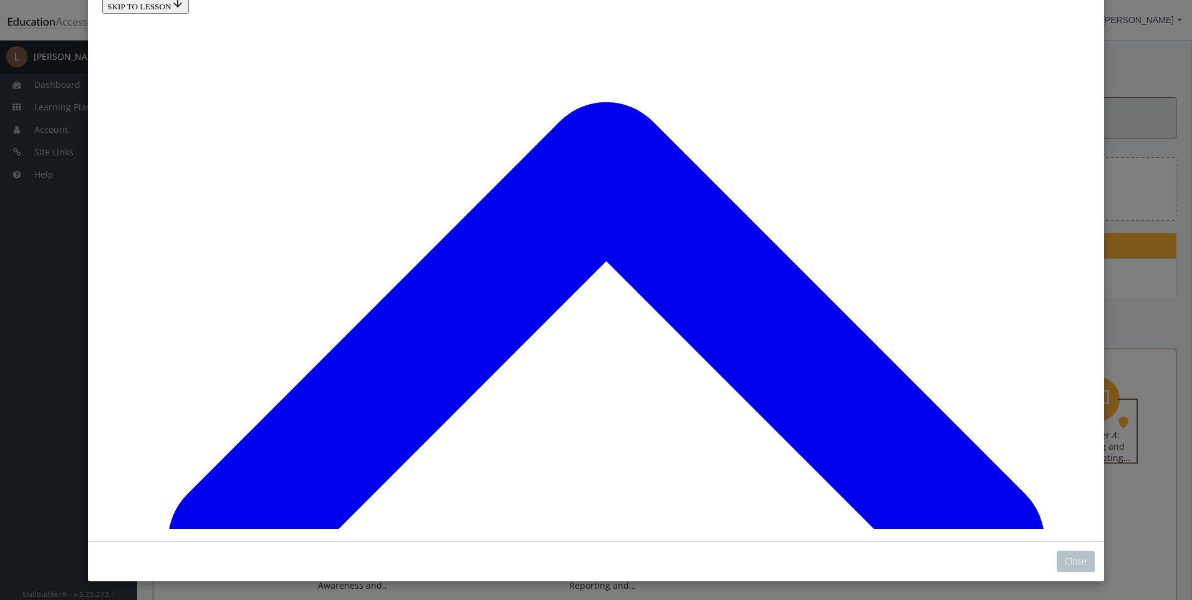
drag, startPoint x: 453, startPoint y: 253, endPoint x: 480, endPoint y: 253, distance: 26.8
drag, startPoint x: 478, startPoint y: 265, endPoint x: 512, endPoint y: 317, distance: 62.1
drag, startPoint x: 483, startPoint y: 264, endPoint x: 517, endPoint y: 264, distance: 34.9
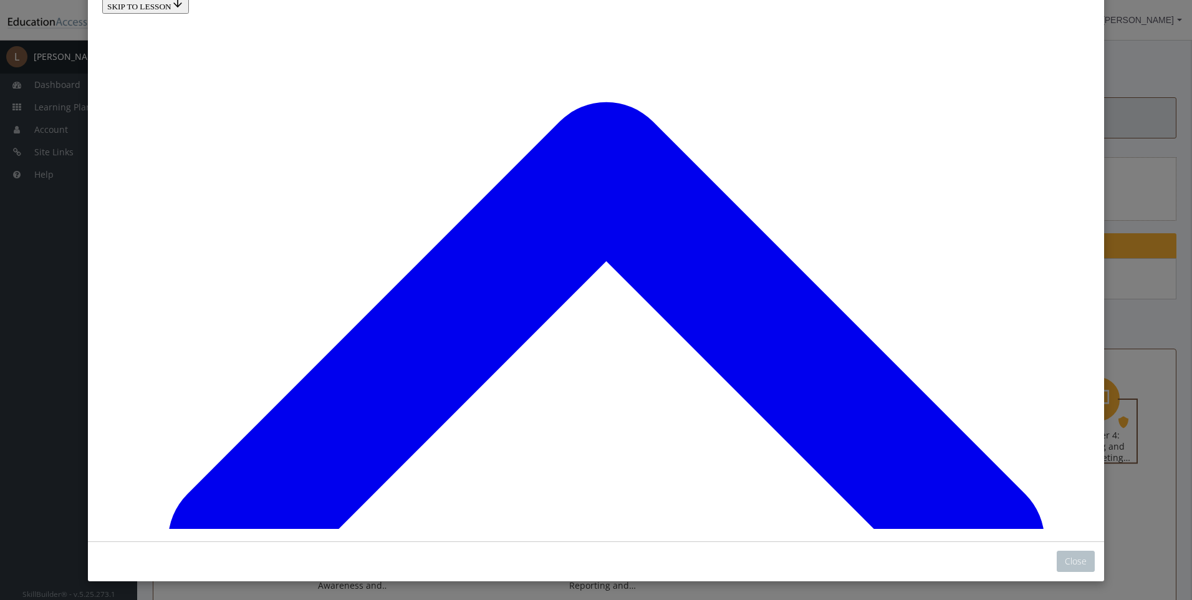
drag, startPoint x: 458, startPoint y: 352, endPoint x: 492, endPoint y: 352, distance: 33.7
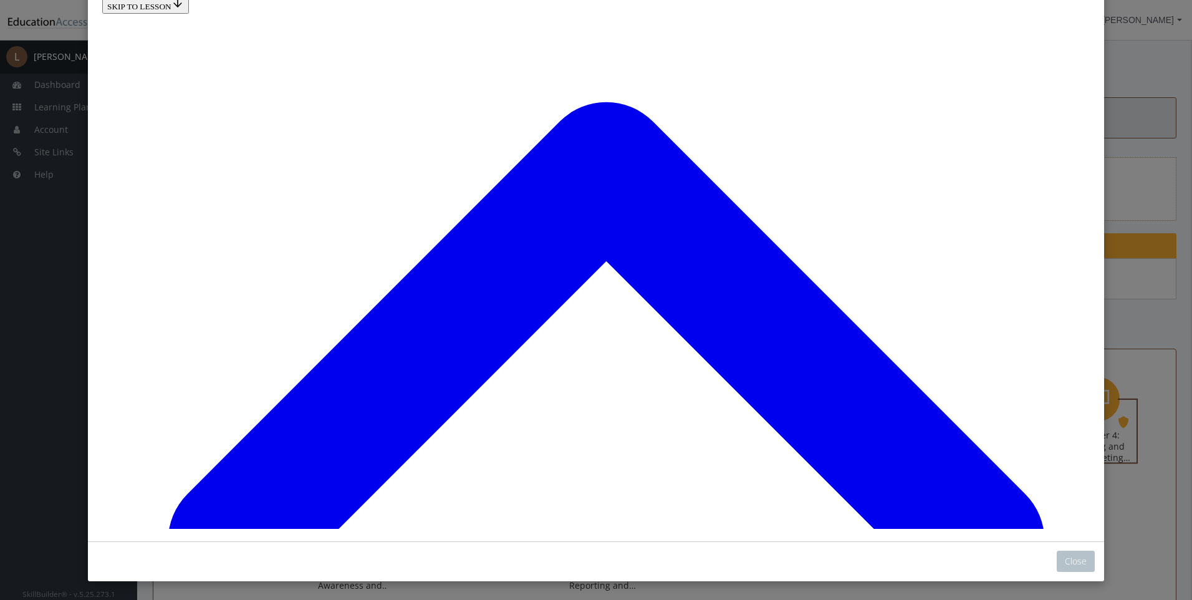
scroll to position [4437, 0]
click at [1057, 557] on button "Close" at bounding box center [1076, 560] width 38 height 21
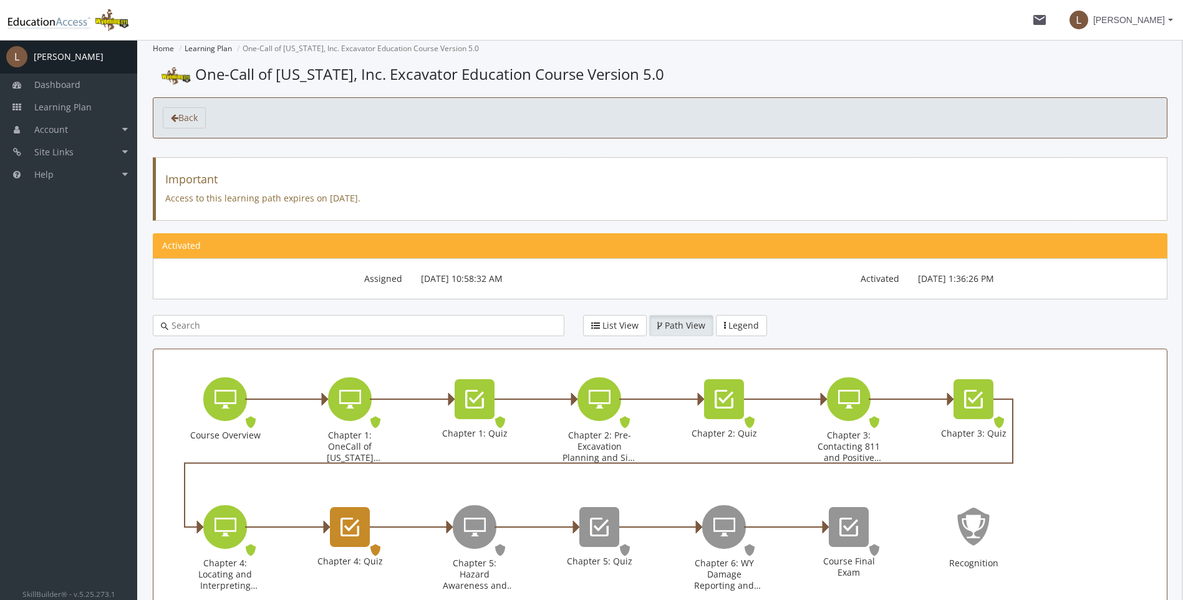
click at [340, 524] on icon "Chapter 4: Quiz" at bounding box center [349, 526] width 19 height 25
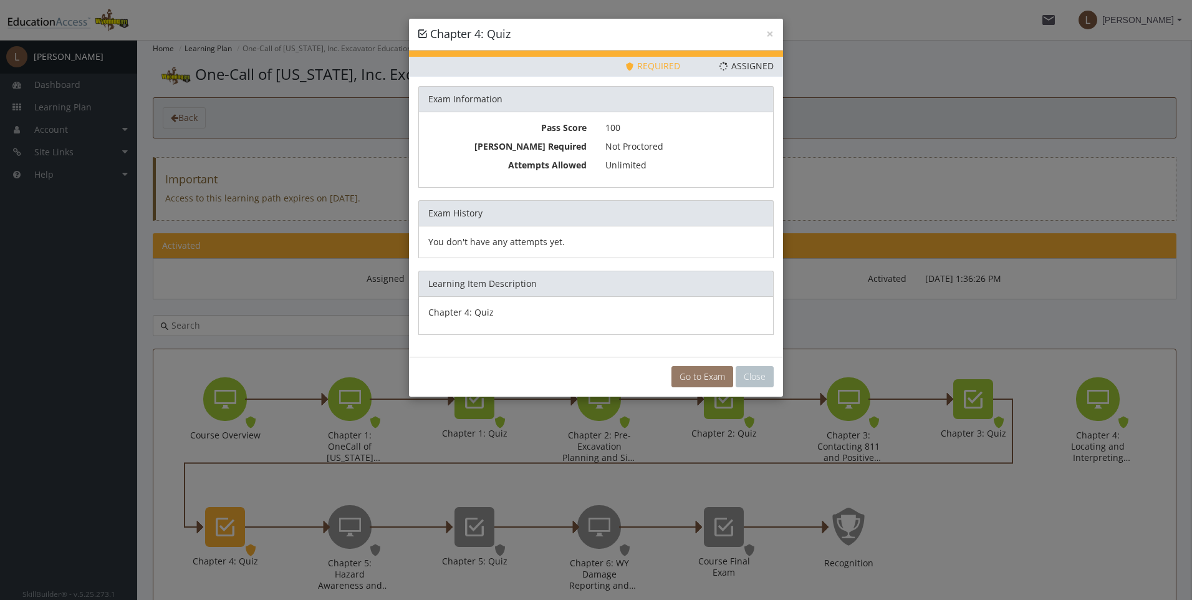
click at [712, 377] on link "Go to Exam" at bounding box center [702, 376] width 62 height 21
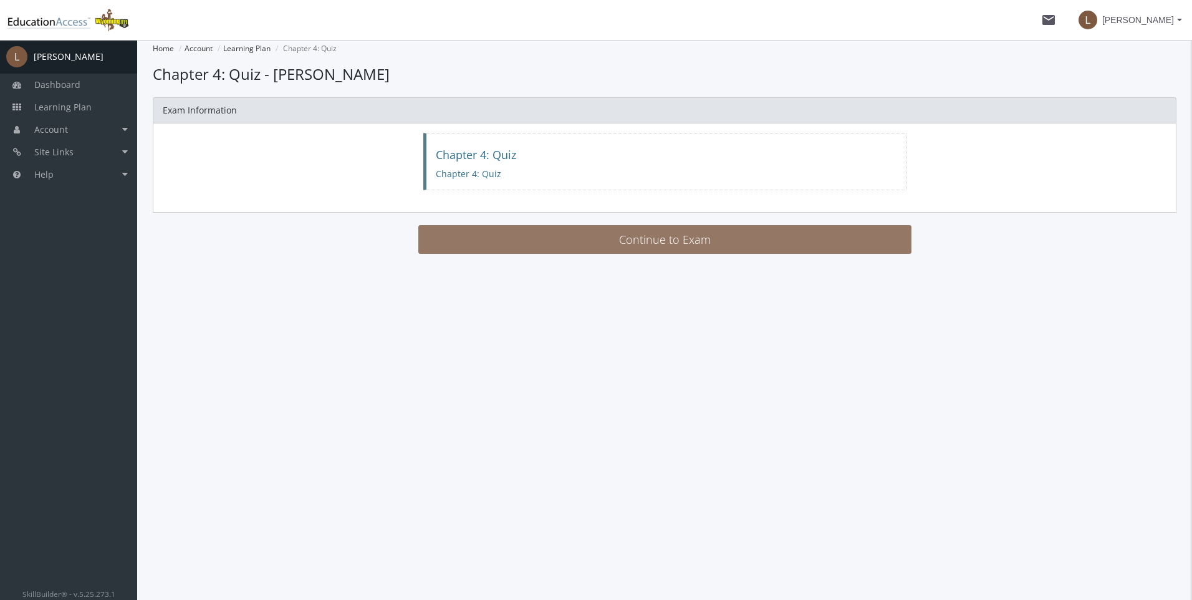
click at [675, 245] on button "Continue to Exam" at bounding box center [664, 239] width 493 height 29
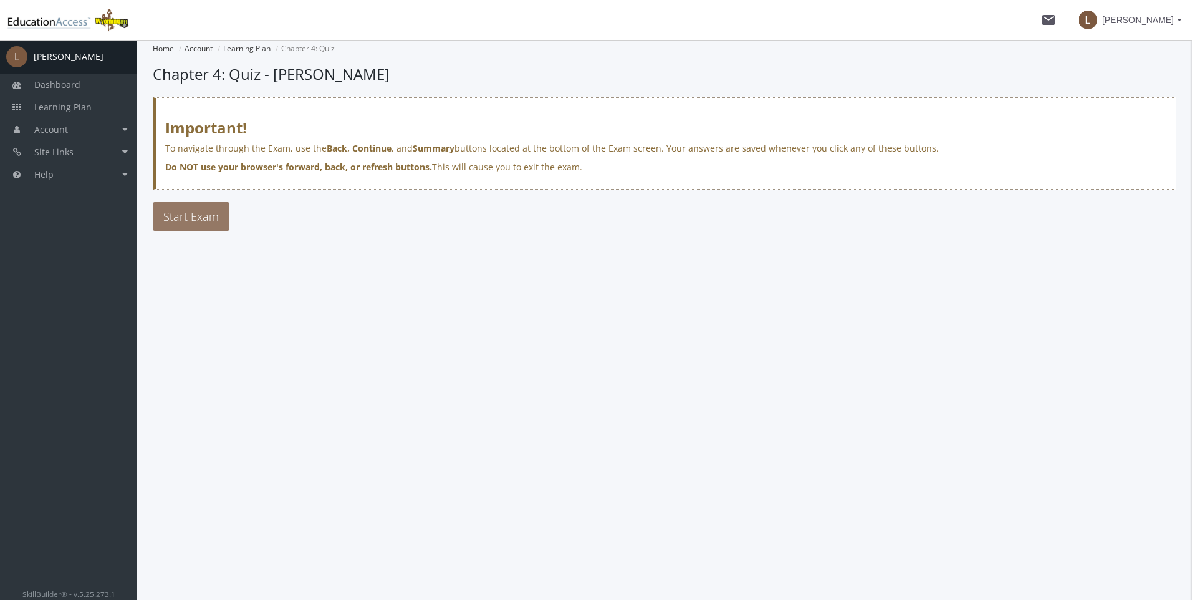
click at [204, 213] on span "Start Exam" at bounding box center [190, 216] width 55 height 15
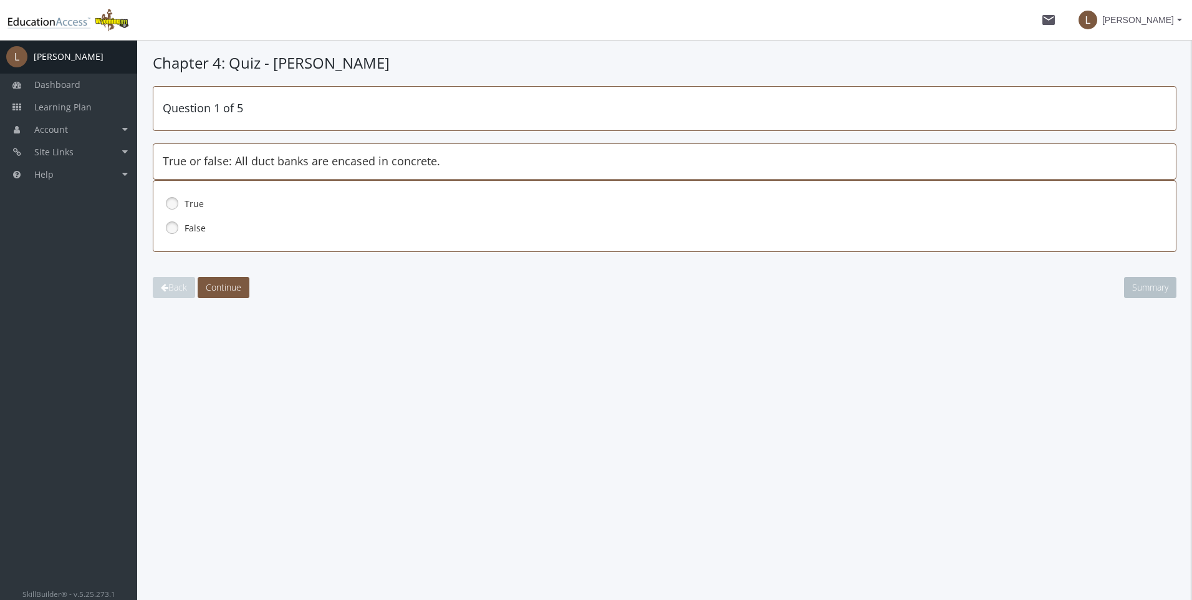
click at [173, 223] on link at bounding box center [172, 227] width 19 height 19
click at [224, 282] on span "Continue" at bounding box center [224, 287] width 36 height 12
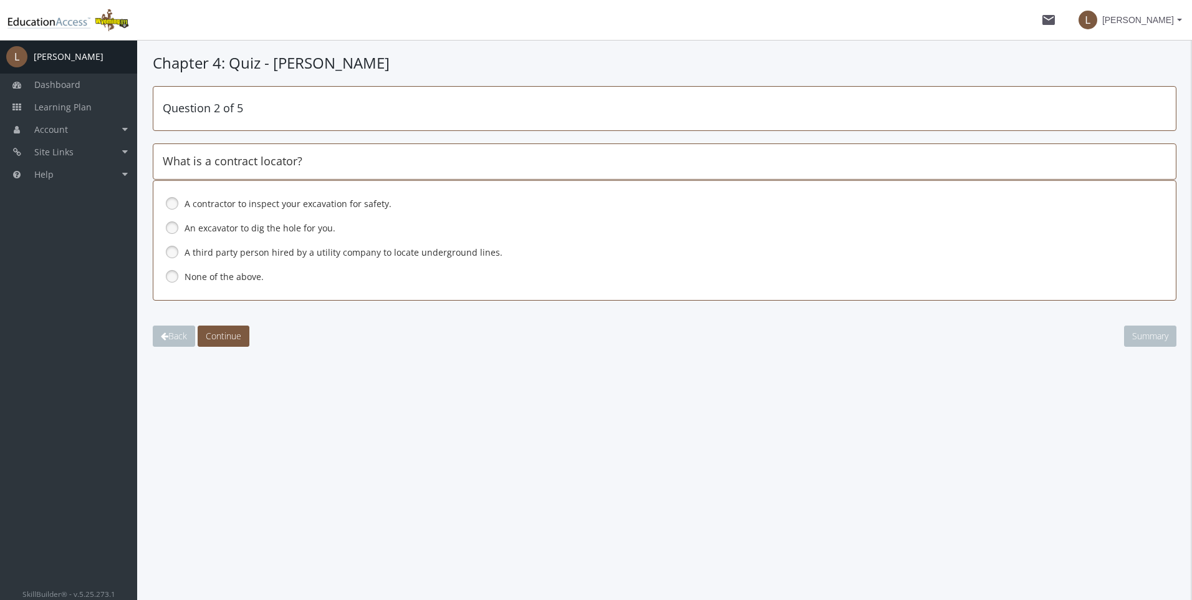
click at [167, 247] on link at bounding box center [172, 252] width 19 height 19
click at [223, 329] on button "Continue" at bounding box center [224, 335] width 52 height 21
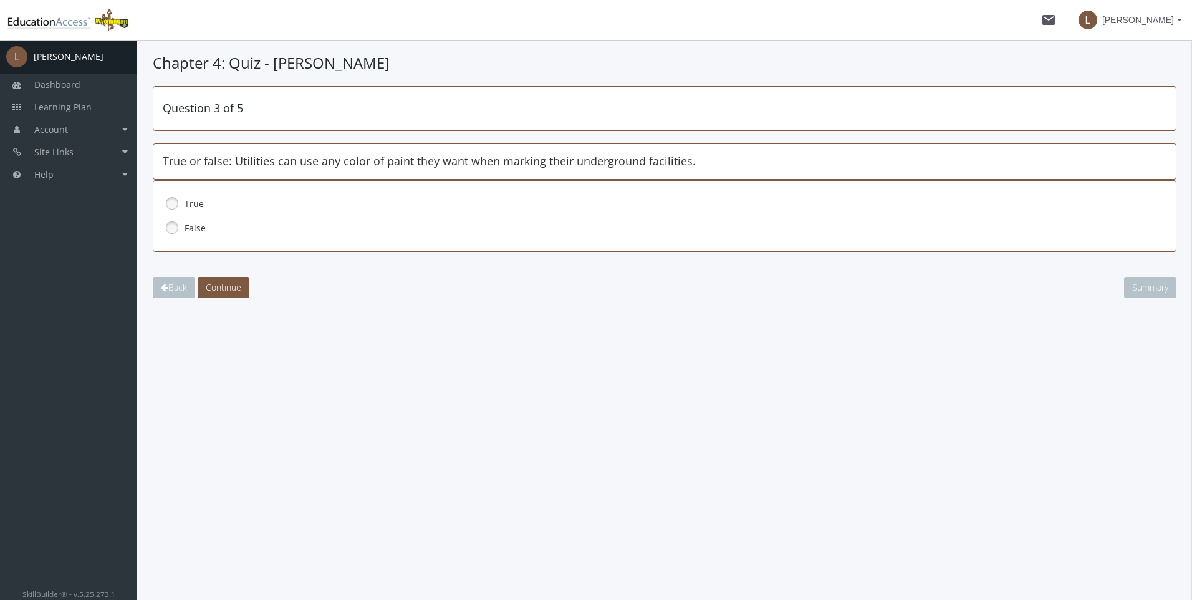
click at [168, 224] on link at bounding box center [172, 227] width 19 height 19
click at [235, 285] on span "Continue" at bounding box center [224, 287] width 36 height 12
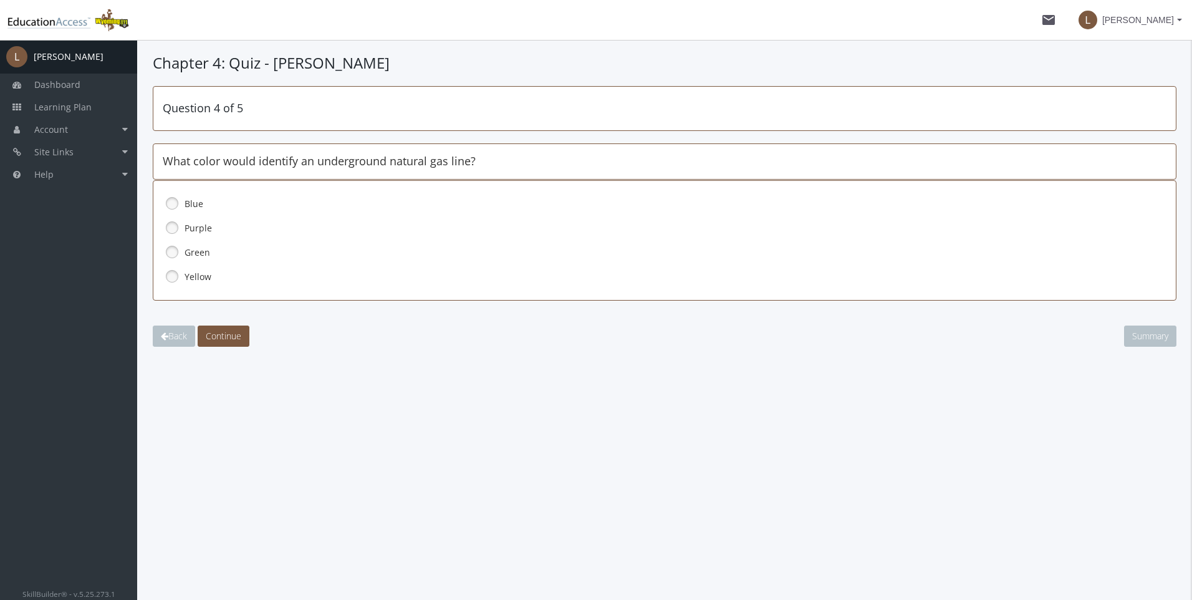
click at [173, 272] on link at bounding box center [172, 276] width 19 height 19
click at [234, 333] on span "Continue" at bounding box center [224, 336] width 36 height 12
click at [171, 225] on link at bounding box center [172, 227] width 19 height 19
click at [228, 335] on span "Continue" at bounding box center [224, 336] width 36 height 12
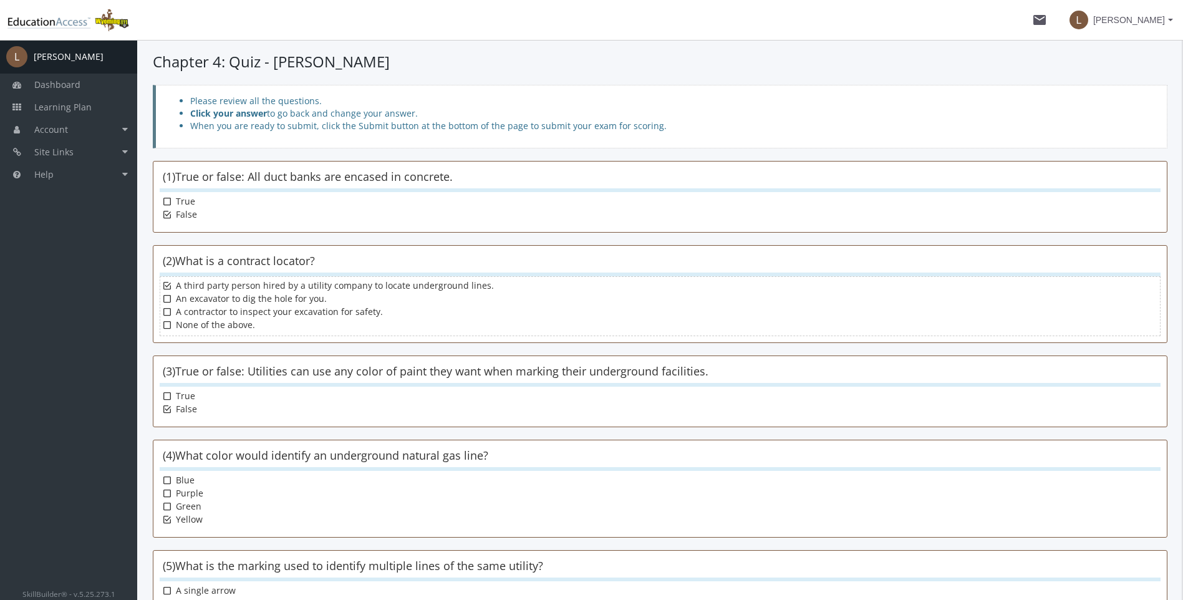
scroll to position [153, 0]
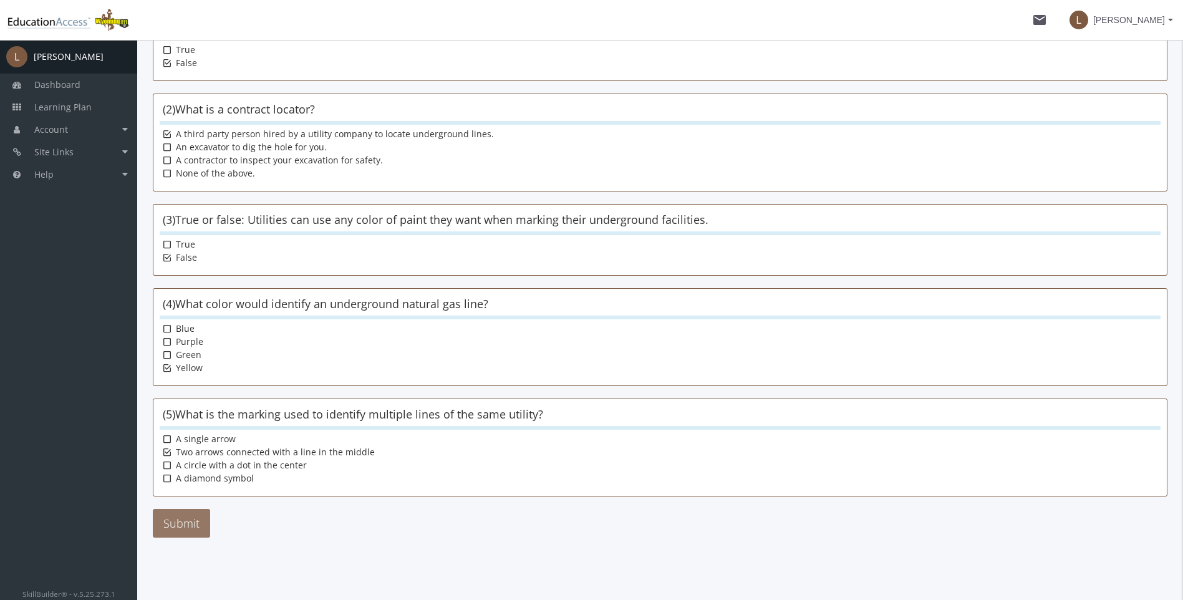
click at [177, 512] on button "Submit" at bounding box center [181, 523] width 57 height 29
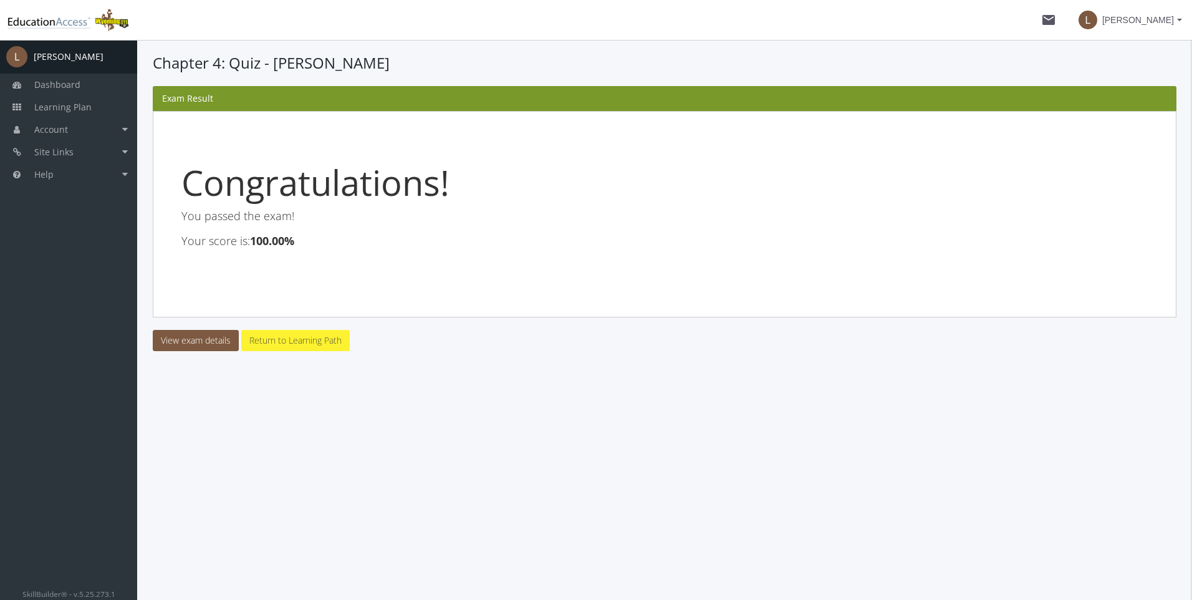
click at [299, 342] on link "Return to Learning Path" at bounding box center [295, 340] width 108 height 21
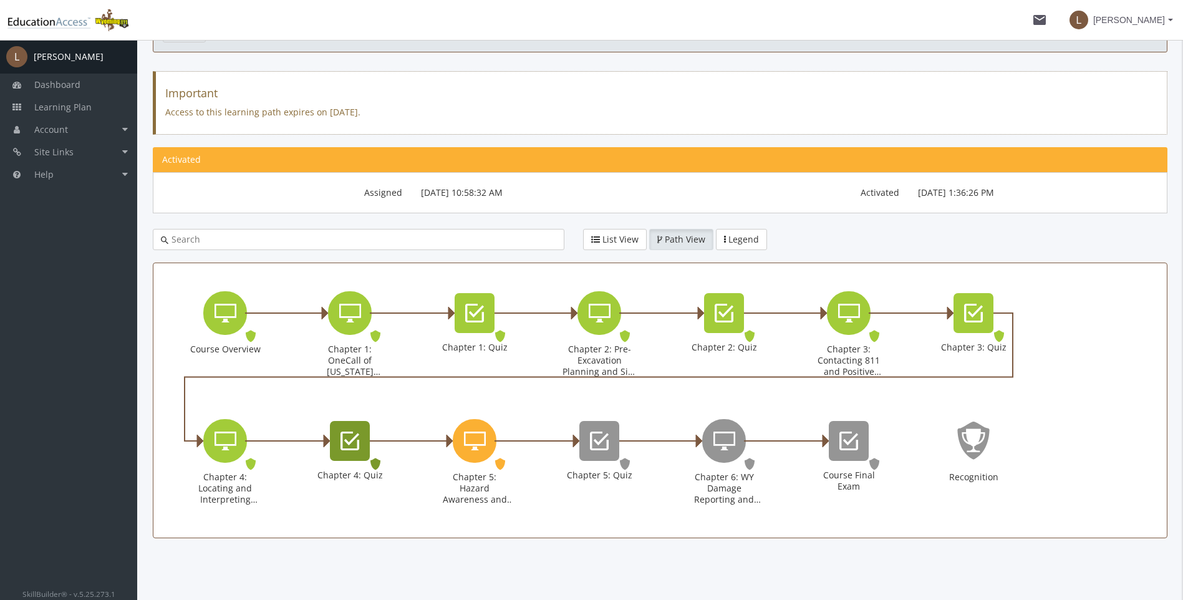
scroll to position [87, 0]
click at [471, 433] on icon "Chapter 5: Hazard Awareness and Excavation Best Practices" at bounding box center [475, 440] width 22 height 25
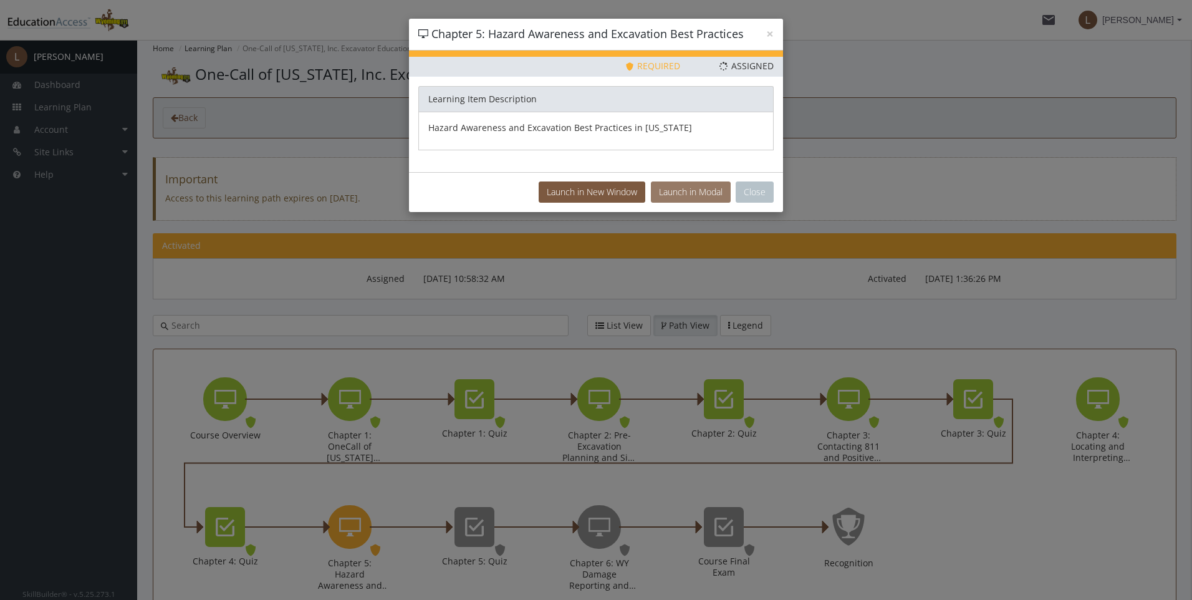
click at [687, 186] on button "Launch in Modal" at bounding box center [691, 191] width 80 height 21
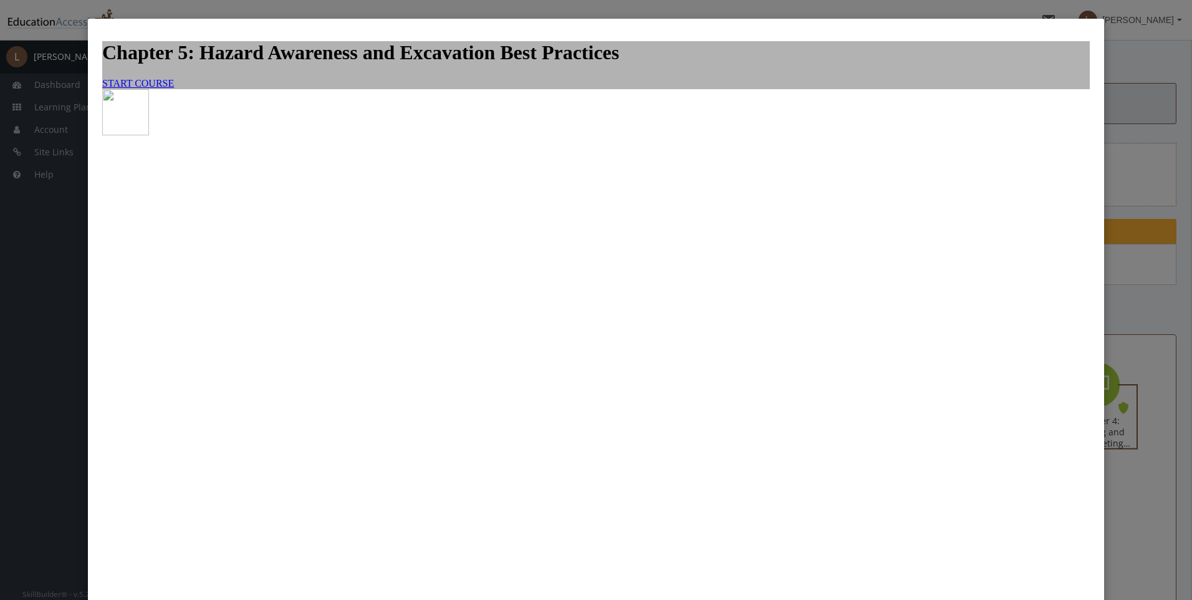
click at [174, 89] on span "START COURSE" at bounding box center [138, 83] width 72 height 11
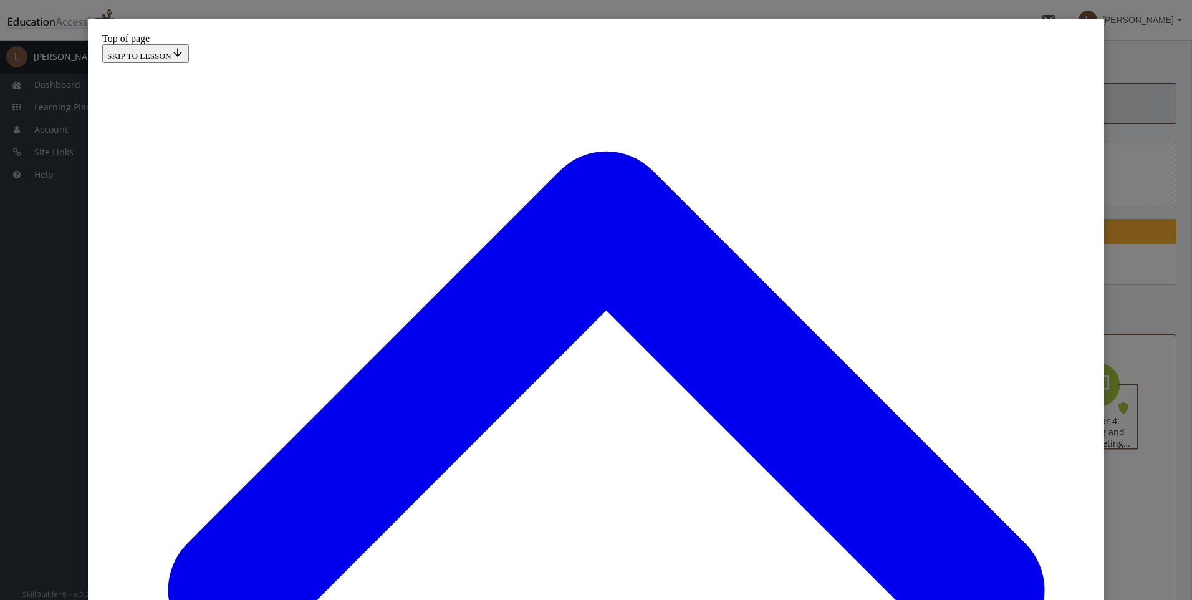
scroll to position [163, 0]
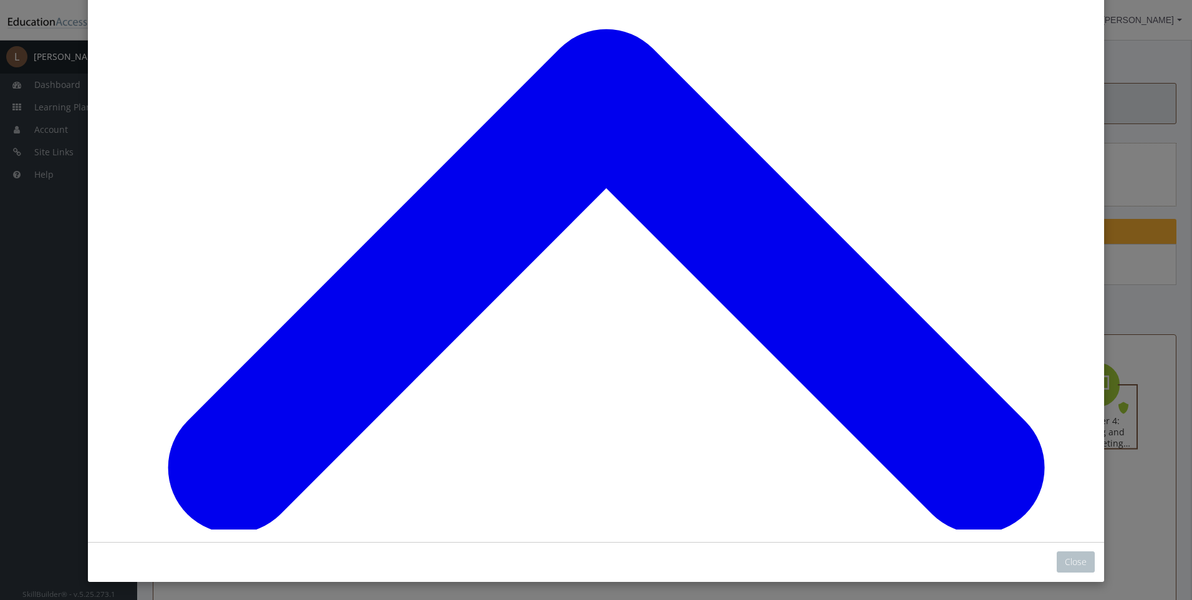
scroll to position [123, 0]
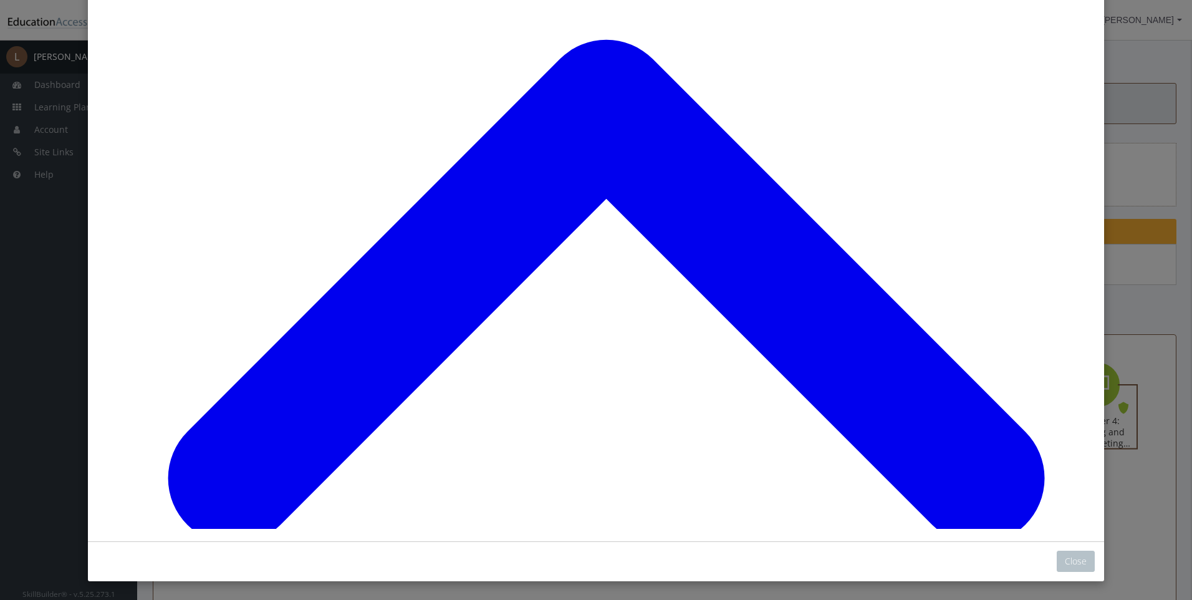
scroll to position [668, 0]
drag, startPoint x: 307, startPoint y: 340, endPoint x: 340, endPoint y: 348, distance: 34.0
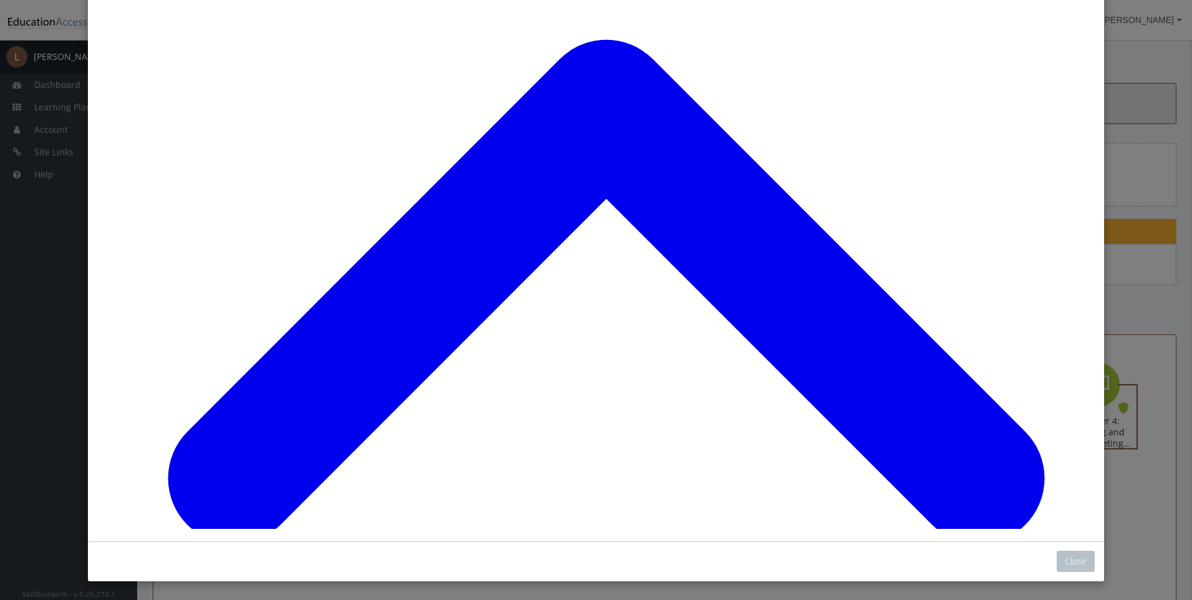
click at [322, 529] on section "Online Lesson" at bounding box center [596, 218] width 1016 height 645
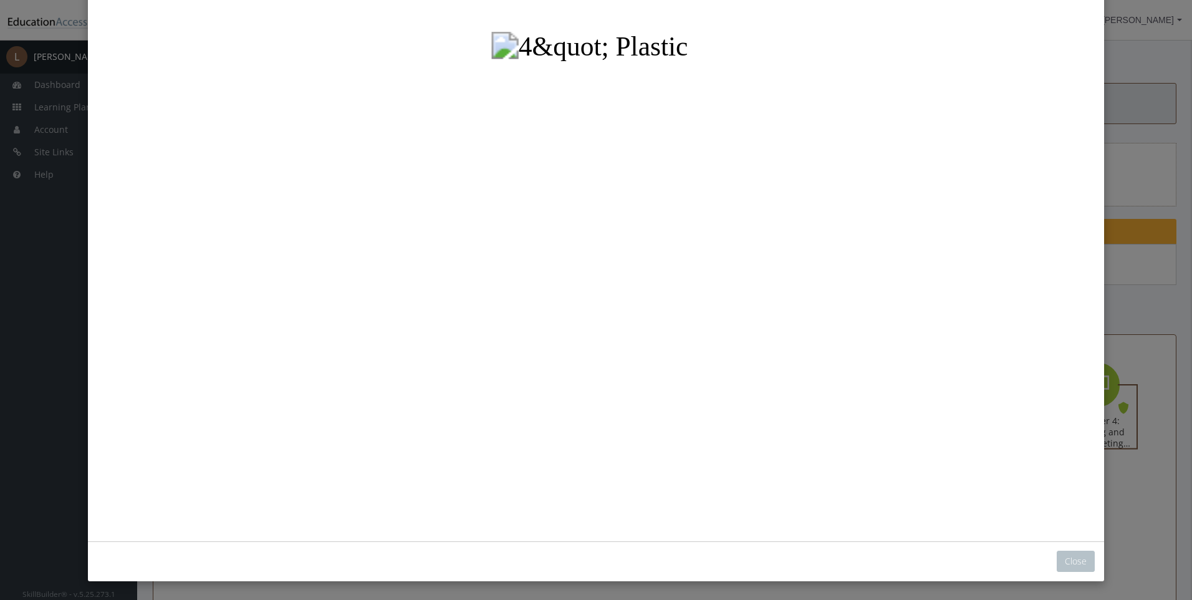
click at [527, 347] on button "Unzoom image" at bounding box center [595, 216] width 997 height 623
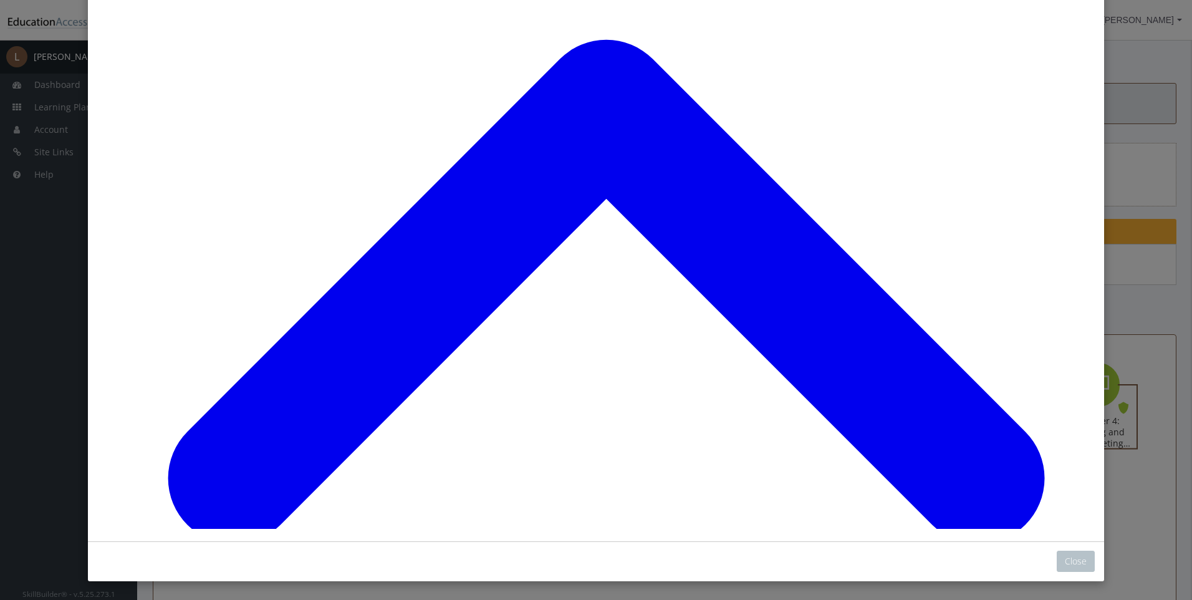
scroll to position [2030, 0]
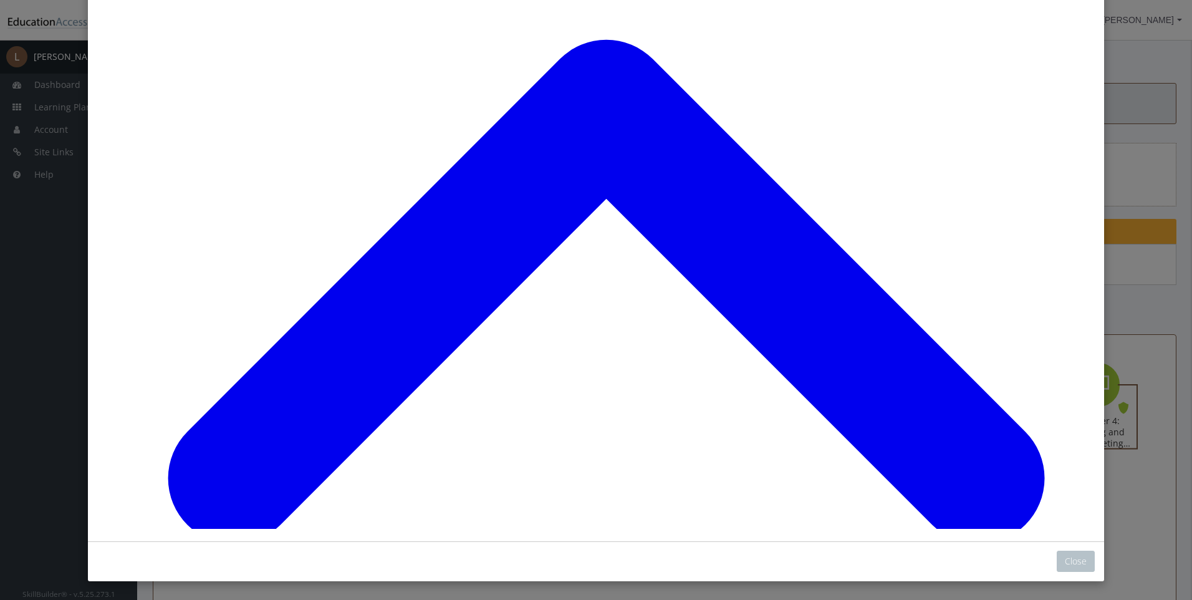
scroll to position [3287, 0]
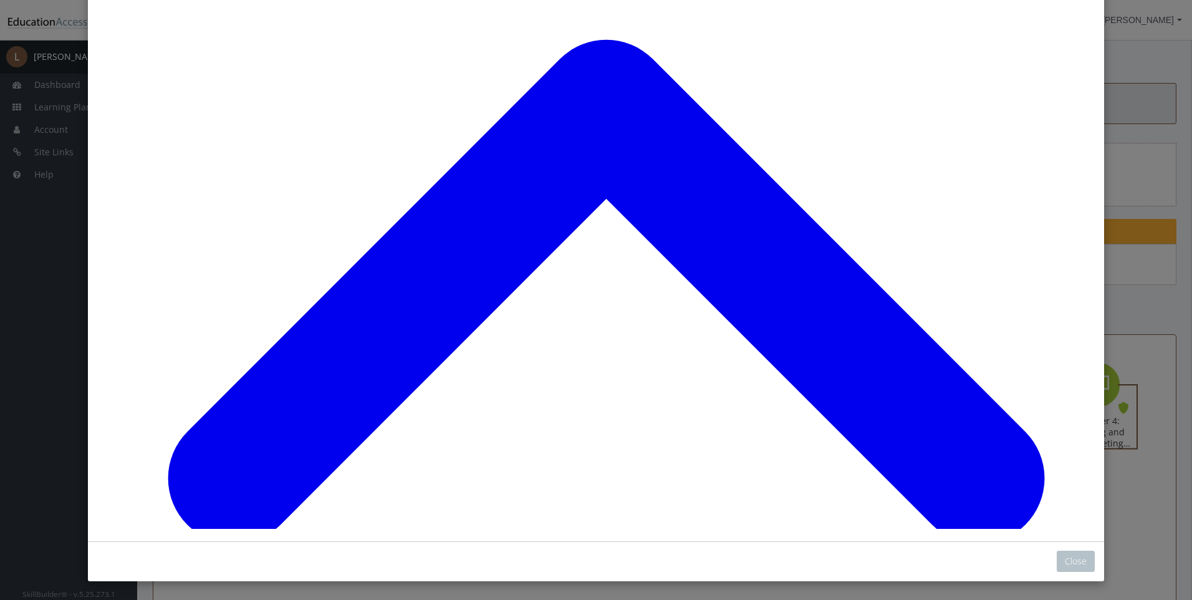
scroll to position [3195, 0]
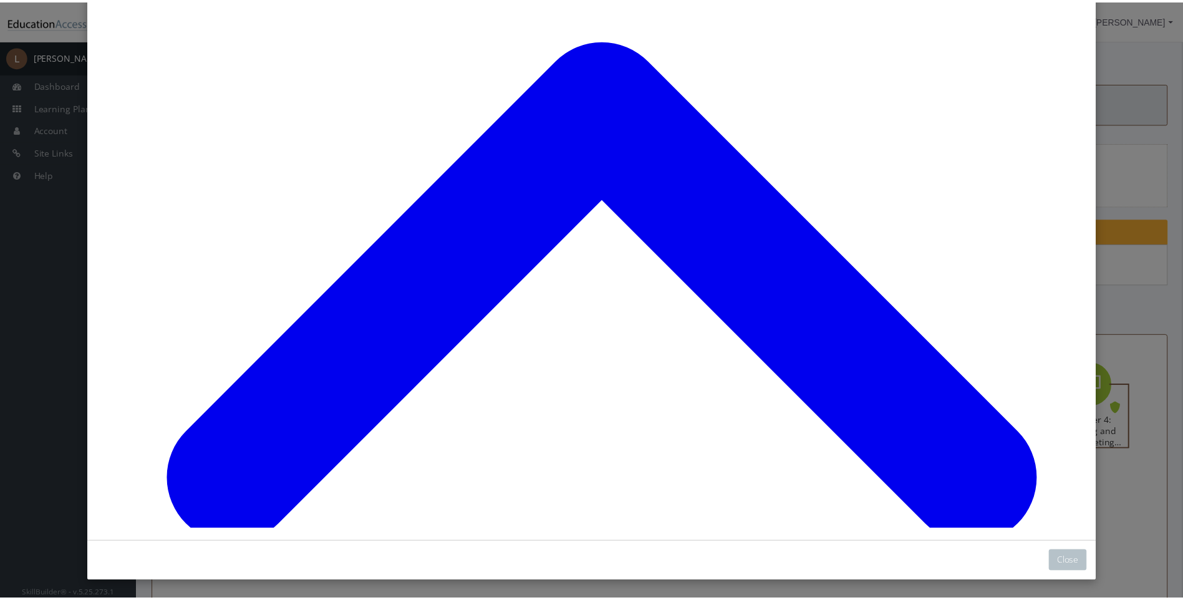
scroll to position [5559, 0]
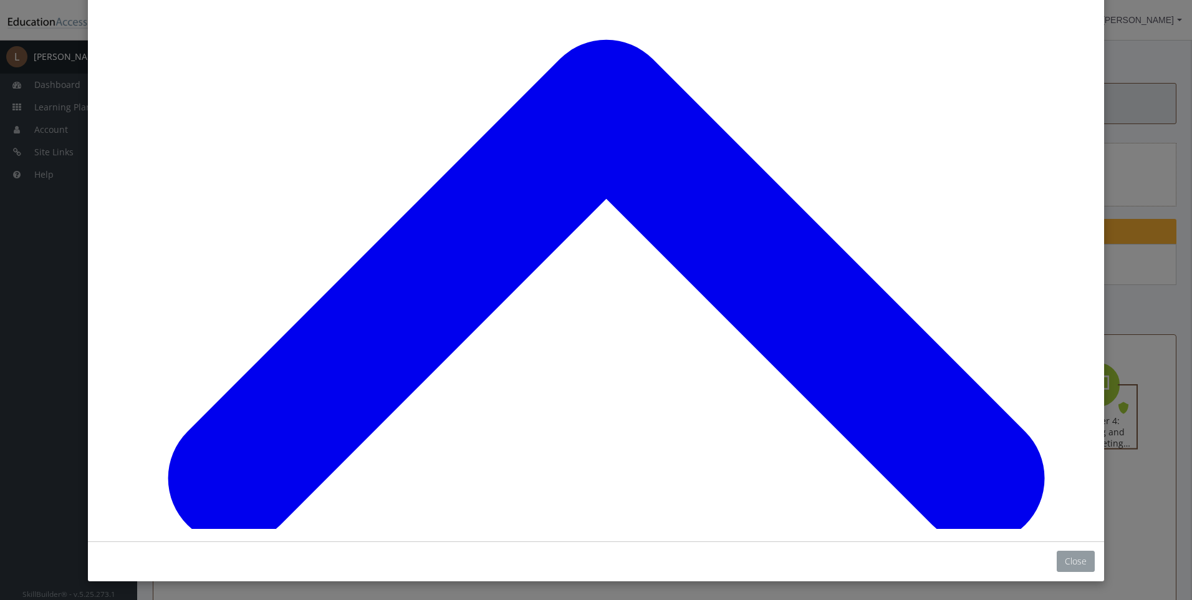
click at [1064, 559] on button "Close" at bounding box center [1076, 560] width 38 height 21
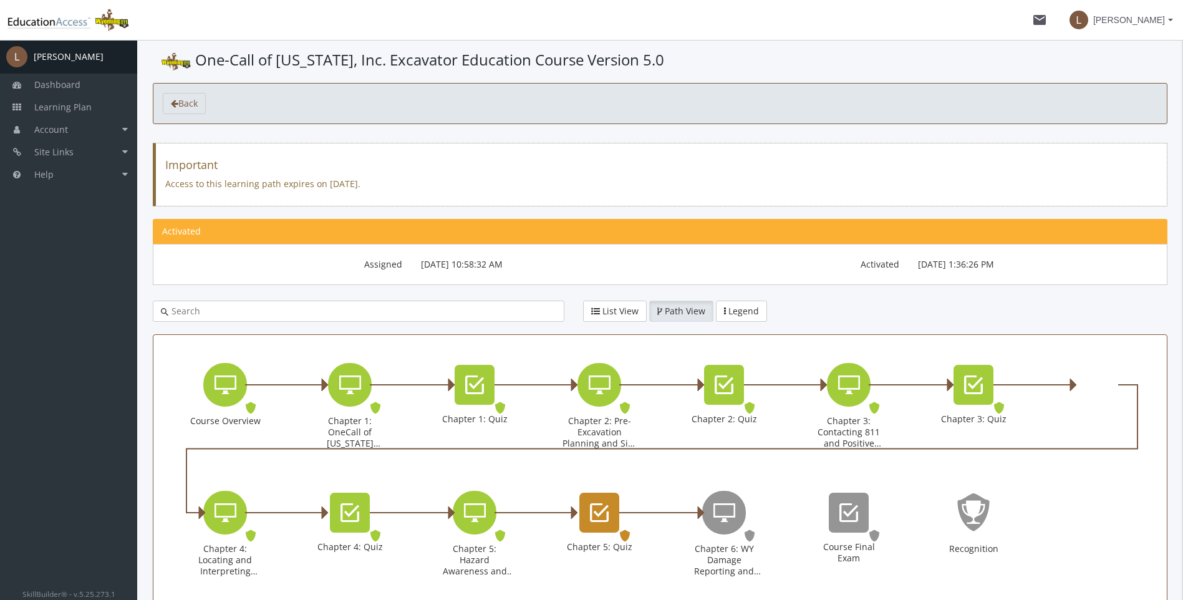
click at [590, 517] on icon "Chapter 5: Quiz" at bounding box center [599, 512] width 19 height 25
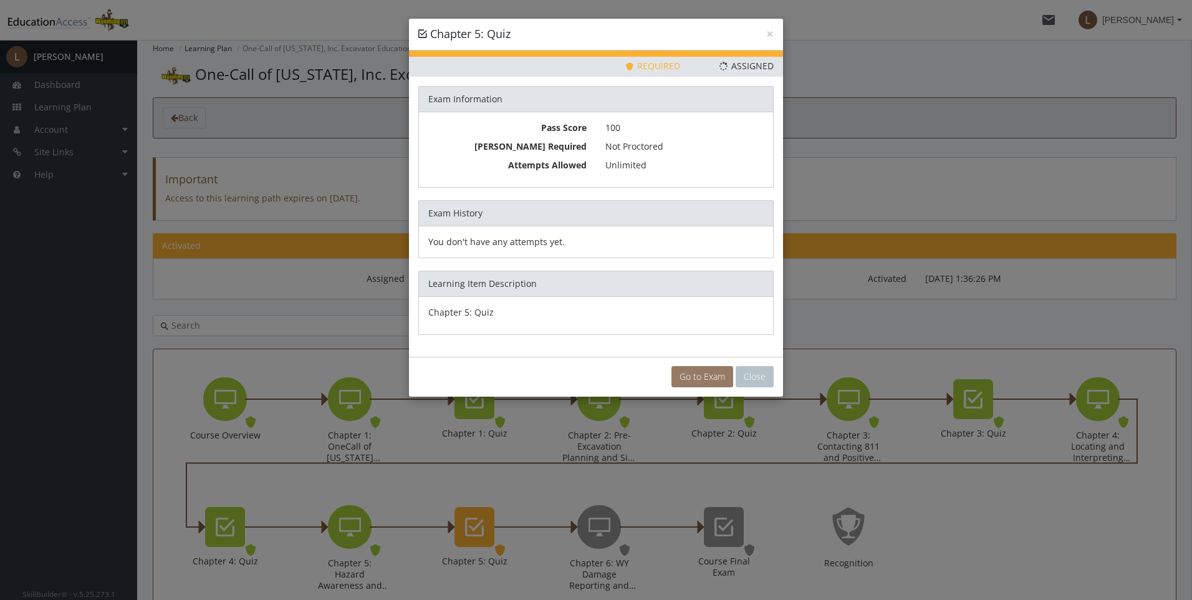
click at [709, 377] on link "Go to Exam" at bounding box center [702, 376] width 62 height 21
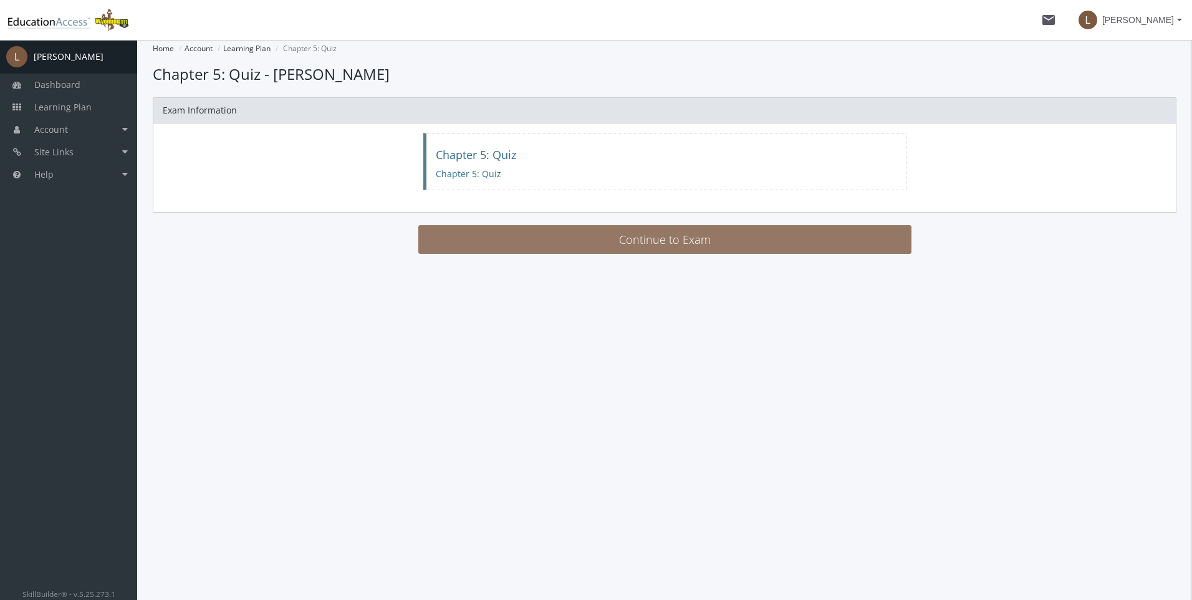
click at [653, 244] on button "Continue to Exam" at bounding box center [664, 239] width 493 height 29
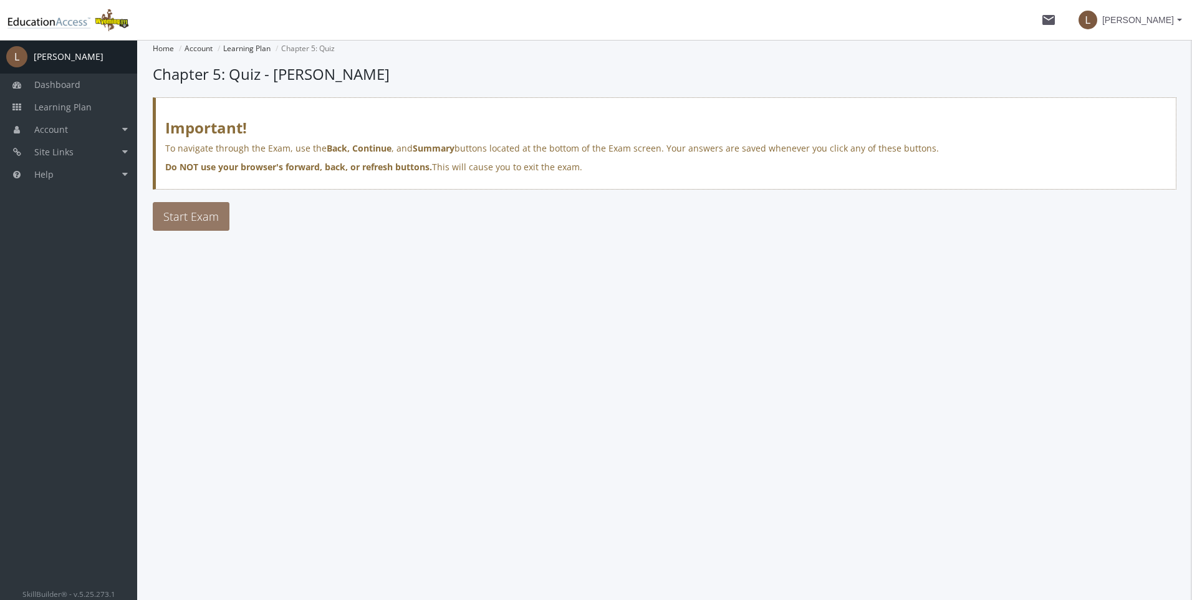
click at [214, 218] on span "Start Exam" at bounding box center [190, 216] width 55 height 15
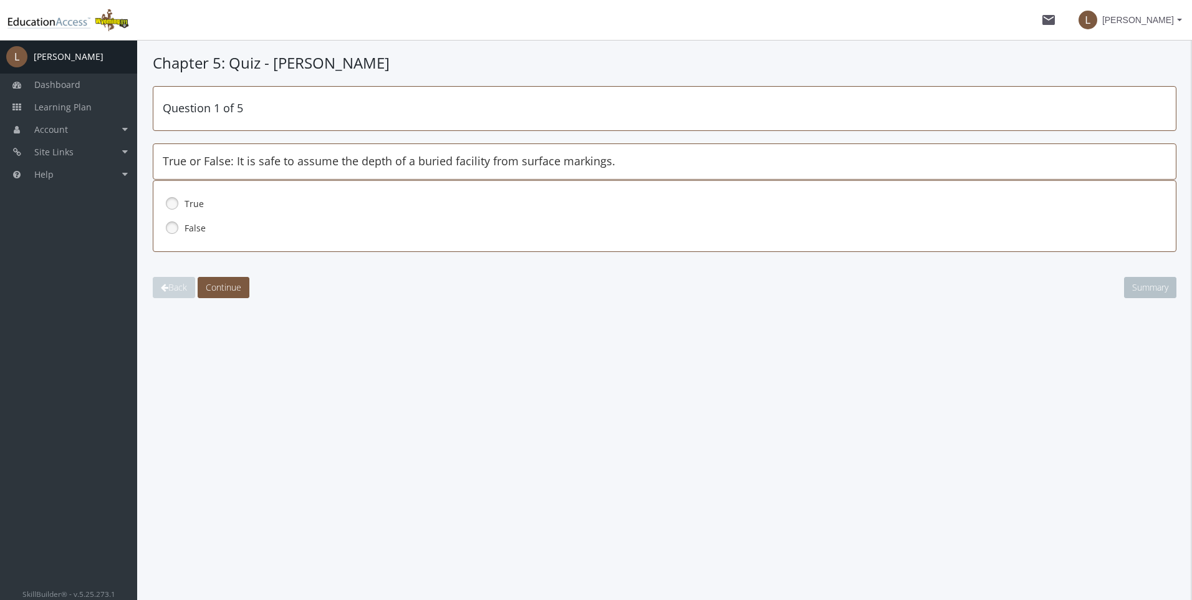
click at [166, 227] on link at bounding box center [172, 227] width 19 height 19
click at [229, 281] on button "Continue" at bounding box center [224, 287] width 52 height 21
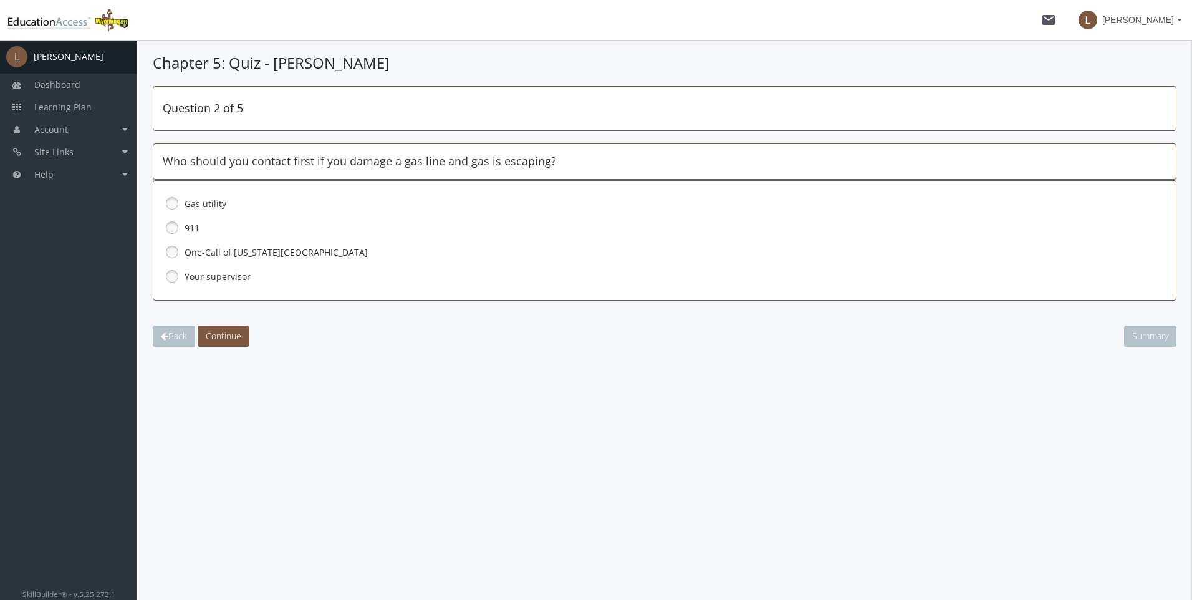
click at [171, 226] on link at bounding box center [172, 227] width 19 height 19
click at [240, 336] on span "Continue" at bounding box center [224, 336] width 36 height 12
click at [168, 275] on link at bounding box center [172, 276] width 19 height 19
click at [224, 332] on span "Continue" at bounding box center [224, 336] width 36 height 12
click at [171, 274] on link at bounding box center [172, 276] width 19 height 19
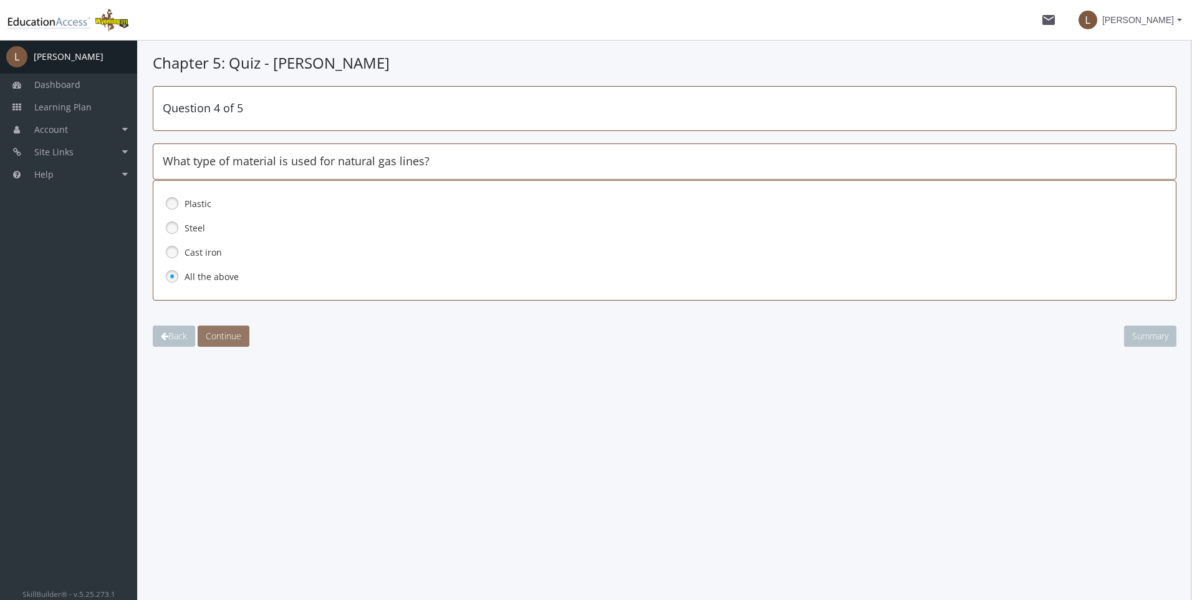
click at [228, 331] on span "Continue" at bounding box center [224, 336] width 36 height 12
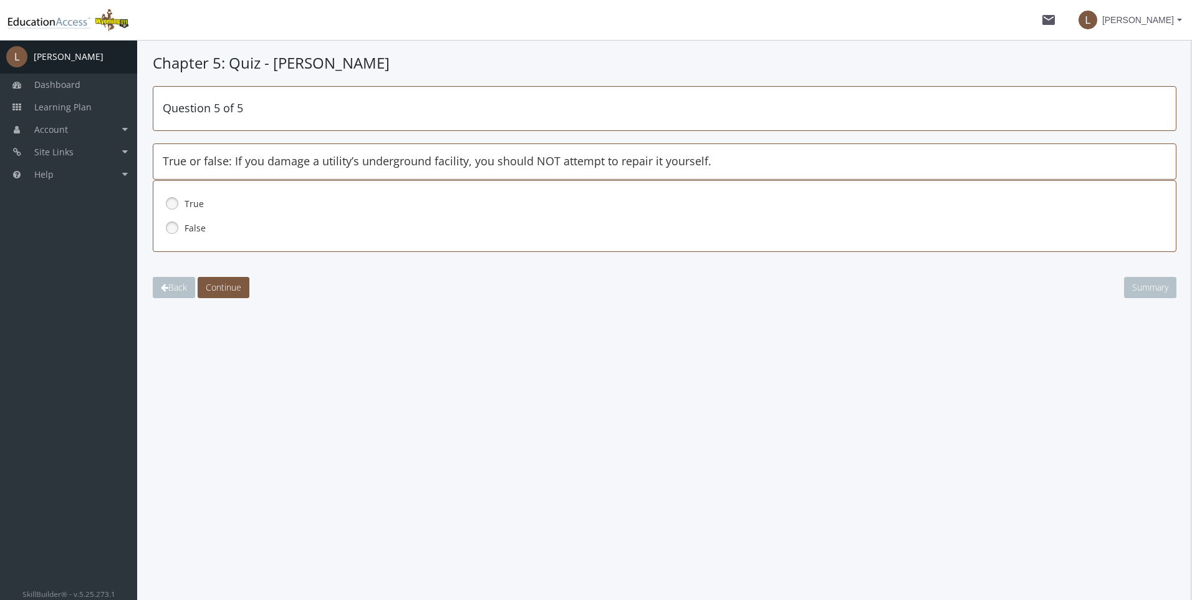
click at [169, 204] on link at bounding box center [172, 203] width 19 height 19
click at [236, 291] on span "Continue" at bounding box center [224, 287] width 36 height 12
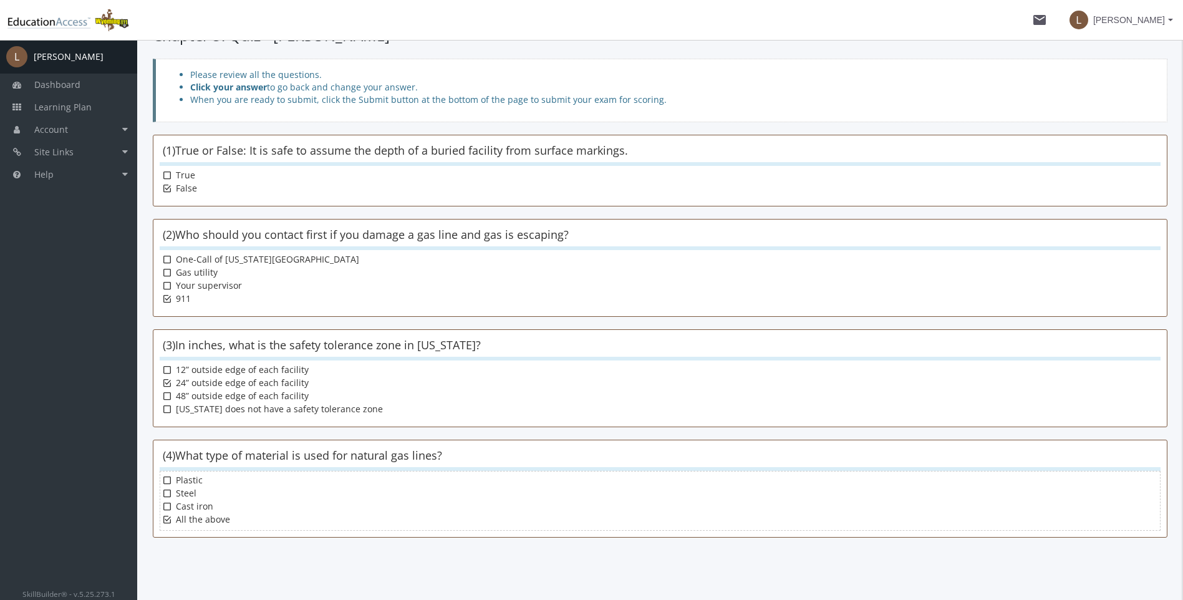
scroll to position [153, 0]
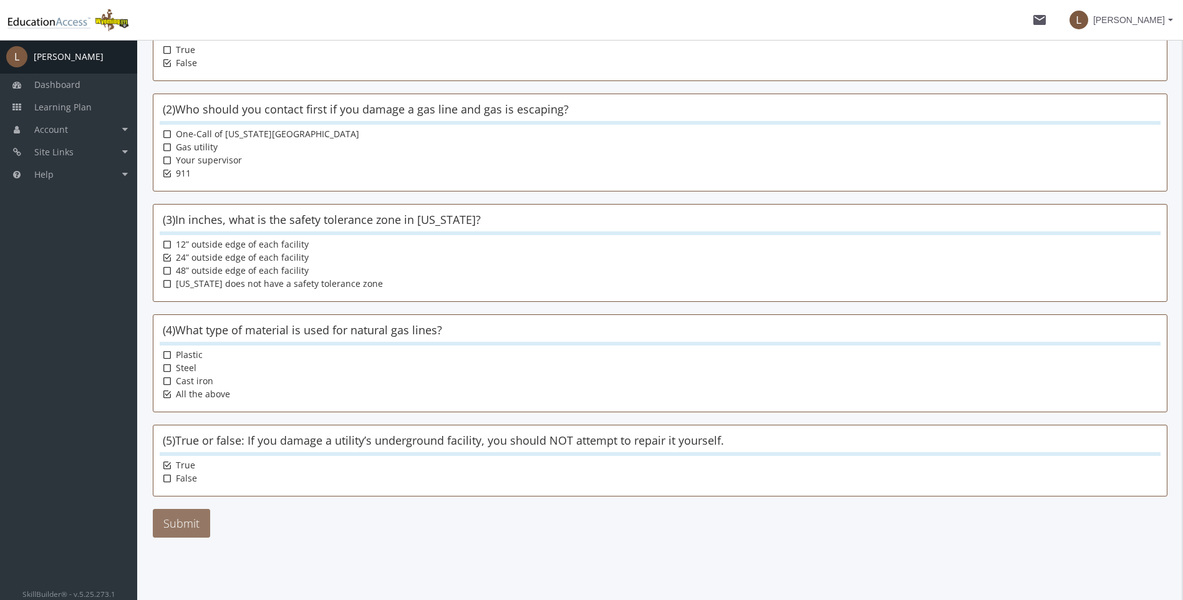
click at [197, 519] on button "Submit" at bounding box center [181, 523] width 57 height 29
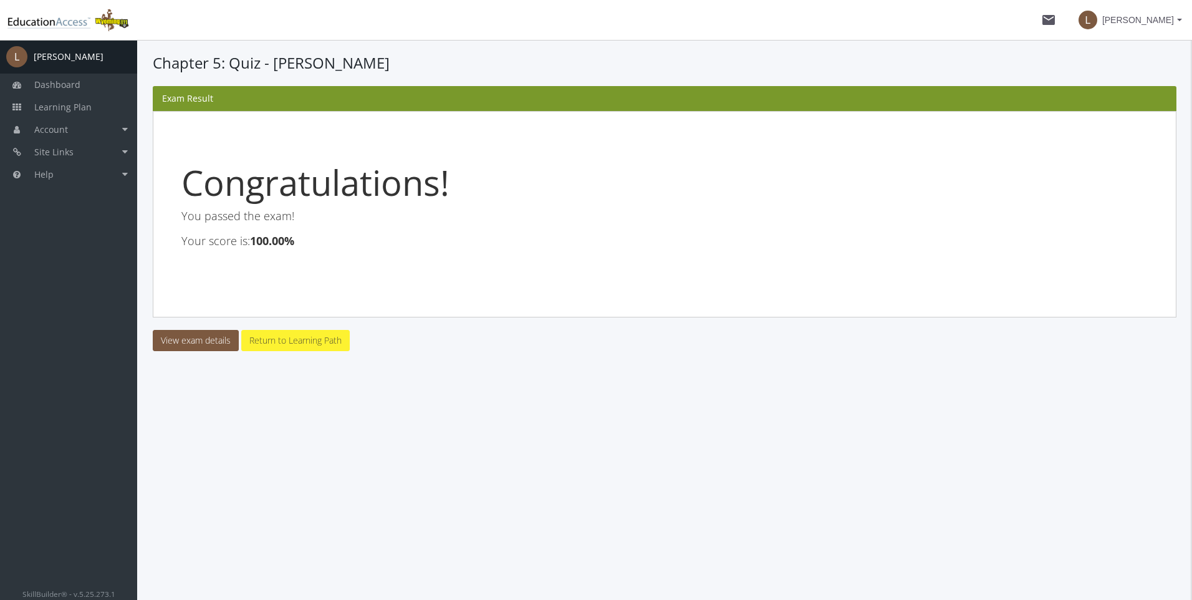
click at [302, 342] on link "Return to Learning Path" at bounding box center [295, 340] width 108 height 21
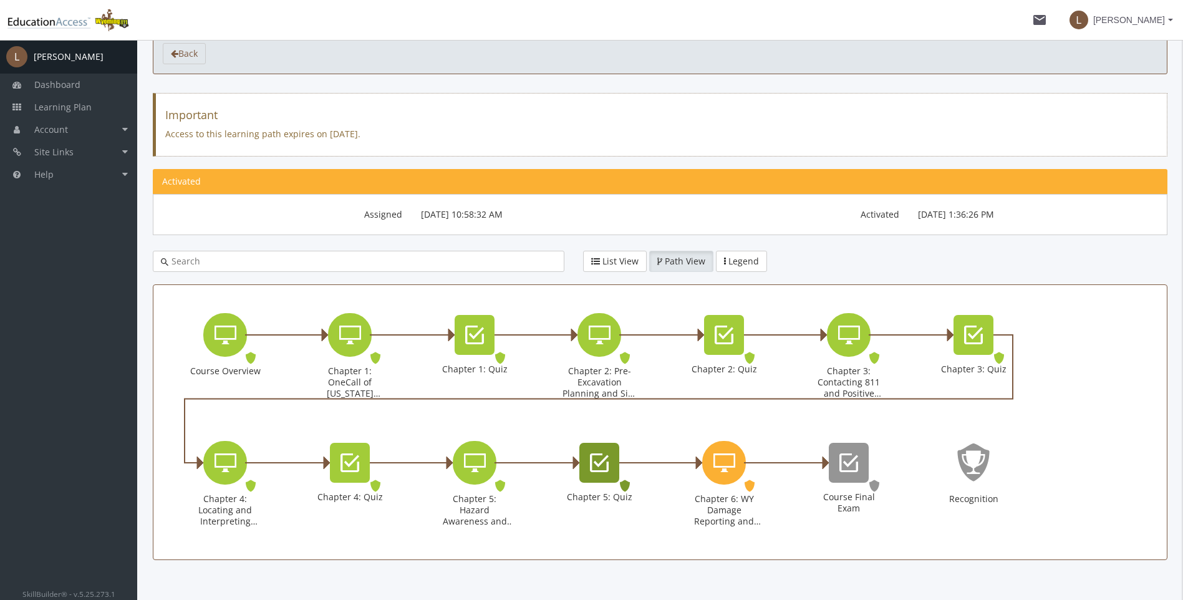
scroll to position [87, 0]
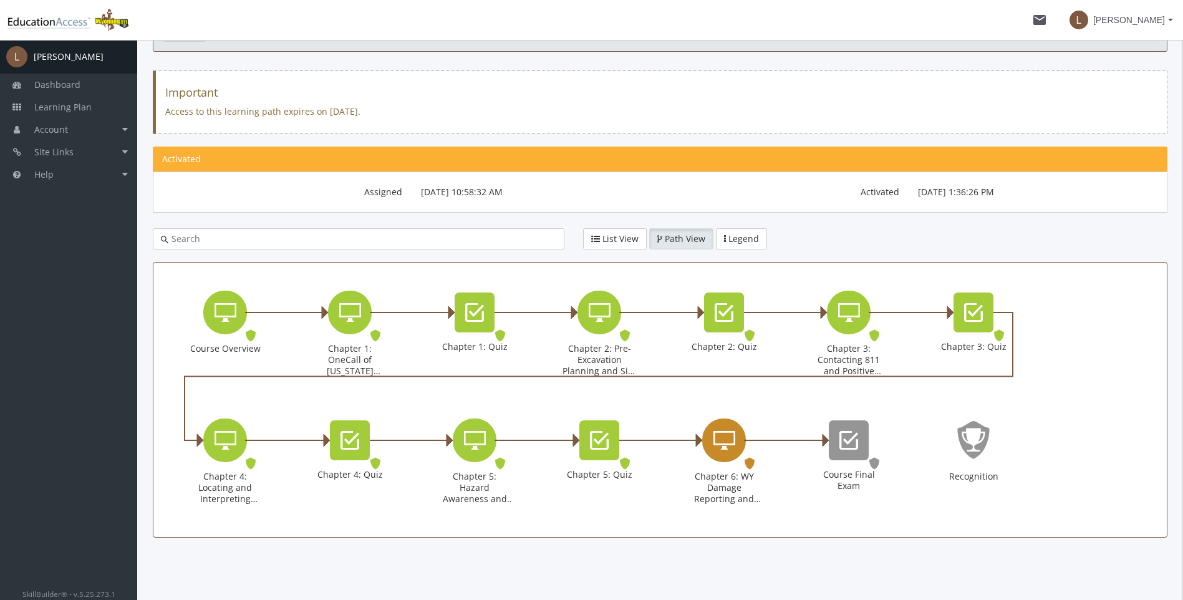
click at [731, 444] on icon "Chapter 6: WY Damage Reporting and Enforcement" at bounding box center [724, 440] width 22 height 25
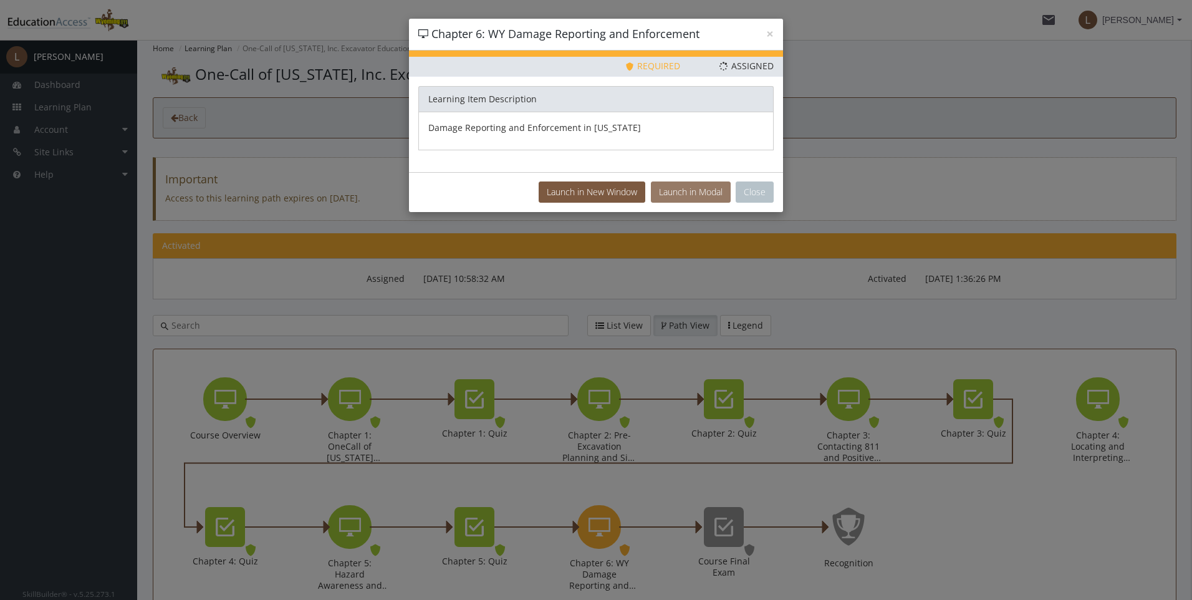
click at [686, 196] on button "Launch in Modal" at bounding box center [691, 191] width 80 height 21
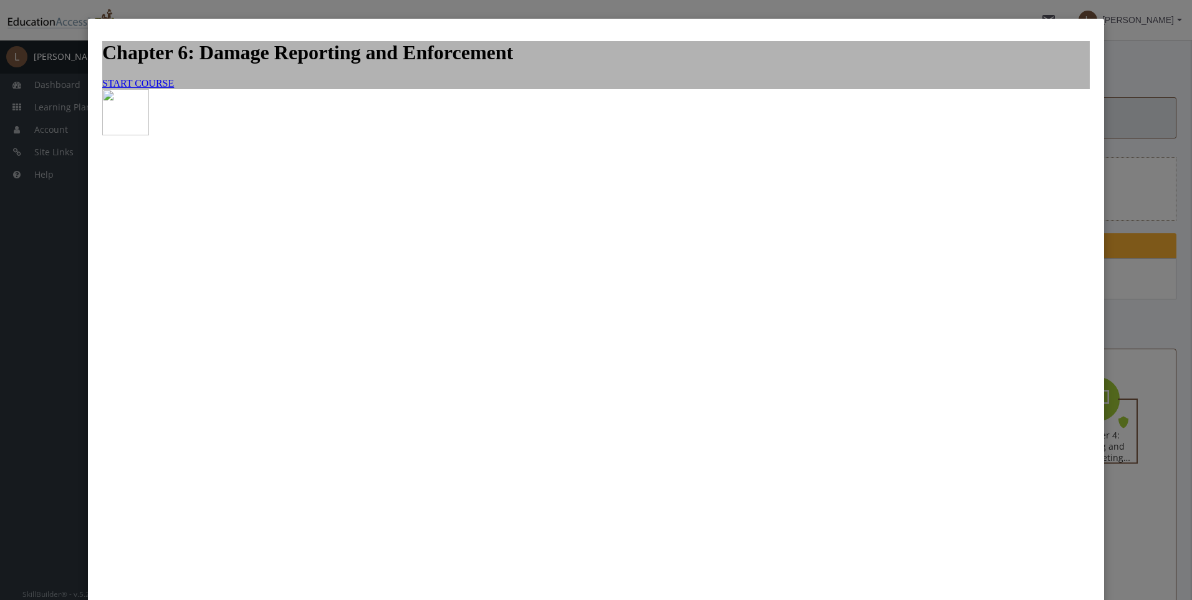
click at [174, 89] on link "START COURSE" at bounding box center [138, 83] width 72 height 11
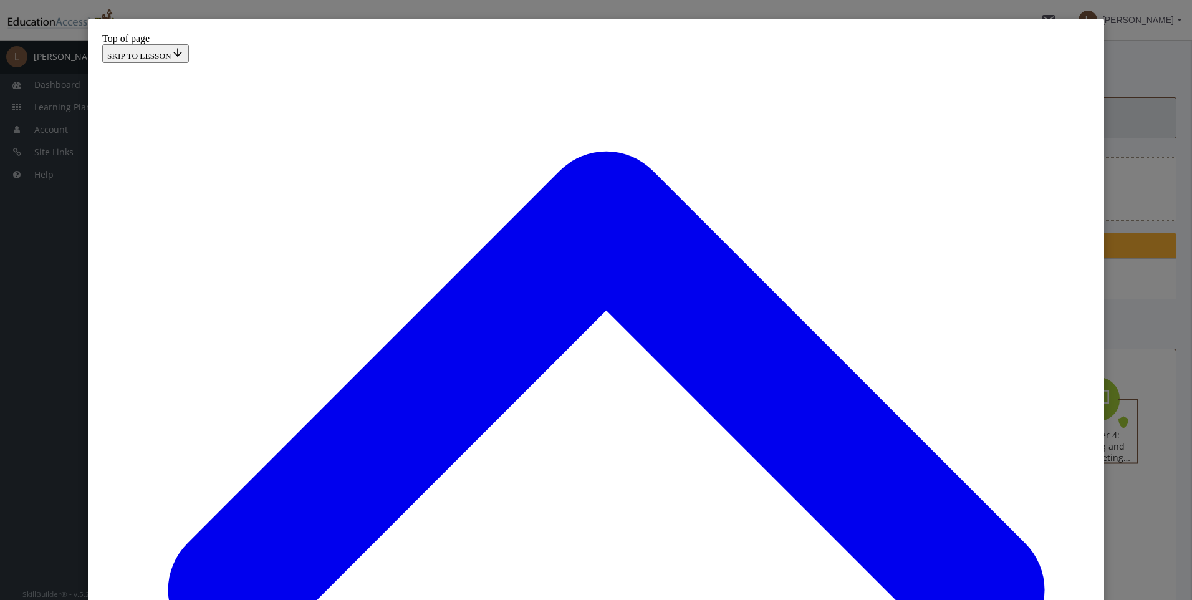
scroll to position [38, 0]
drag, startPoint x: 598, startPoint y: 263, endPoint x: 585, endPoint y: 268, distance: 14.0
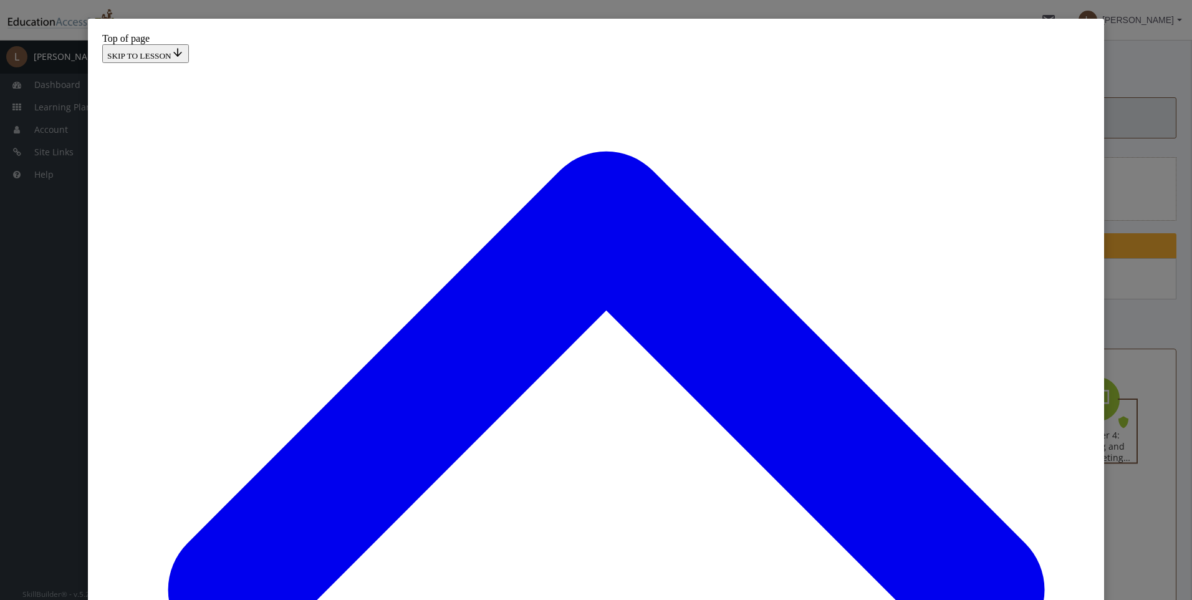
scroll to position [65, 0]
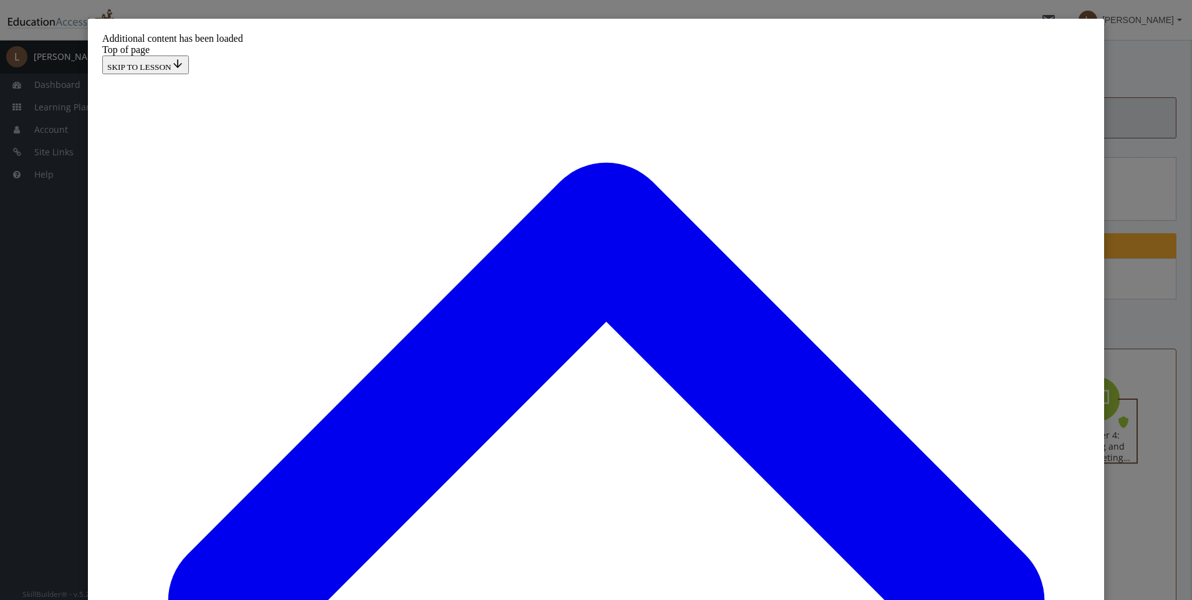
scroll to position [557, 0]
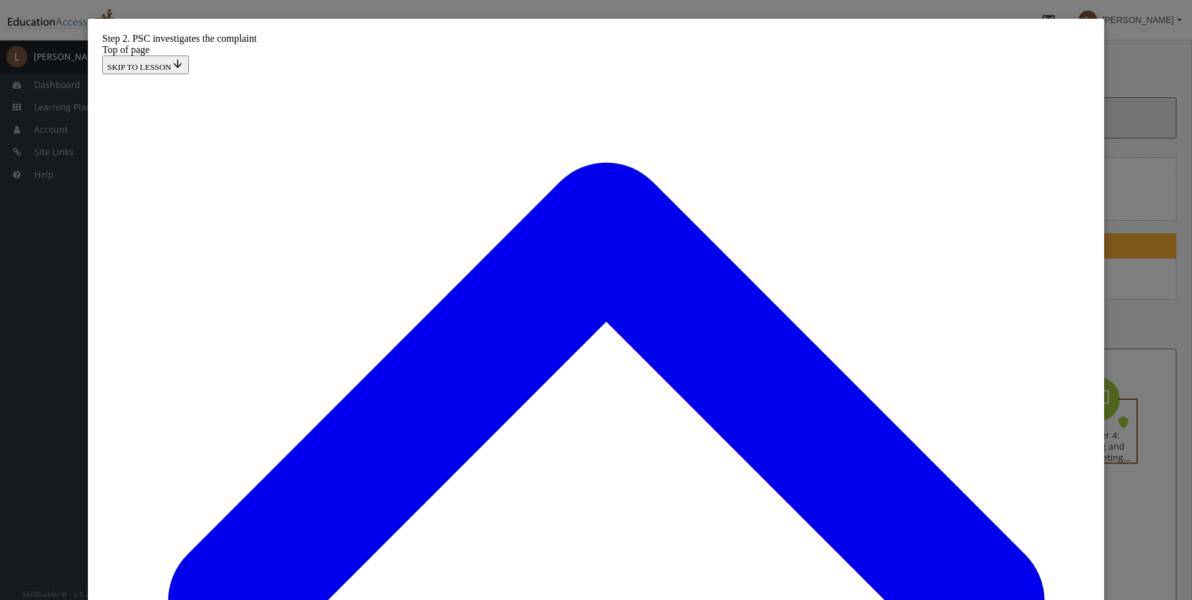
drag, startPoint x: 963, startPoint y: 193, endPoint x: 951, endPoint y: 193, distance: 11.8
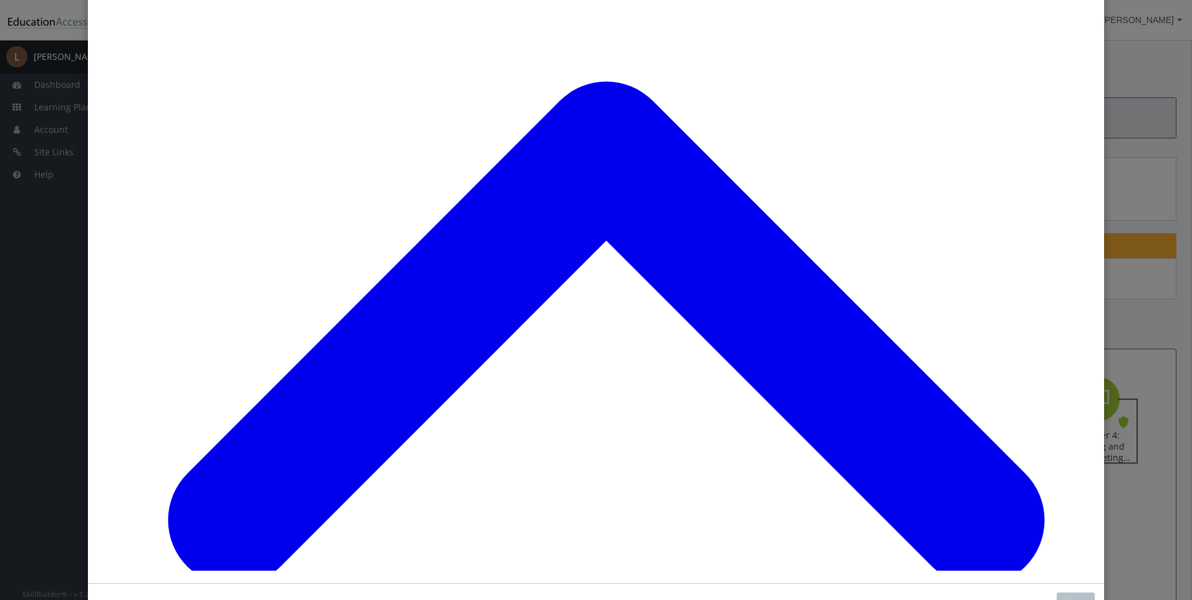
scroll to position [123, 0]
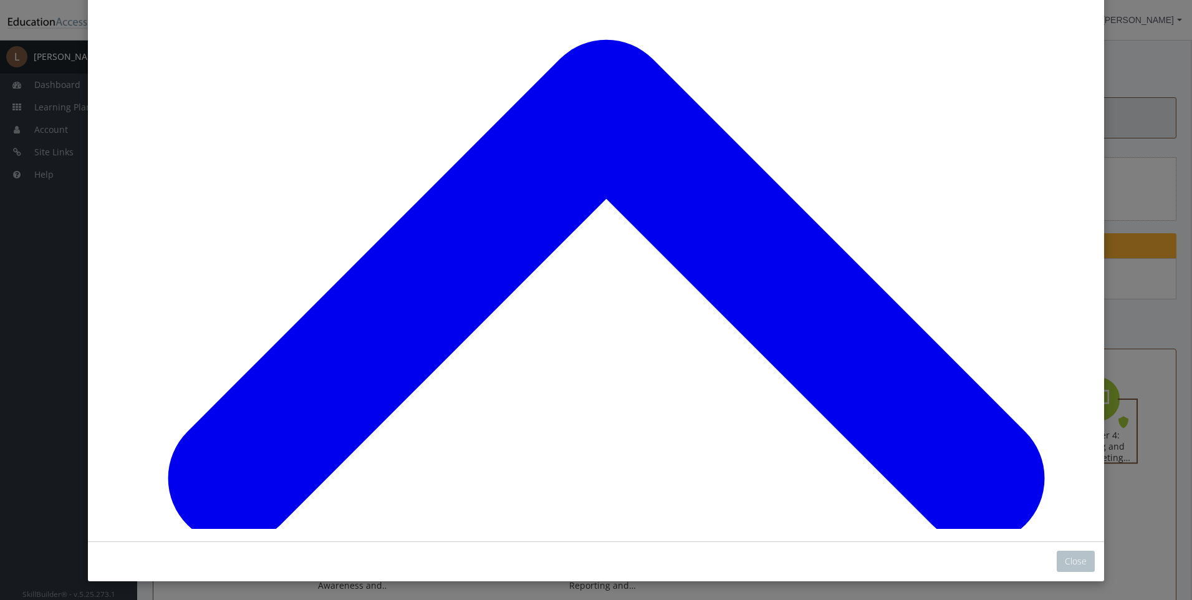
scroll to position [4824, 0]
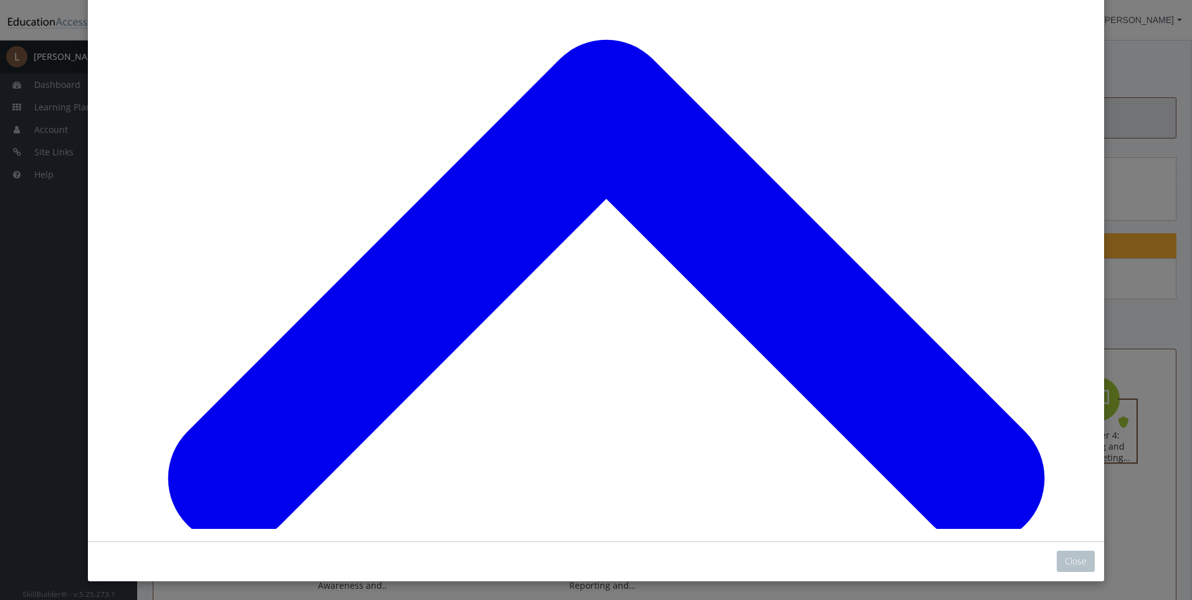
click at [1076, 564] on button "Close" at bounding box center [1076, 560] width 38 height 21
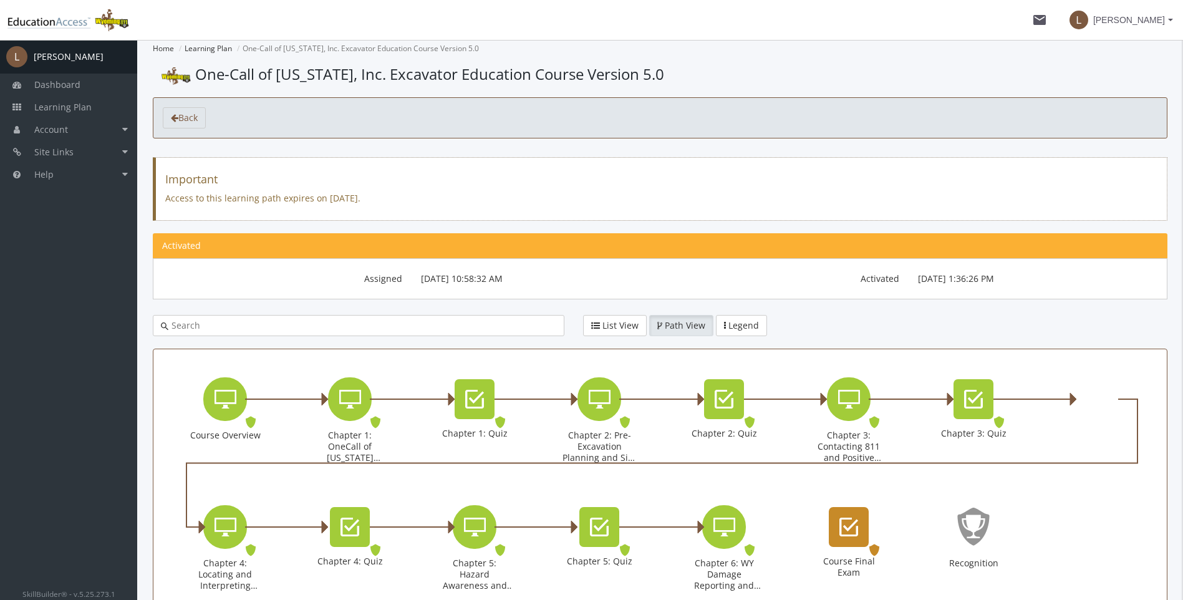
click at [844, 519] on icon "Course Final Exam" at bounding box center [848, 526] width 19 height 25
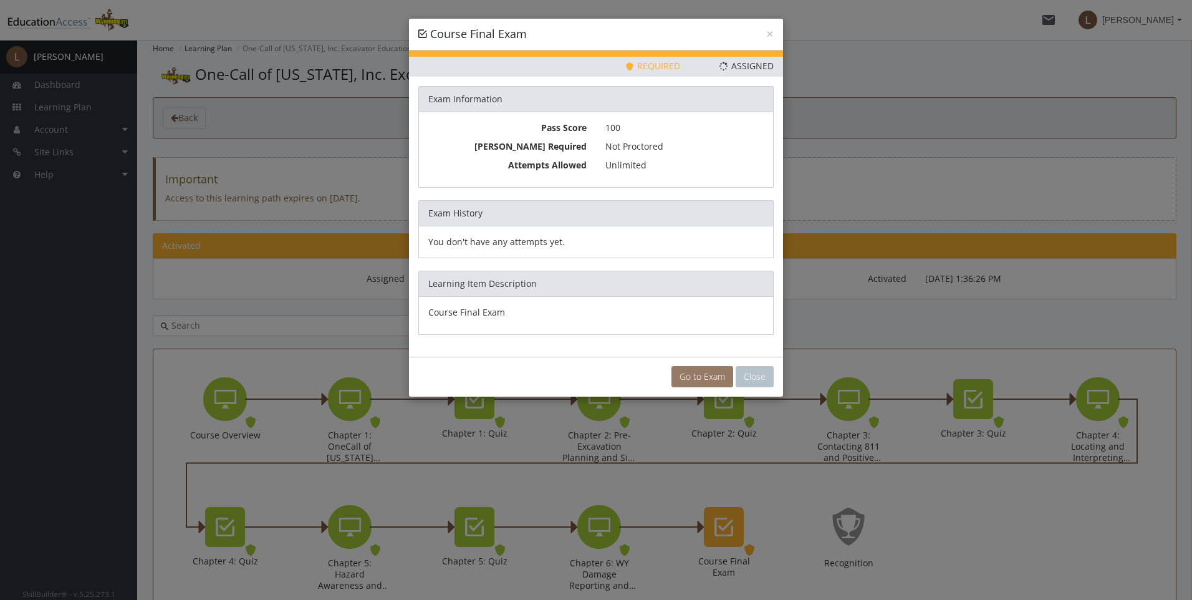
click at [688, 373] on link "Go to Exam" at bounding box center [702, 376] width 62 height 21
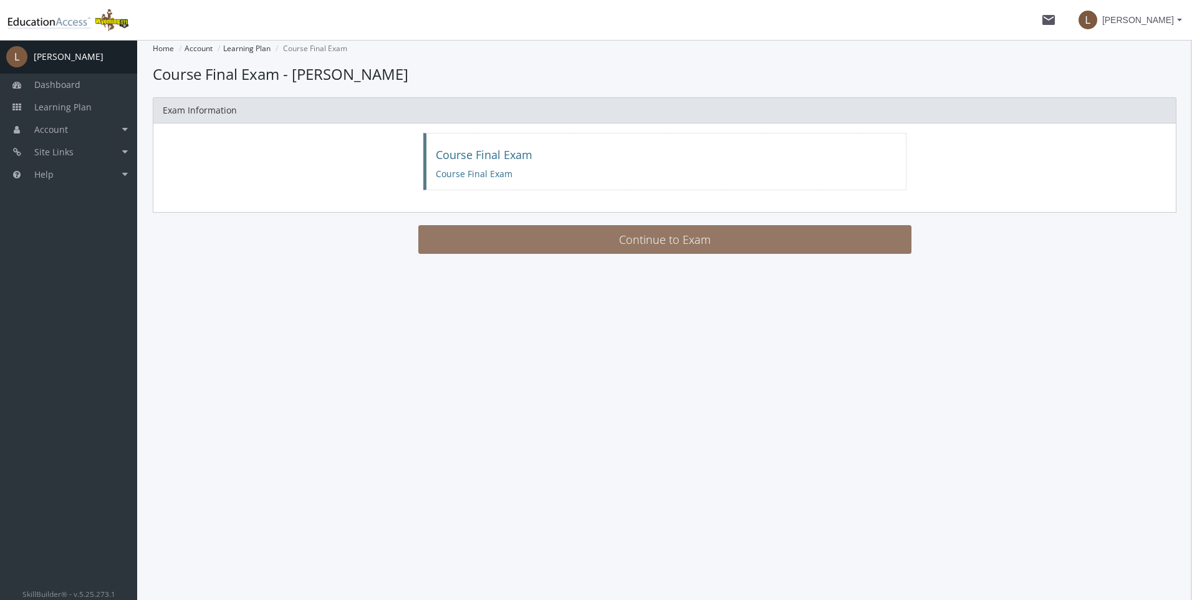
click at [570, 241] on button "Continue to Exam" at bounding box center [664, 239] width 493 height 29
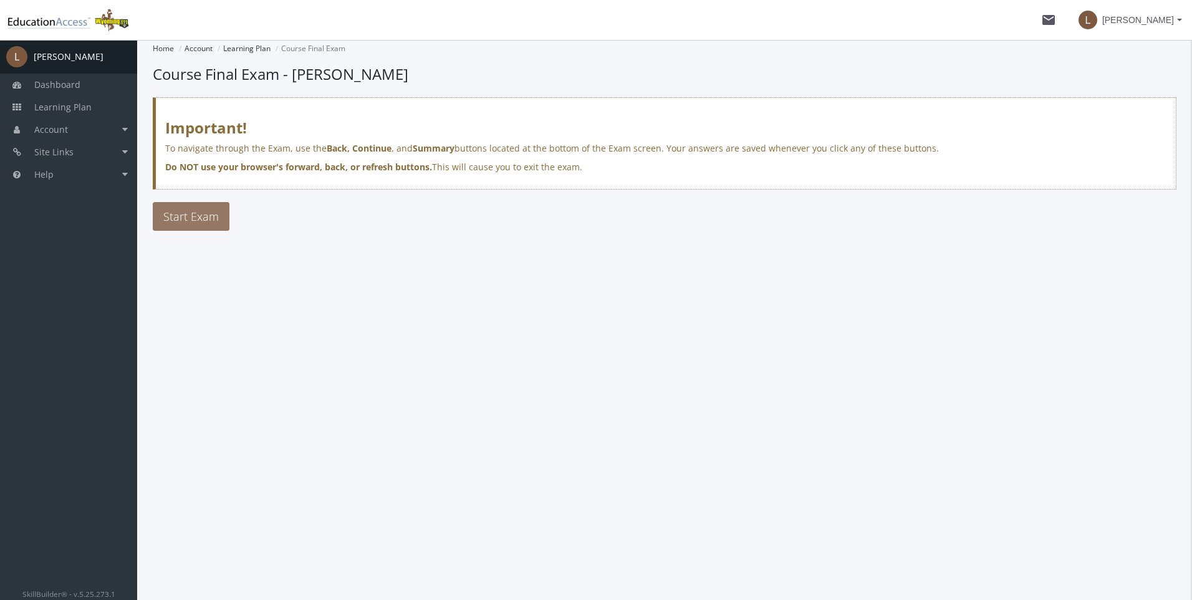
click at [196, 226] on button "Start Exam" at bounding box center [191, 216] width 77 height 29
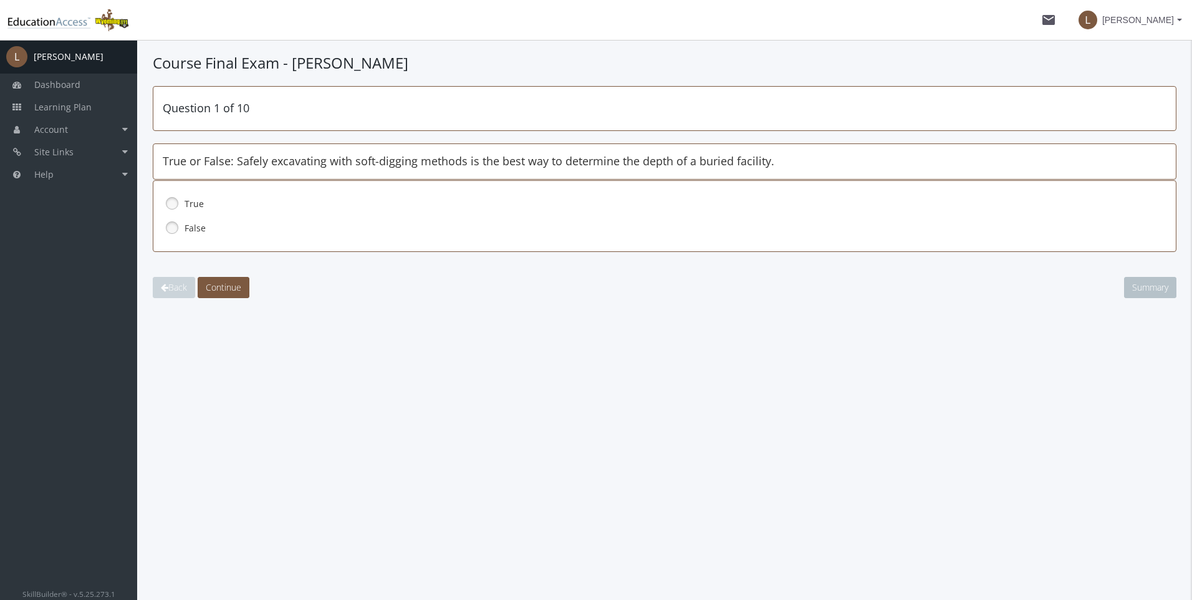
click at [172, 204] on link at bounding box center [172, 203] width 19 height 19
click at [219, 282] on span "Continue" at bounding box center [224, 287] width 36 height 12
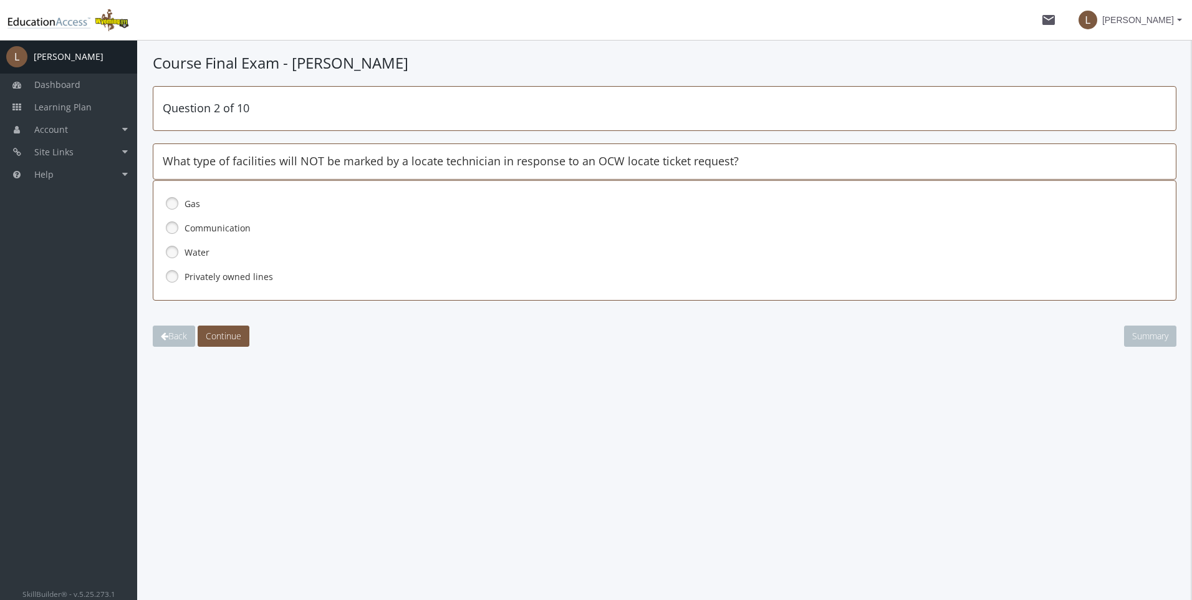
click at [171, 274] on link at bounding box center [172, 276] width 19 height 19
click at [231, 335] on span "Continue" at bounding box center [224, 336] width 36 height 12
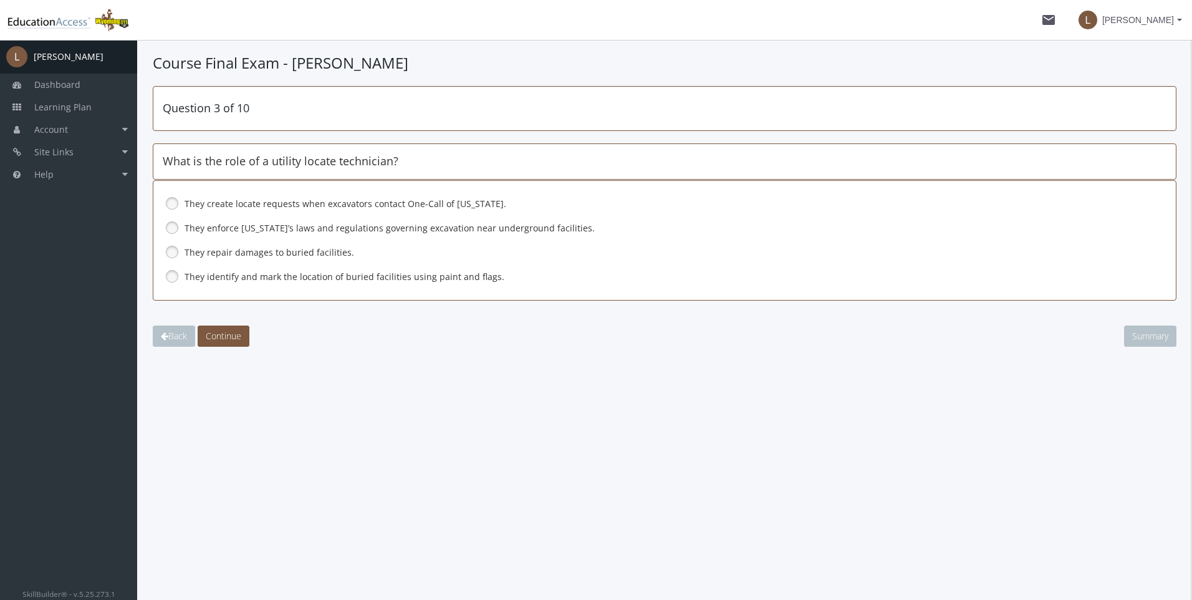
click at [170, 278] on link at bounding box center [172, 276] width 19 height 19
click at [234, 335] on span "Continue" at bounding box center [224, 336] width 36 height 12
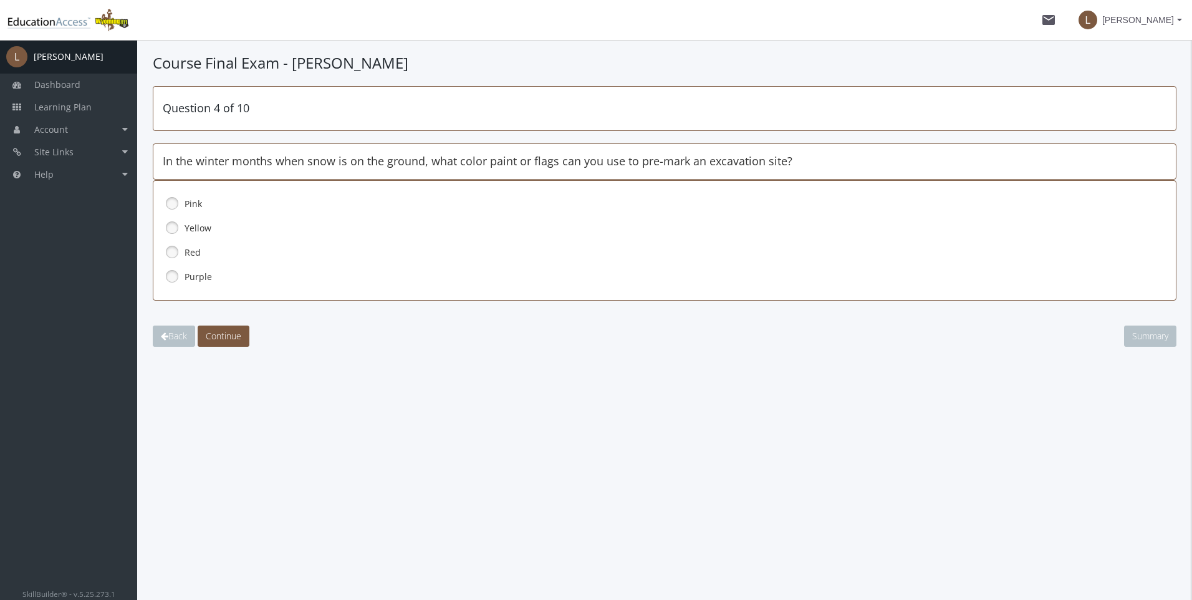
click at [172, 202] on link at bounding box center [172, 203] width 19 height 19
click at [223, 332] on span "Continue" at bounding box center [224, 336] width 36 height 12
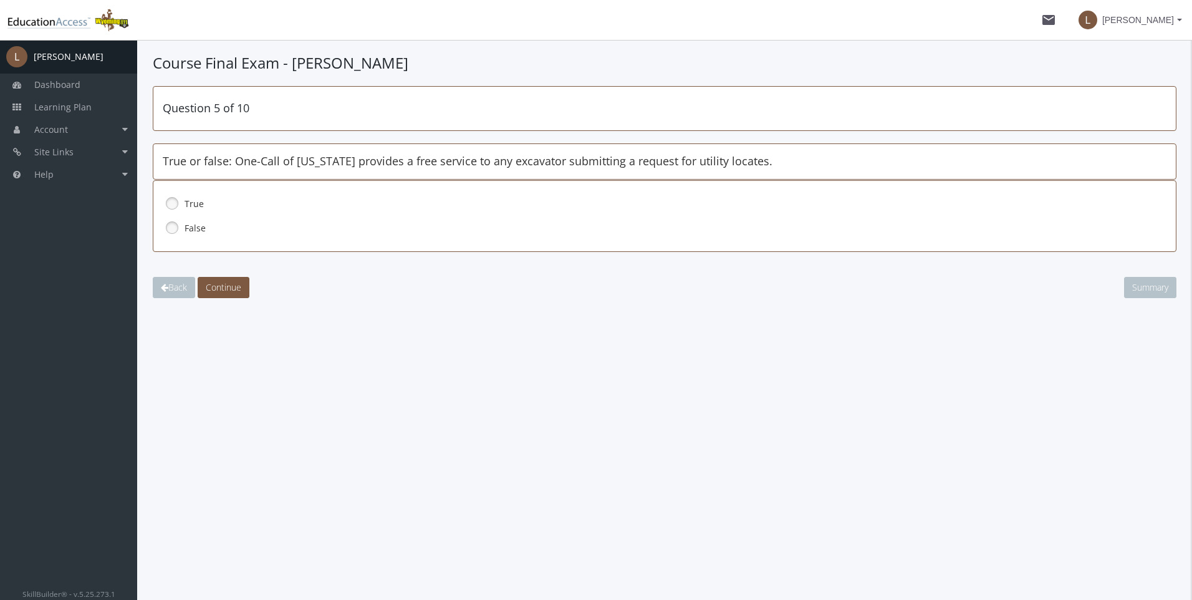
drag, startPoint x: 166, startPoint y: 199, endPoint x: 170, endPoint y: 205, distance: 7.6
click at [166, 199] on link at bounding box center [172, 203] width 19 height 19
click at [233, 282] on span "Continue" at bounding box center [224, 287] width 36 height 12
click at [175, 224] on link at bounding box center [172, 227] width 19 height 19
click at [215, 282] on span "Continue" at bounding box center [224, 287] width 36 height 12
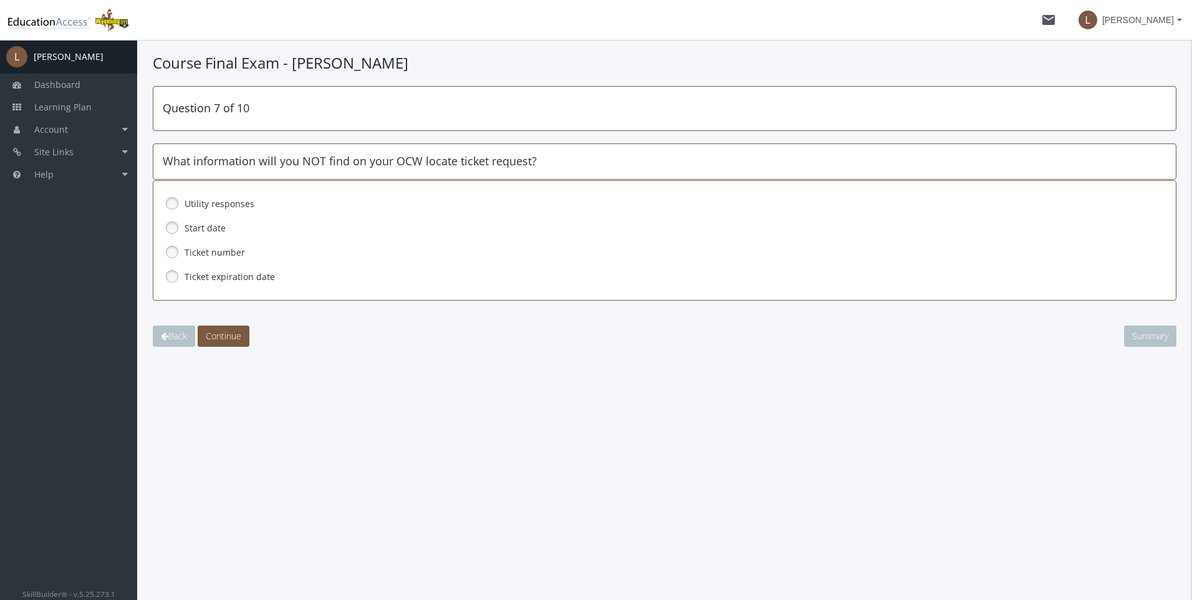
click at [171, 274] on link at bounding box center [172, 276] width 19 height 19
click at [236, 333] on span "Continue" at bounding box center [224, 336] width 36 height 12
click at [173, 276] on link at bounding box center [172, 276] width 19 height 19
click at [221, 330] on span "Continue" at bounding box center [224, 336] width 36 height 12
click at [175, 228] on link at bounding box center [172, 227] width 19 height 19
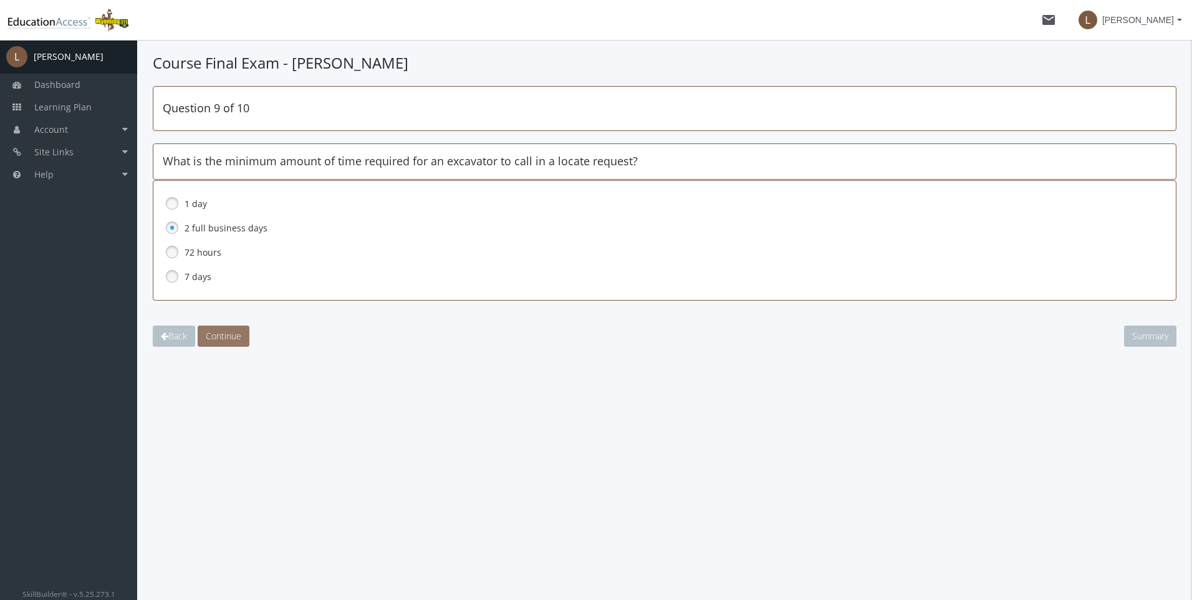
click at [240, 332] on span "Continue" at bounding box center [224, 336] width 36 height 12
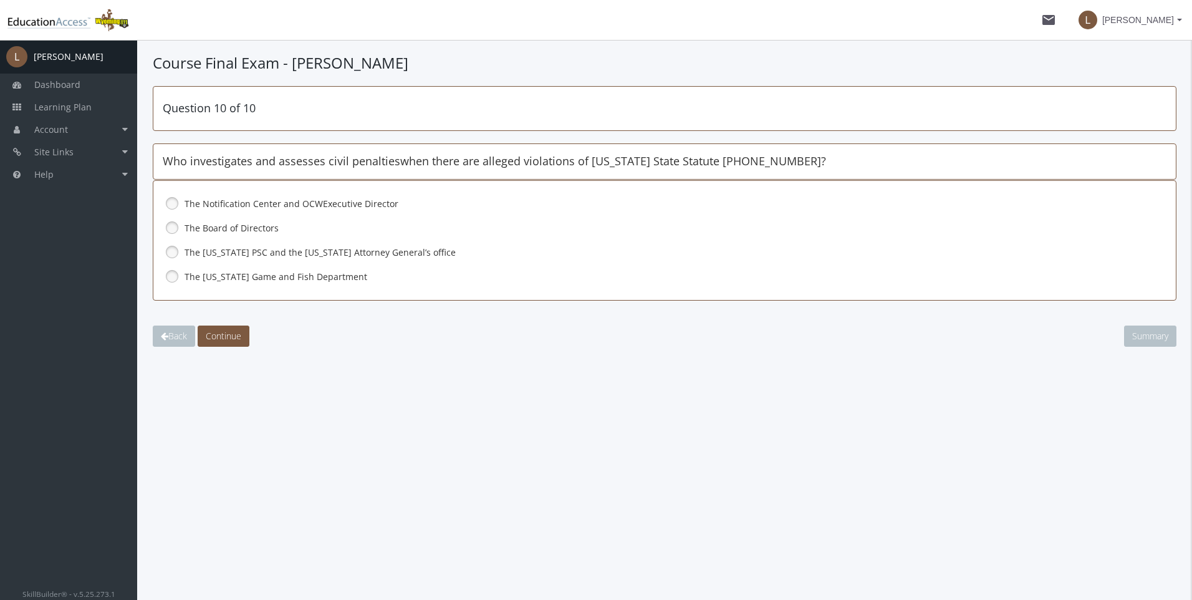
click at [171, 251] on link at bounding box center [172, 252] width 19 height 19
click at [224, 335] on span "Continue" at bounding box center [224, 336] width 36 height 12
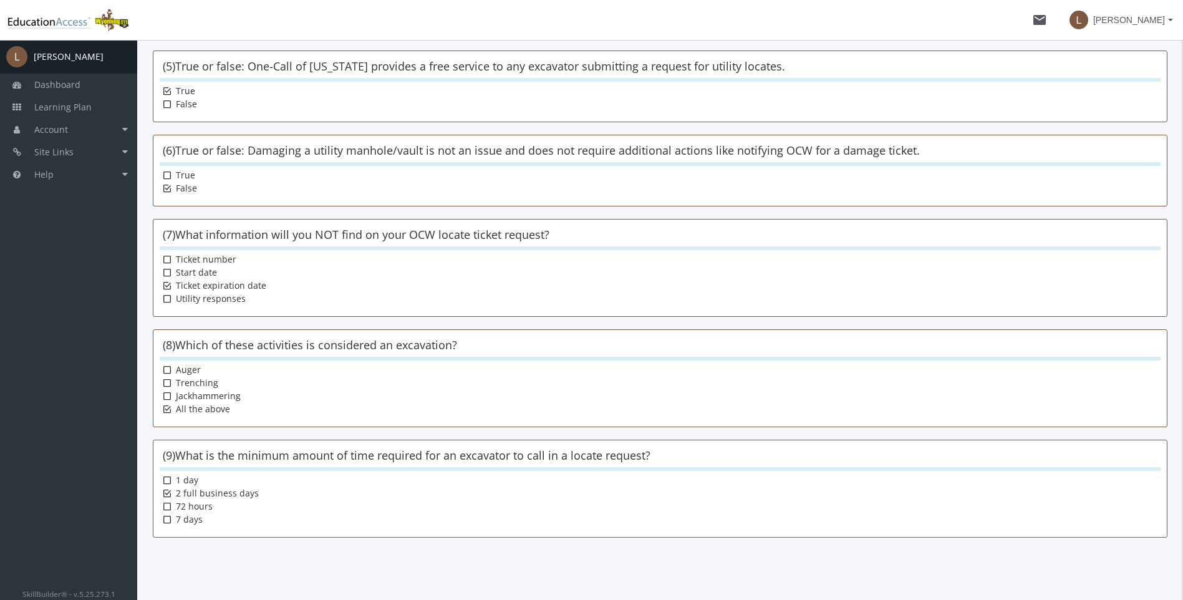
scroll to position [678, 0]
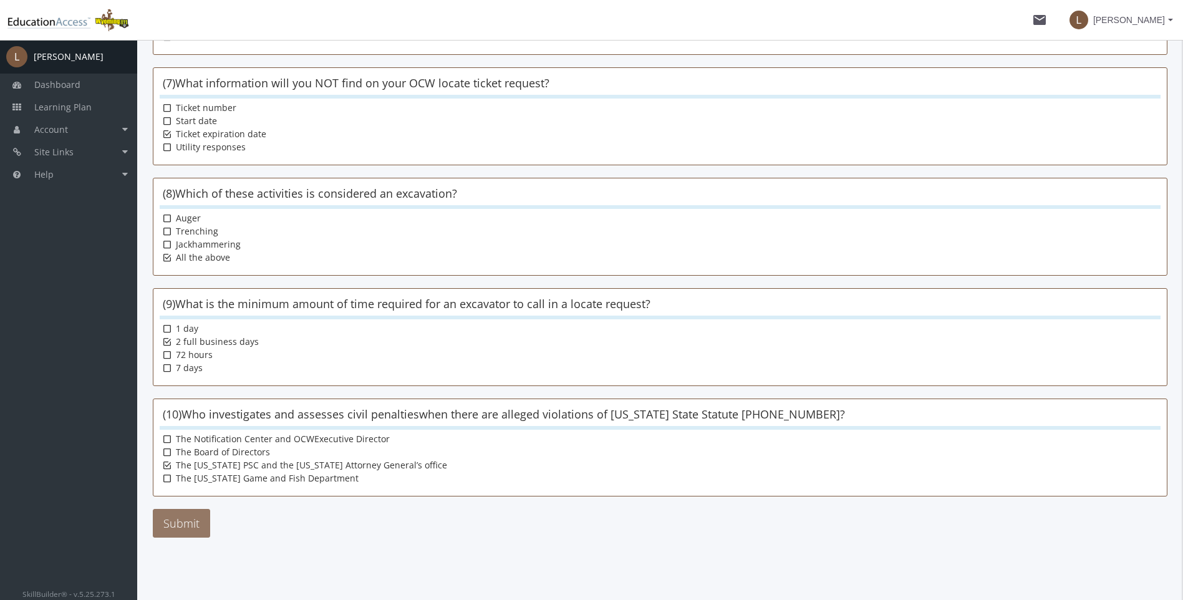
click at [187, 517] on button "Submit" at bounding box center [181, 523] width 57 height 29
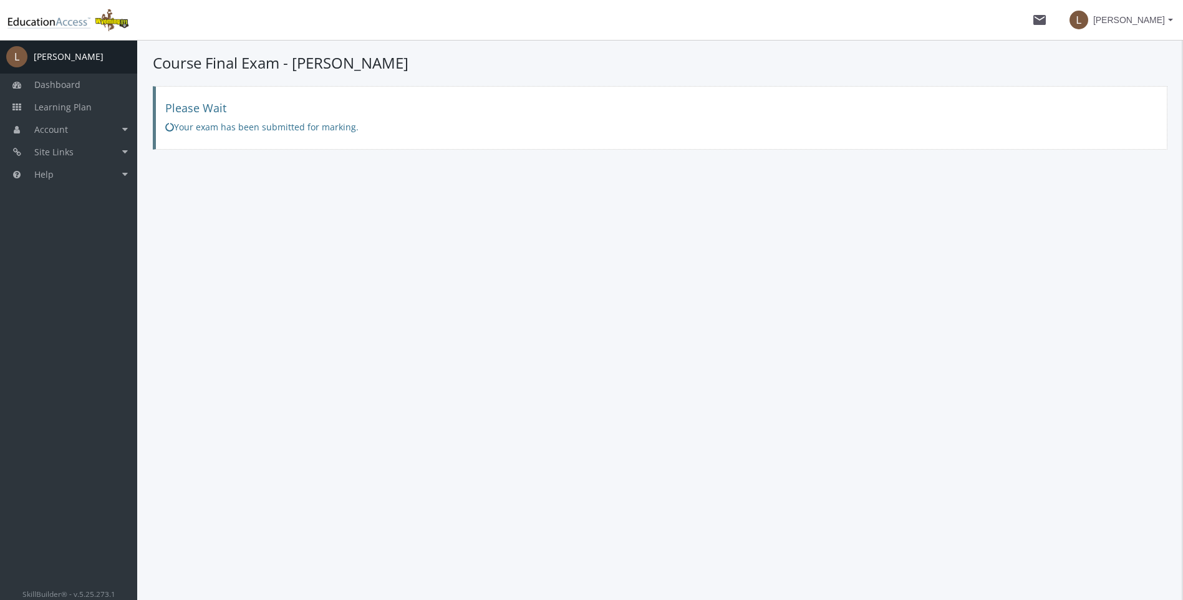
scroll to position [0, 0]
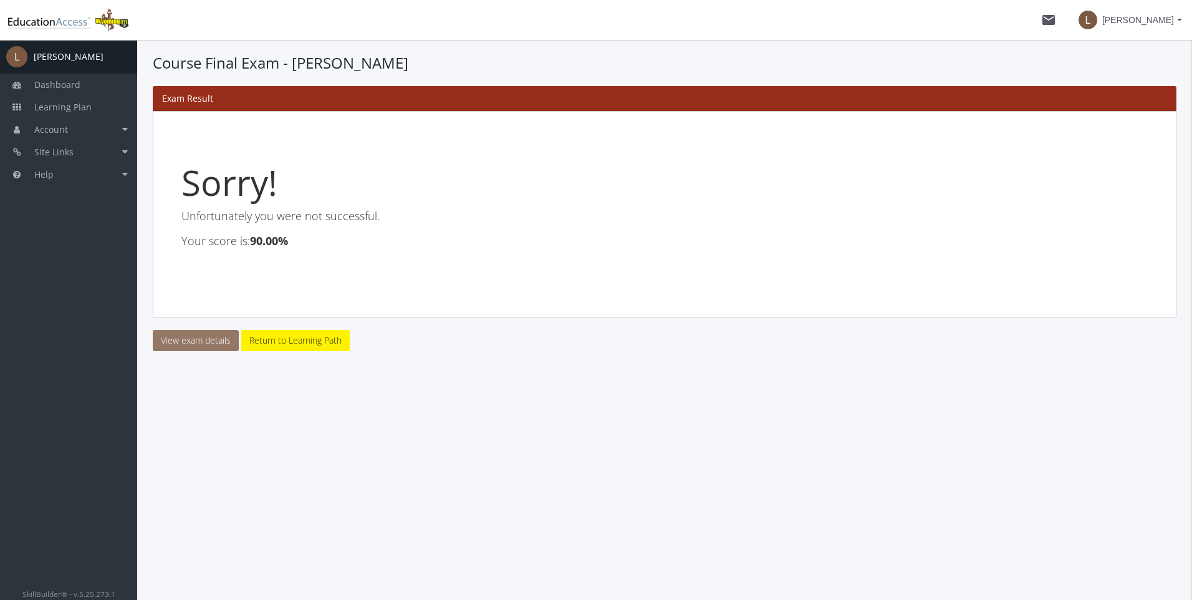
click at [211, 341] on link "View exam details" at bounding box center [196, 340] width 86 height 21
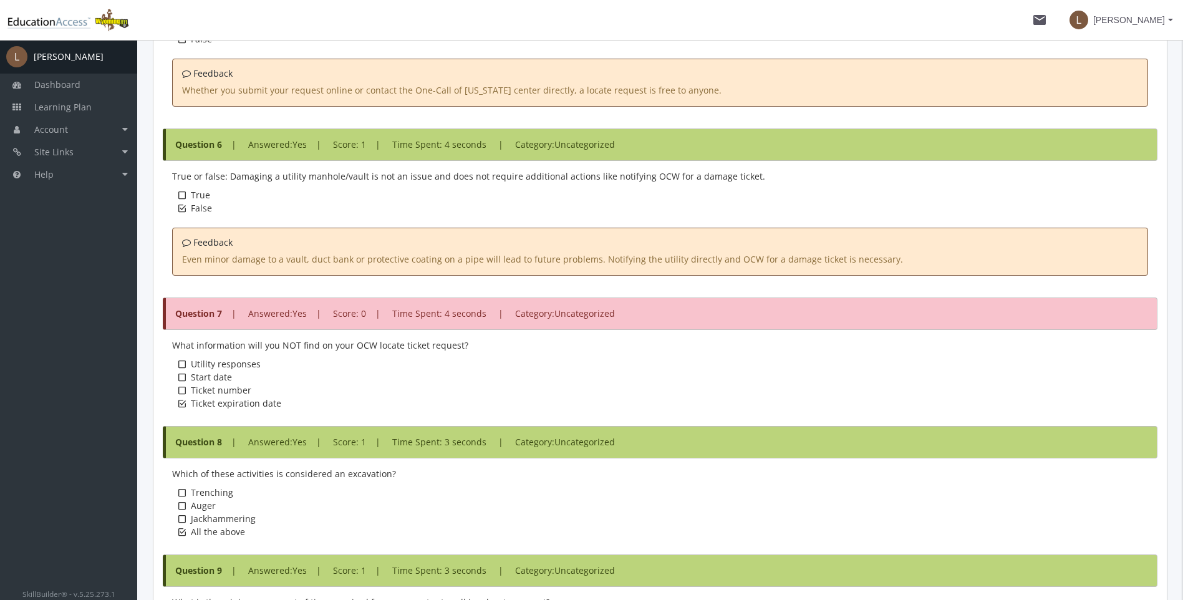
scroll to position [1372, 0]
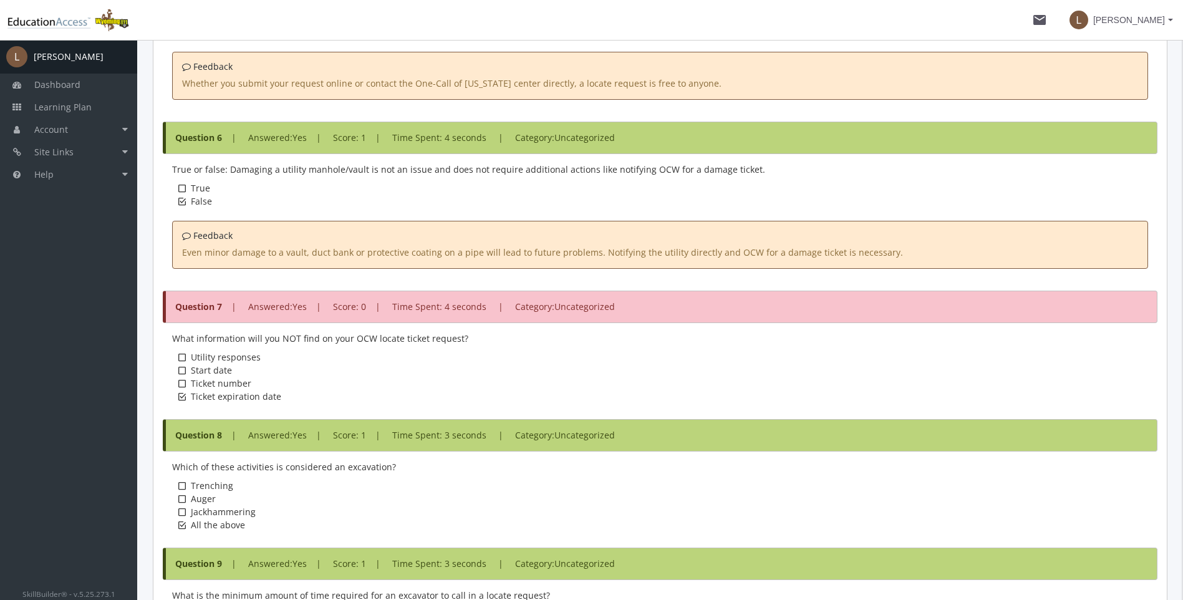
click at [184, 355] on icon at bounding box center [181, 357] width 7 height 10
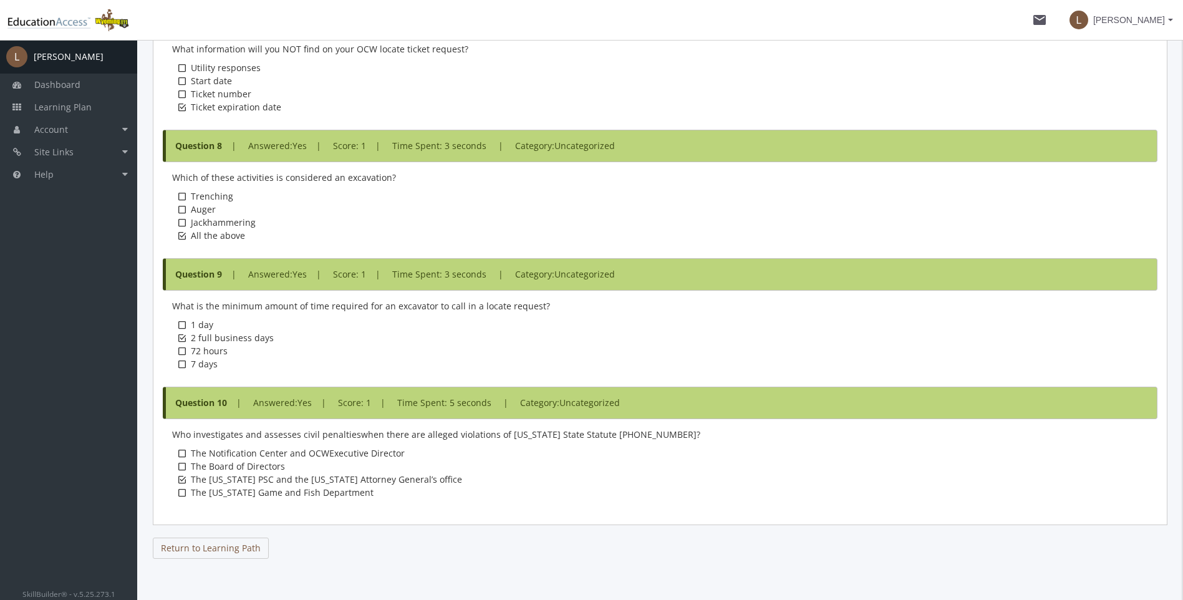
scroll to position [1682, 0]
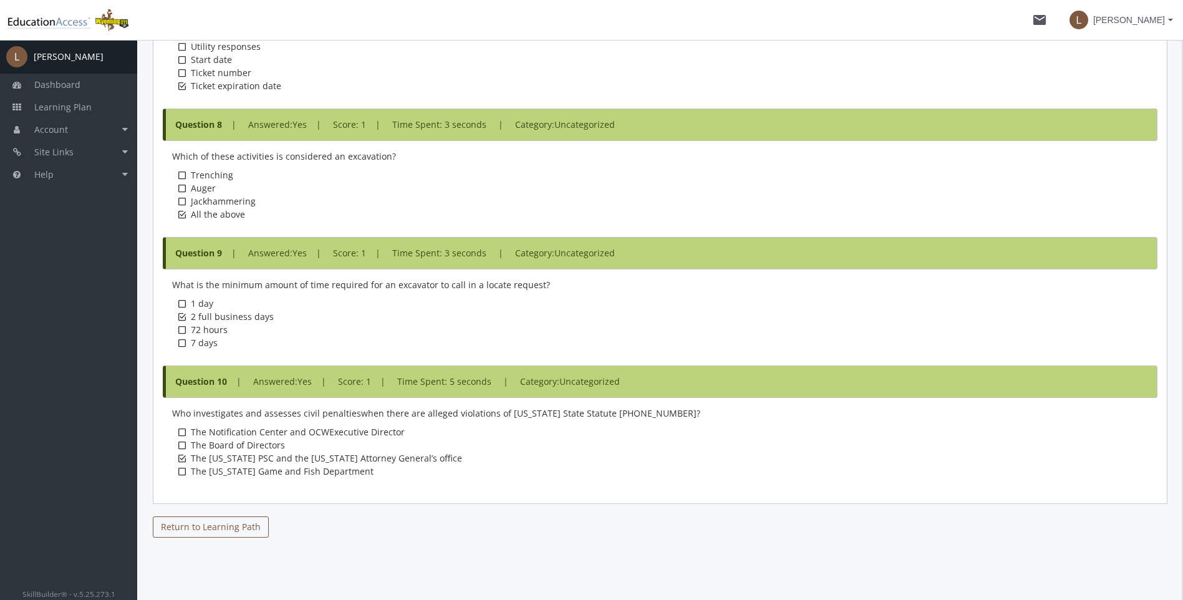
click at [206, 529] on link "Return to Learning Path" at bounding box center [211, 526] width 116 height 21
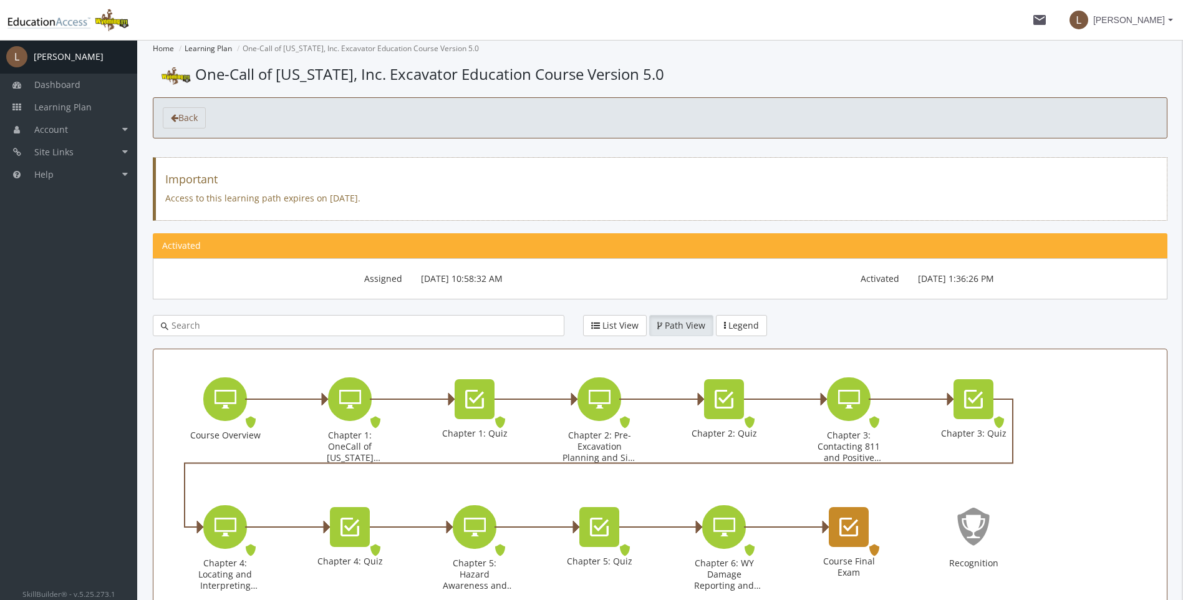
click at [842, 526] on icon "Course Final Exam" at bounding box center [848, 526] width 19 height 25
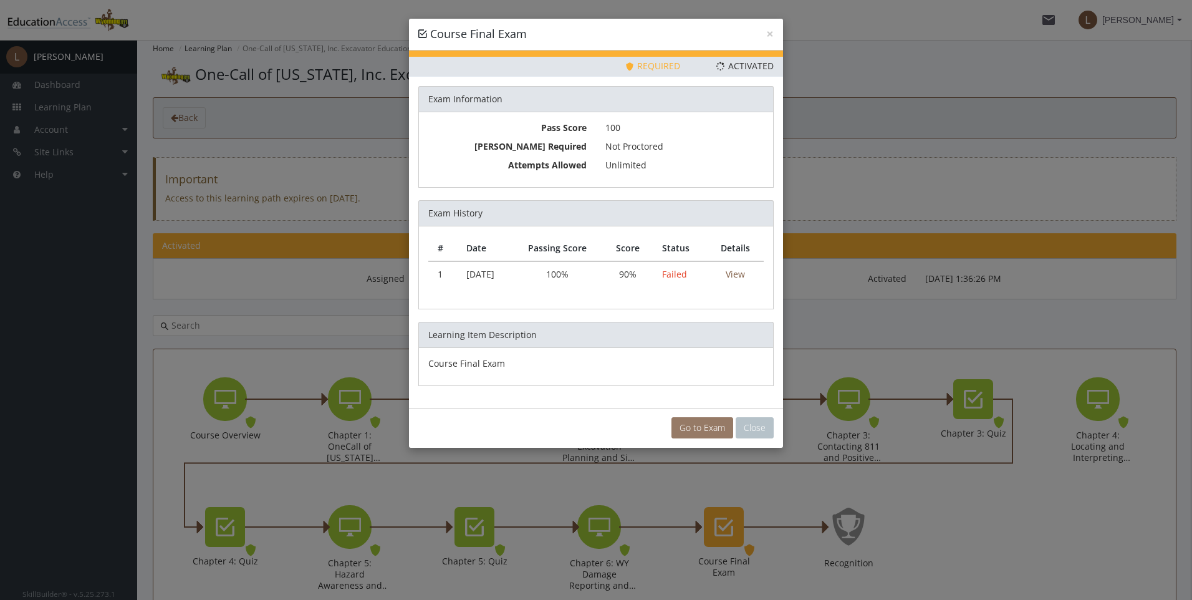
click at [696, 426] on link "Go to Exam" at bounding box center [702, 427] width 62 height 21
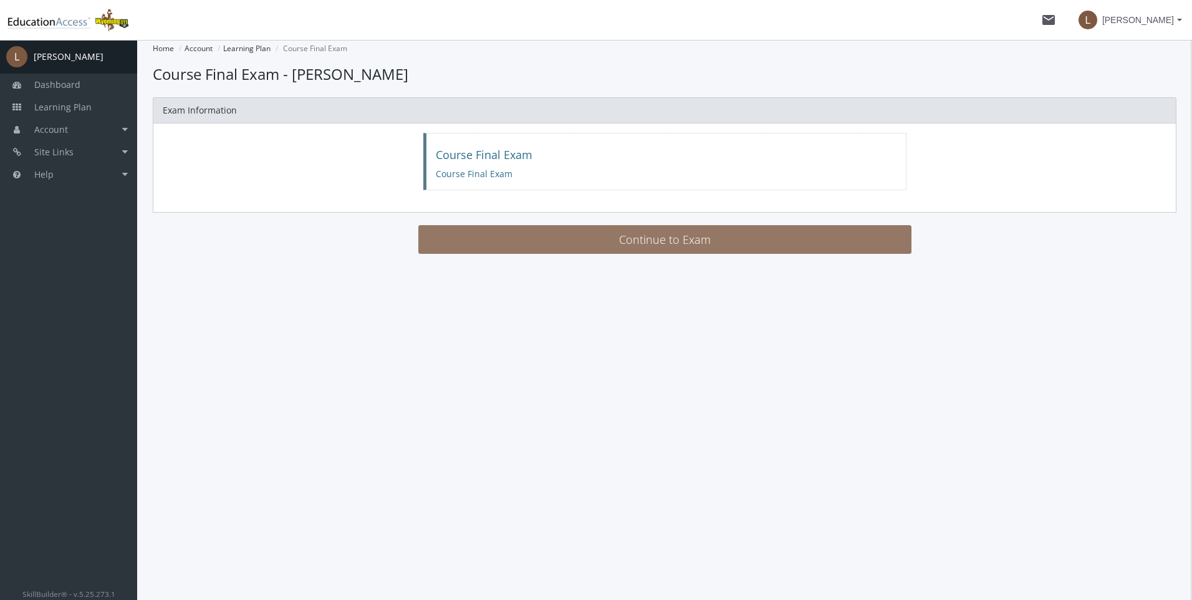
click at [620, 247] on button "Continue to Exam" at bounding box center [664, 239] width 493 height 29
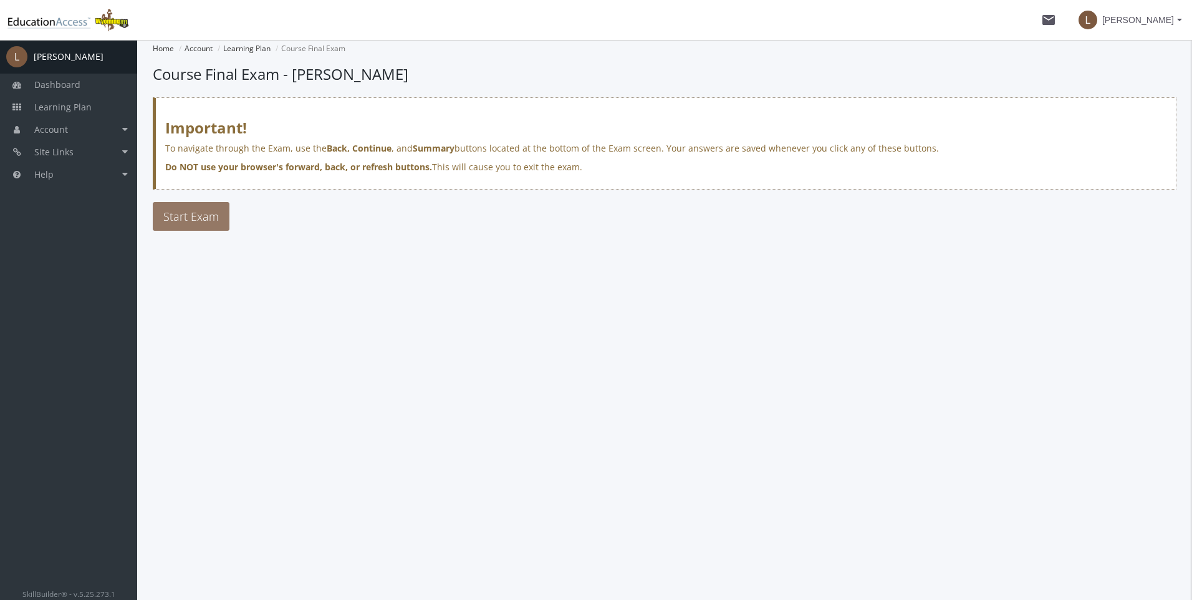
click at [185, 218] on span "Start Exam" at bounding box center [190, 216] width 55 height 15
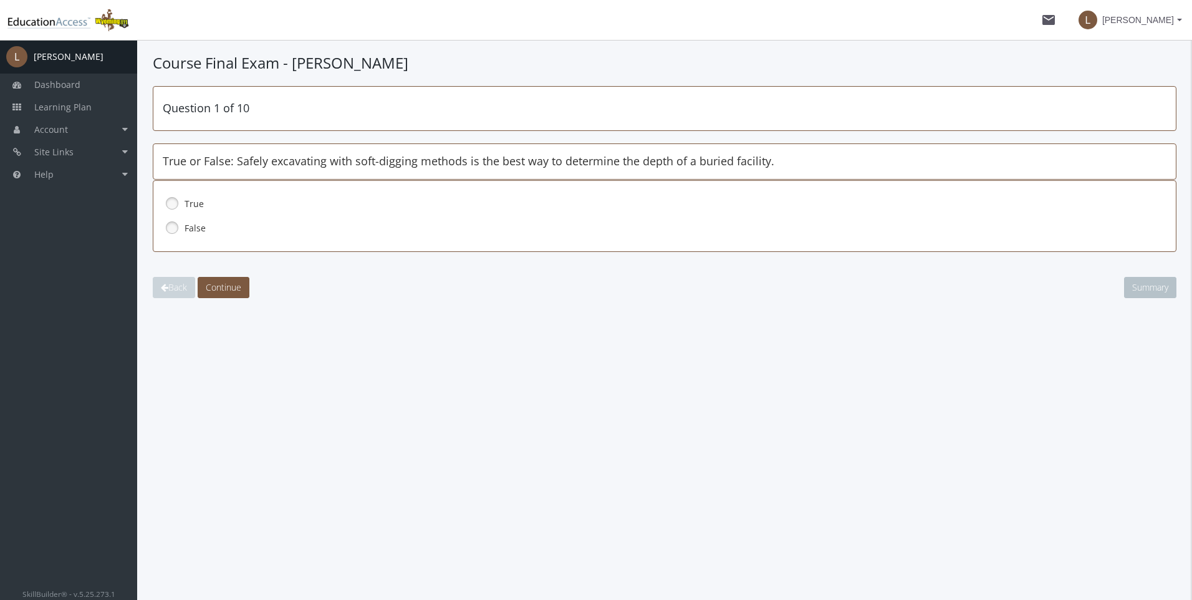
click at [173, 203] on link at bounding box center [172, 203] width 19 height 19
click at [228, 283] on span "Continue" at bounding box center [224, 287] width 36 height 12
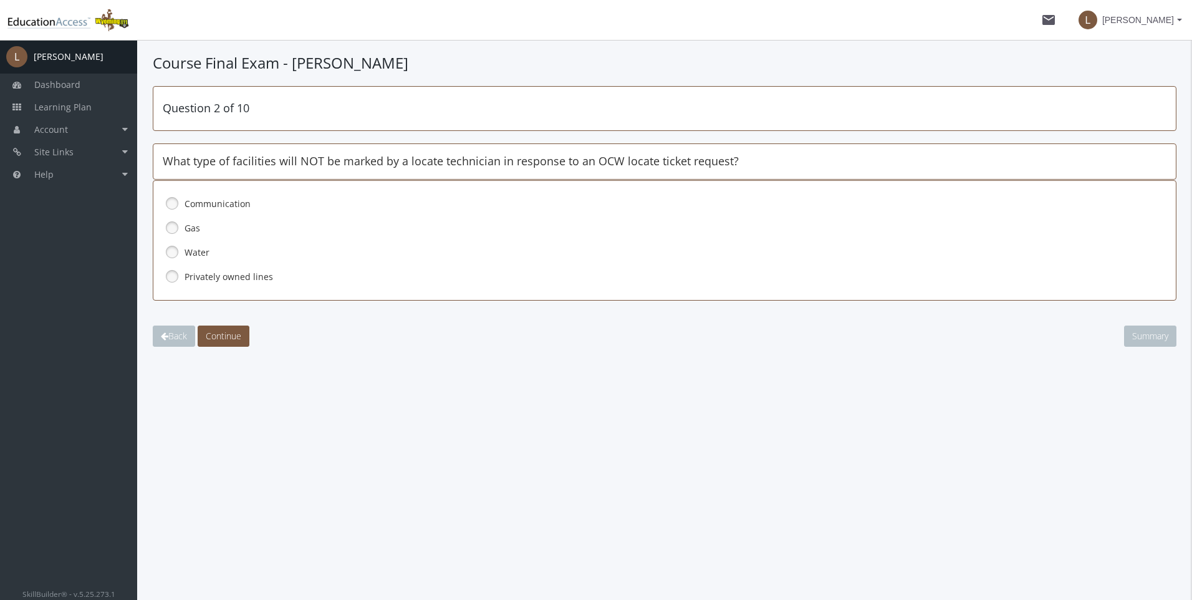
click at [171, 276] on link at bounding box center [172, 276] width 19 height 19
click at [219, 330] on span "Continue" at bounding box center [224, 336] width 36 height 12
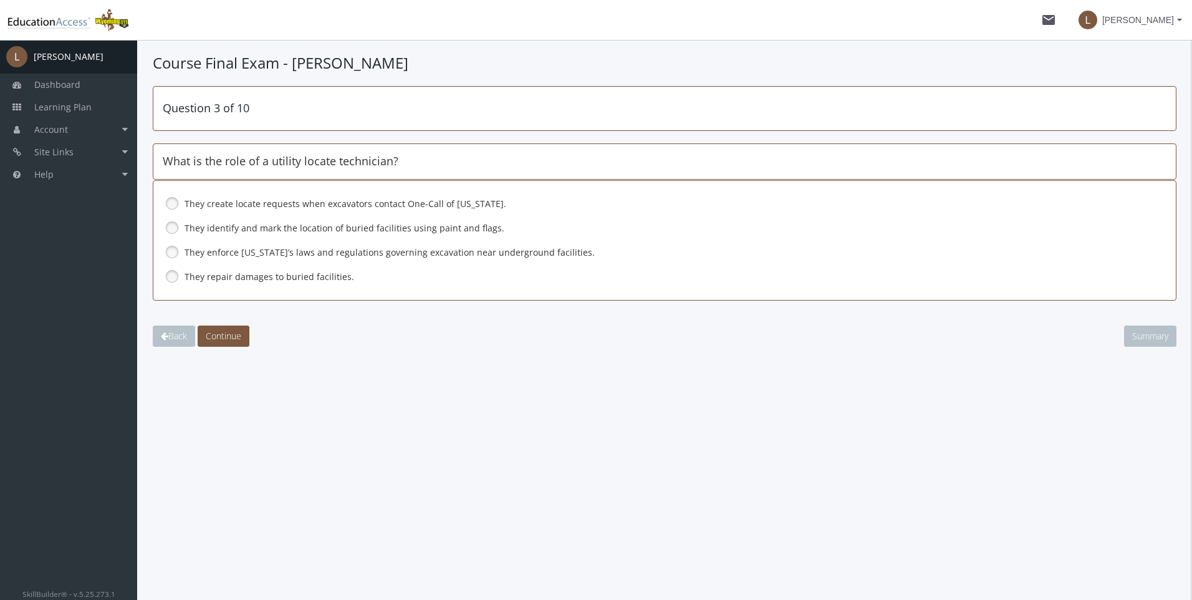
click at [170, 228] on link at bounding box center [172, 227] width 19 height 19
click at [226, 331] on span "Continue" at bounding box center [224, 336] width 36 height 12
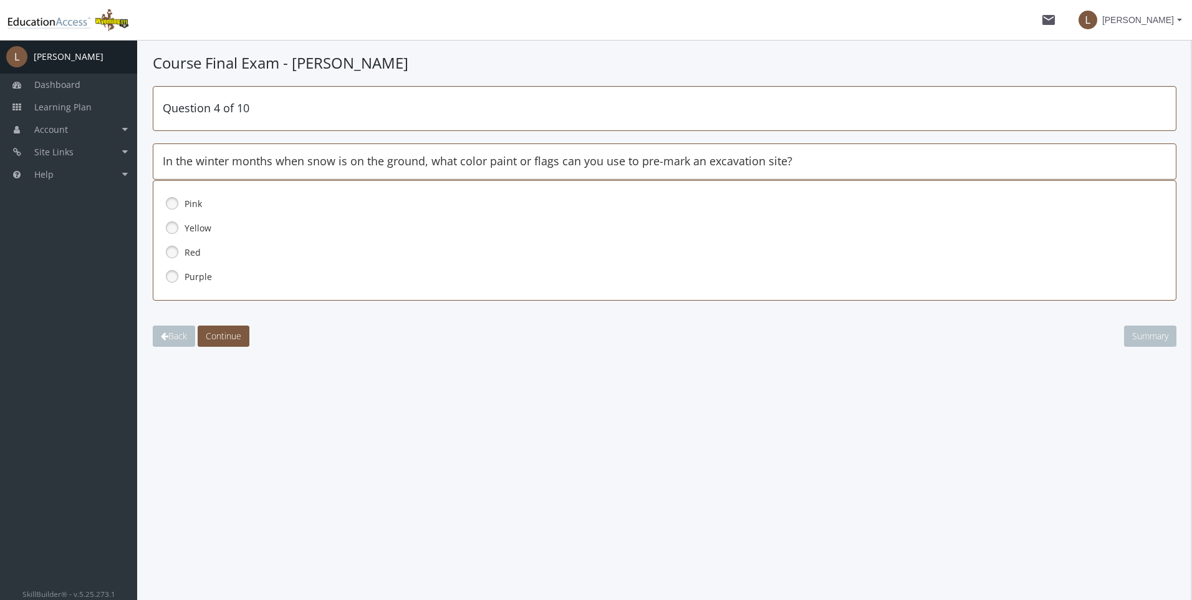
click at [176, 205] on link at bounding box center [172, 203] width 19 height 19
click at [236, 336] on span "Continue" at bounding box center [224, 336] width 36 height 12
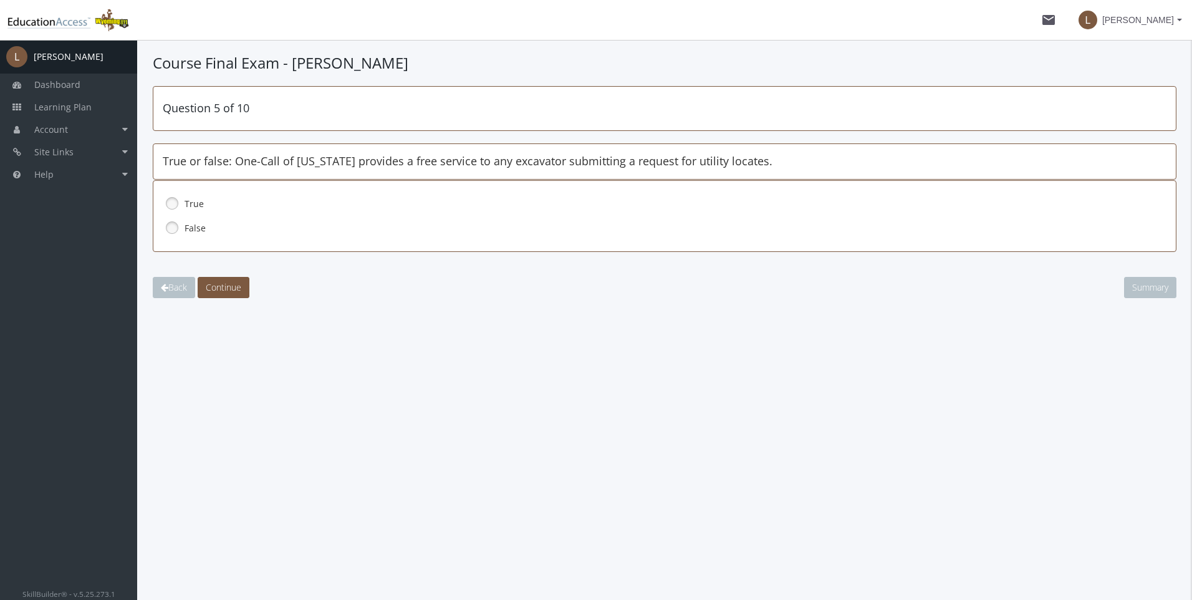
click at [174, 204] on link at bounding box center [172, 203] width 19 height 19
click at [218, 286] on span "Continue" at bounding box center [224, 287] width 36 height 12
click at [170, 226] on link at bounding box center [172, 227] width 19 height 19
click at [221, 281] on span "Continue" at bounding box center [224, 287] width 36 height 12
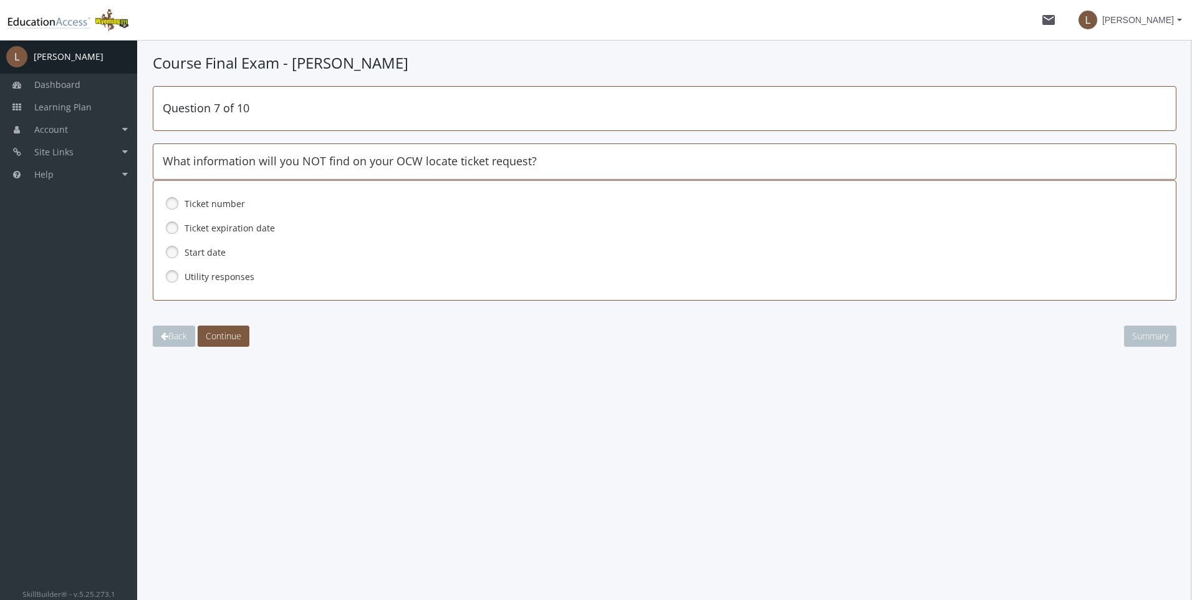
click at [174, 277] on link at bounding box center [172, 276] width 19 height 19
click at [232, 341] on span "Continue" at bounding box center [224, 336] width 36 height 12
click at [175, 275] on link at bounding box center [172, 276] width 19 height 19
click at [224, 327] on button "Continue" at bounding box center [224, 335] width 52 height 21
click at [171, 227] on link at bounding box center [172, 227] width 19 height 19
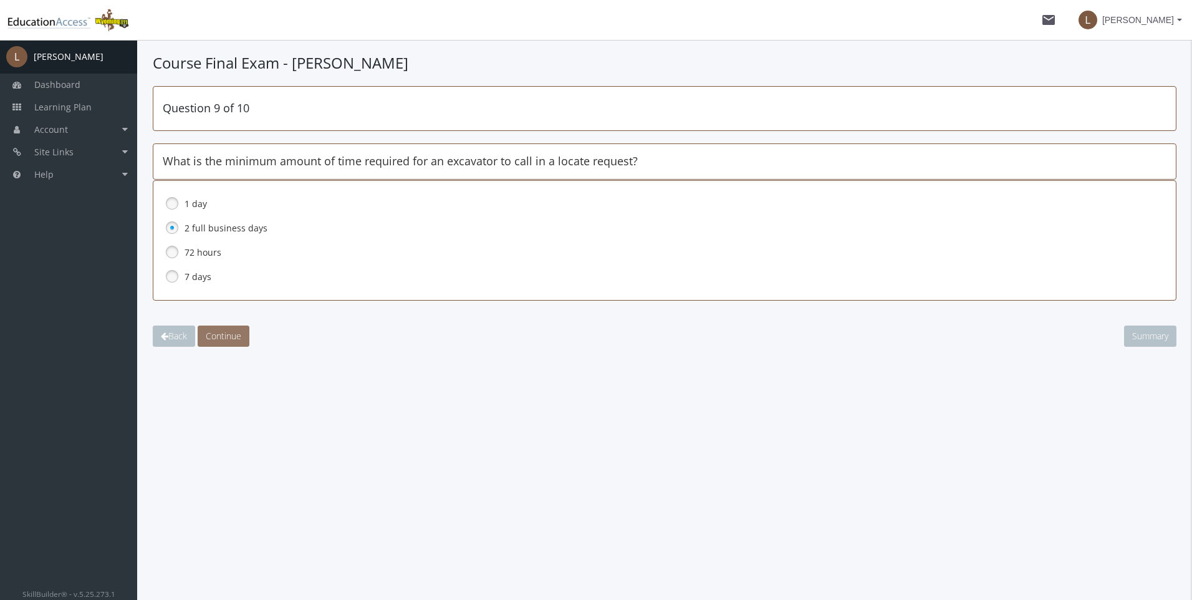
click at [222, 333] on span "Continue" at bounding box center [224, 336] width 36 height 12
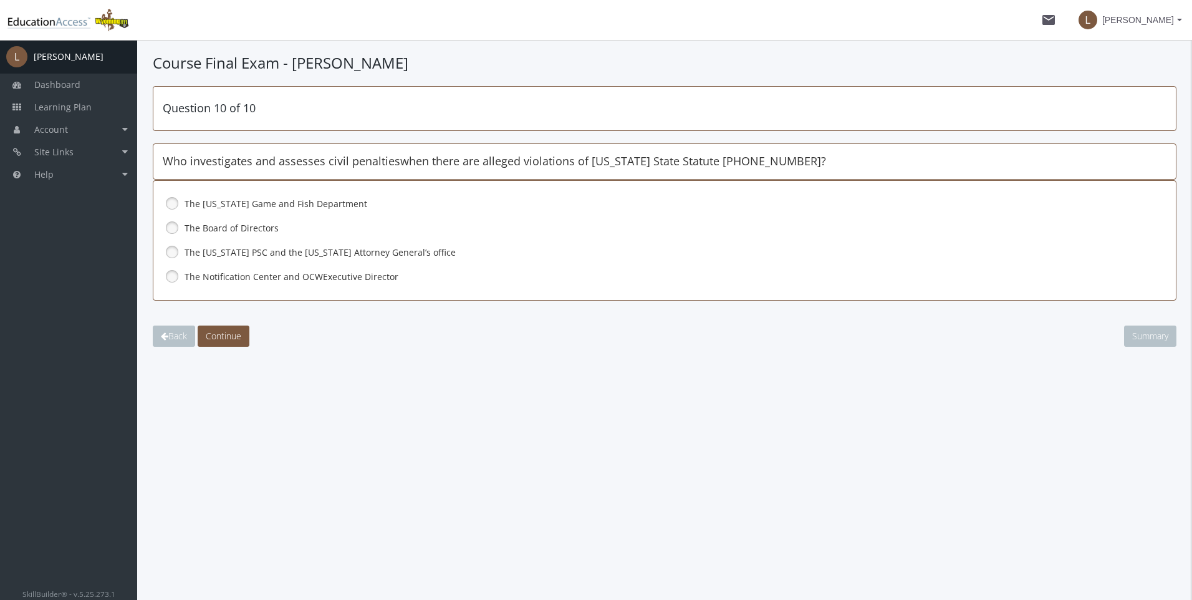
click at [171, 250] on link at bounding box center [172, 252] width 19 height 19
click at [226, 328] on button "Continue" at bounding box center [224, 335] width 52 height 21
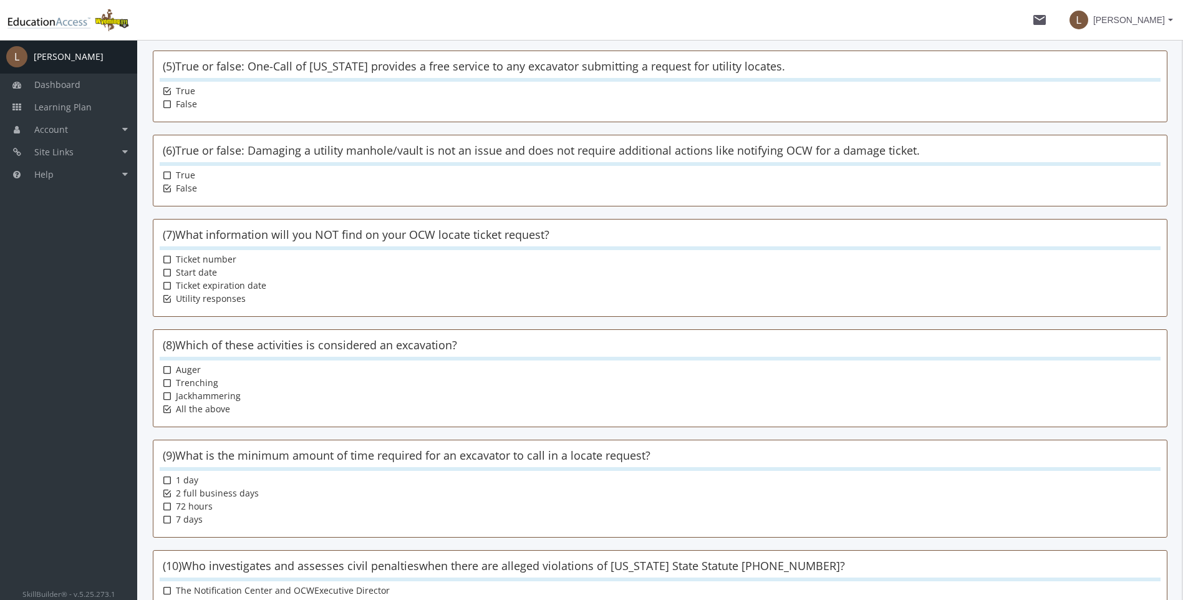
scroll to position [678, 0]
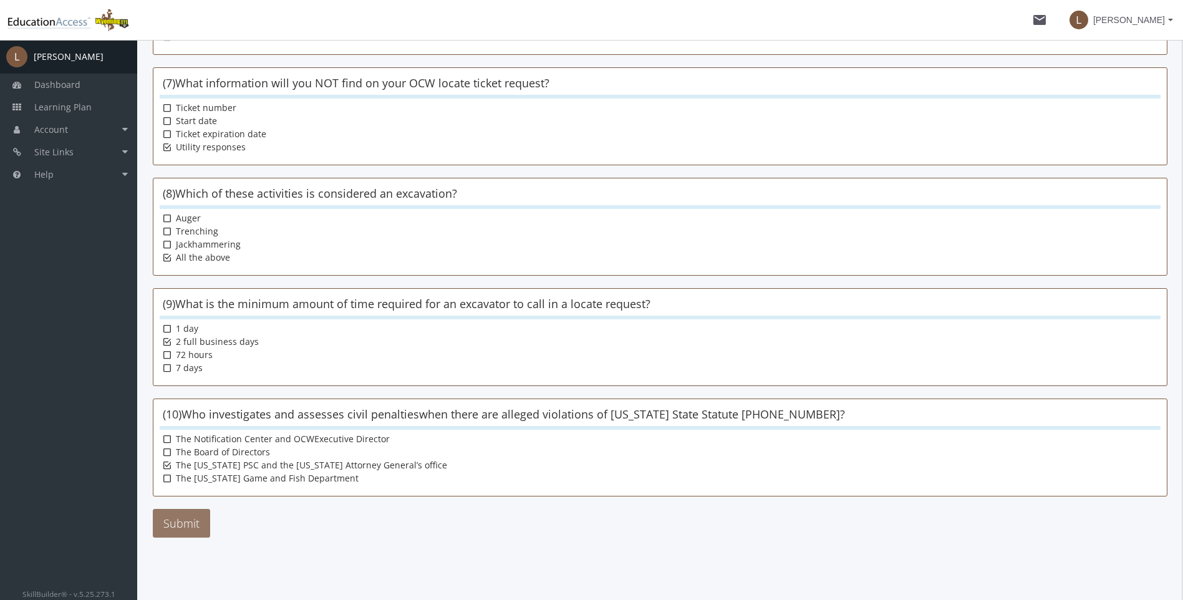
click at [171, 517] on button "Submit" at bounding box center [181, 523] width 57 height 29
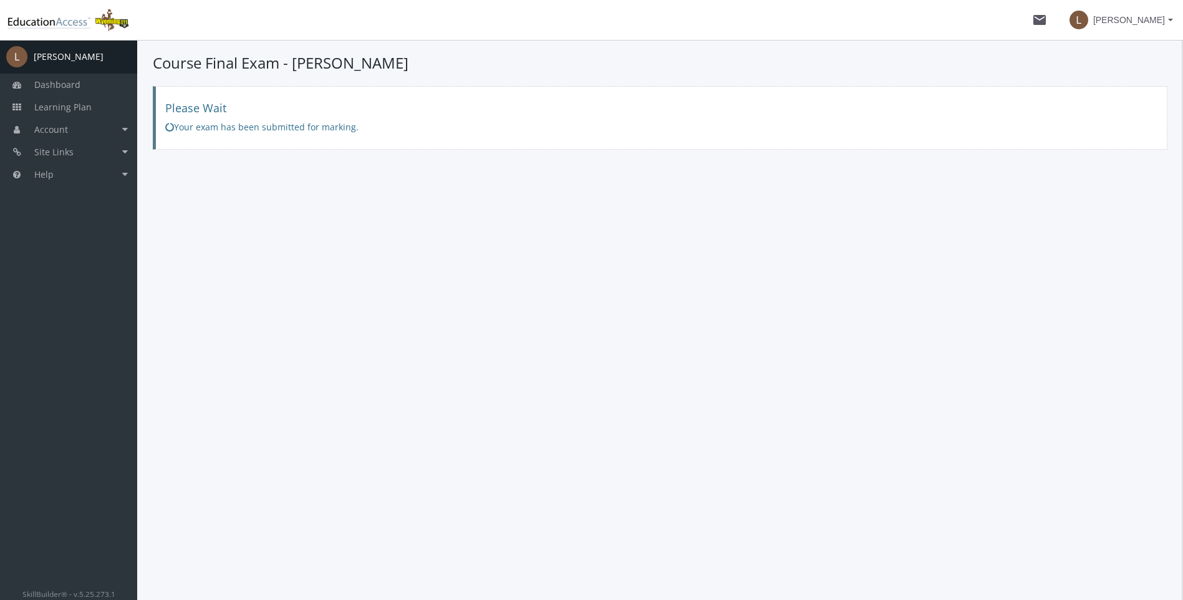
scroll to position [0, 0]
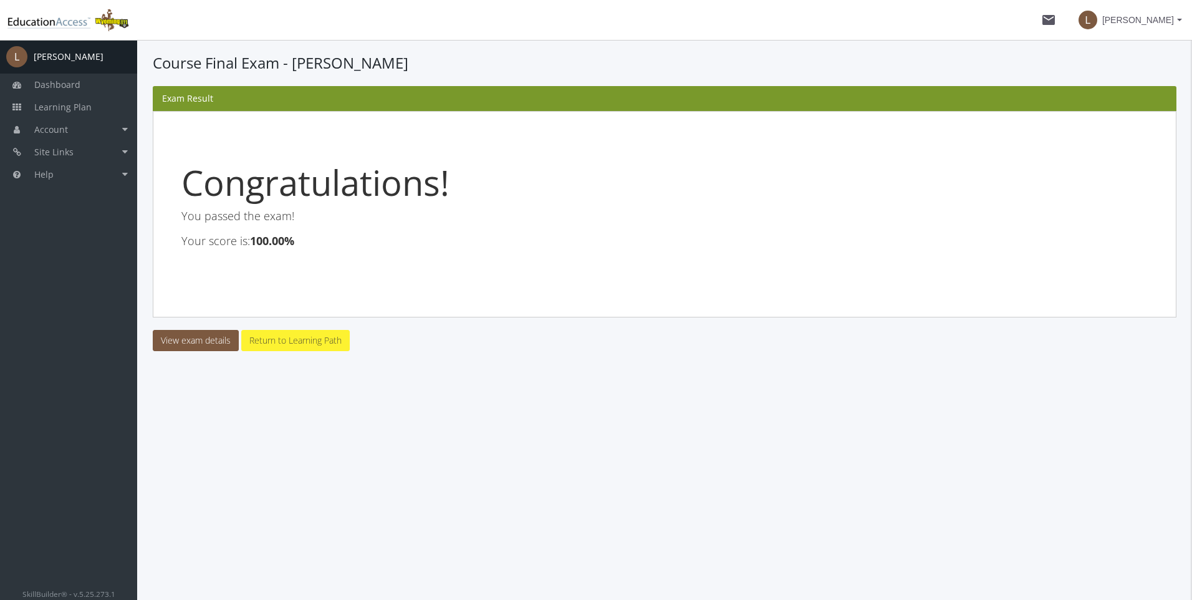
click at [297, 342] on link "Return to Learning Path" at bounding box center [295, 340] width 108 height 21
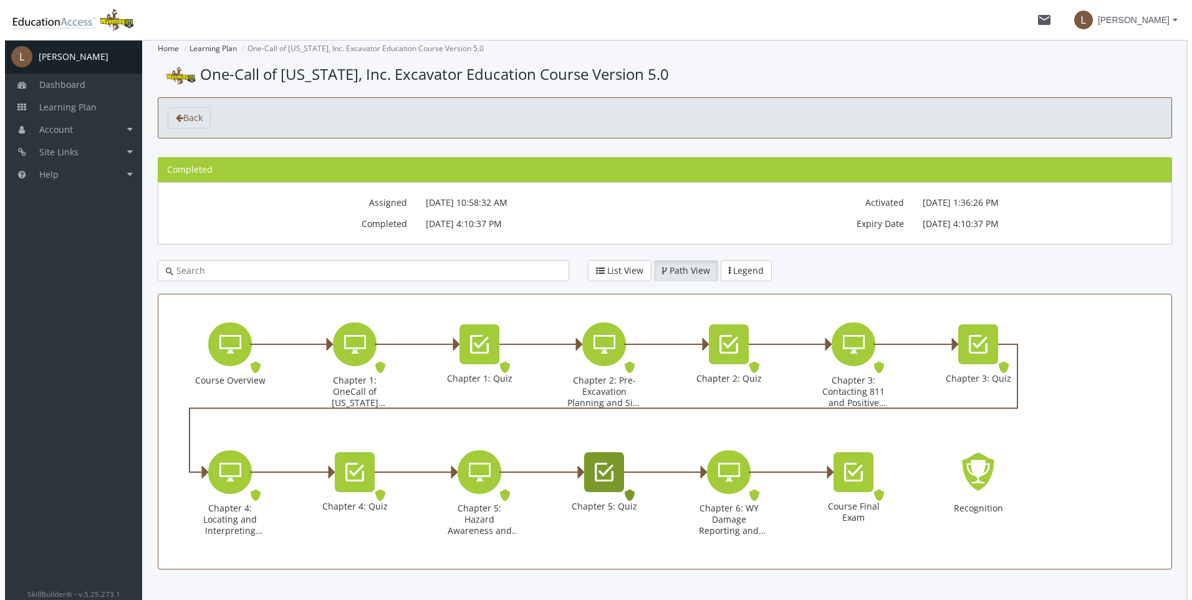
scroll to position [32, 0]
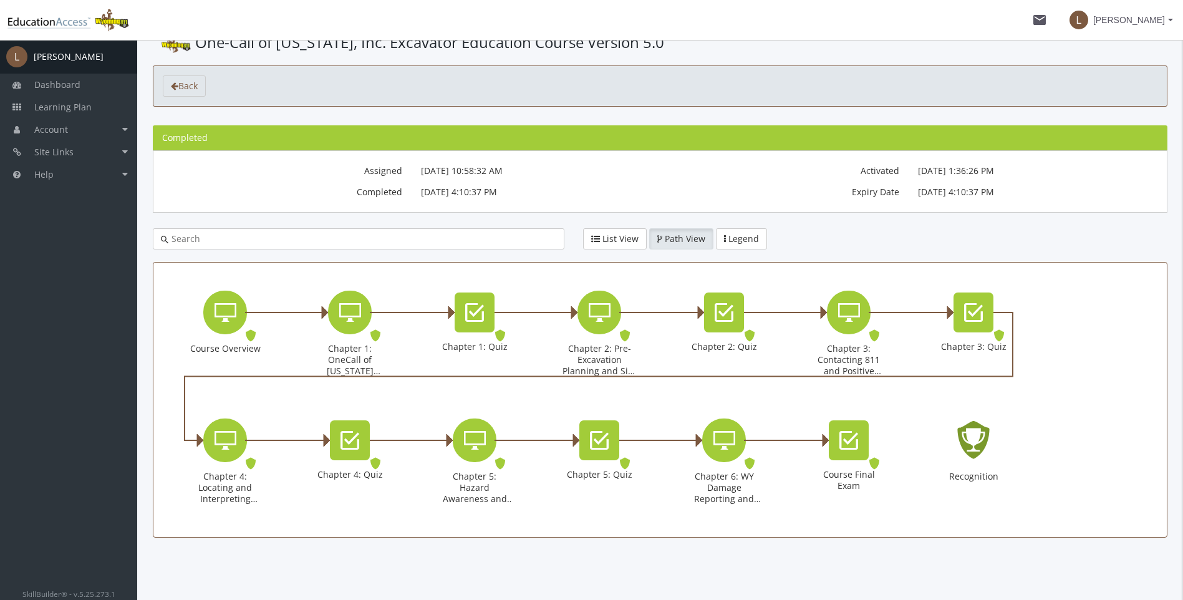
click at [973, 444] on icon "Recognition - Completed" at bounding box center [973, 439] width 40 height 57
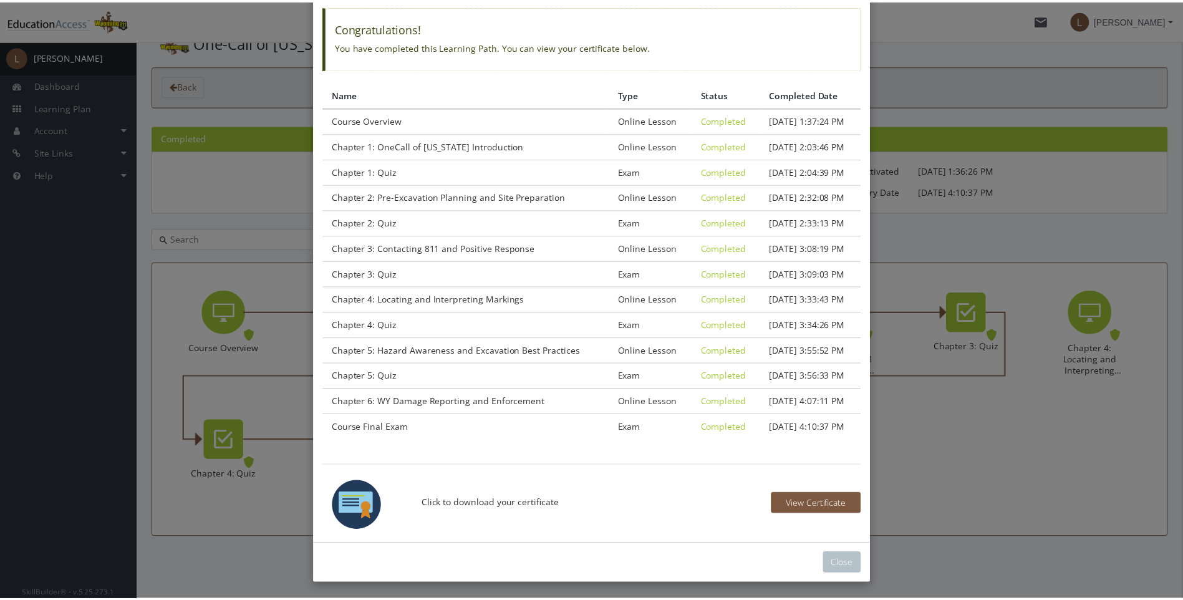
scroll to position [82, 0]
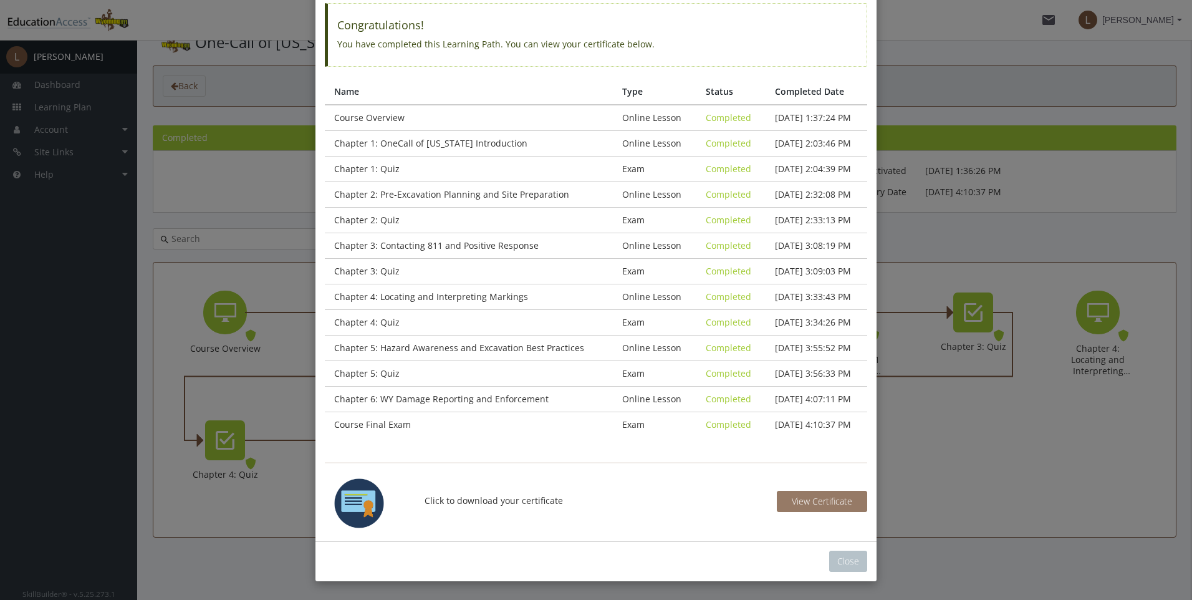
click at [798, 503] on span "View Certificate" at bounding box center [822, 501] width 60 height 12
click at [834, 561] on button "Close" at bounding box center [848, 560] width 38 height 21
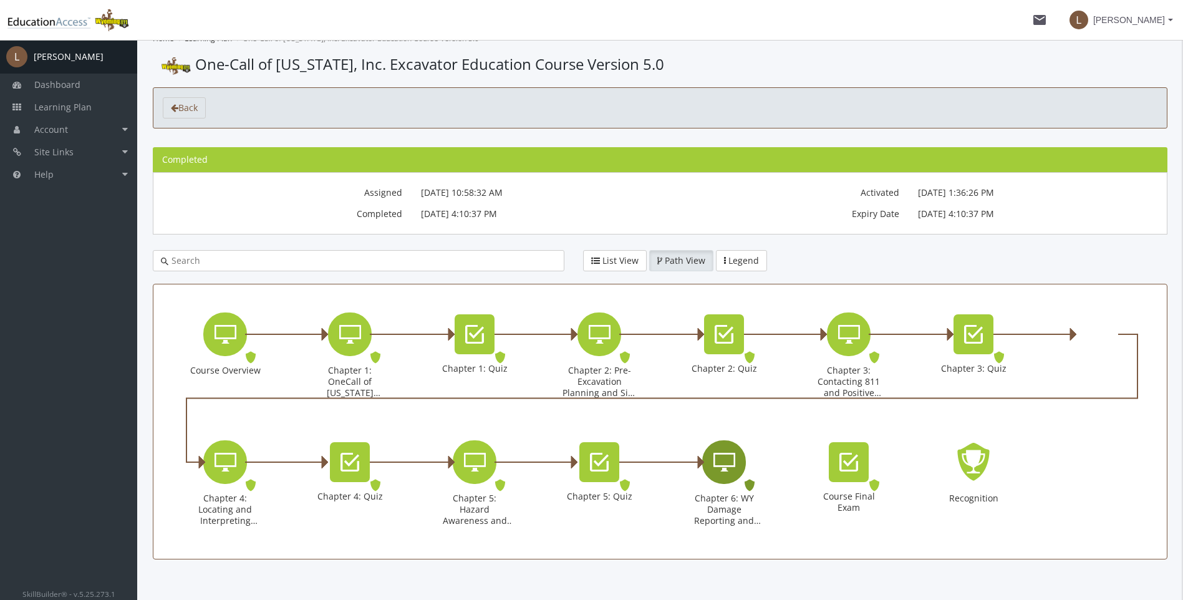
scroll to position [0, 0]
